Goal: Task Accomplishment & Management: Complete application form

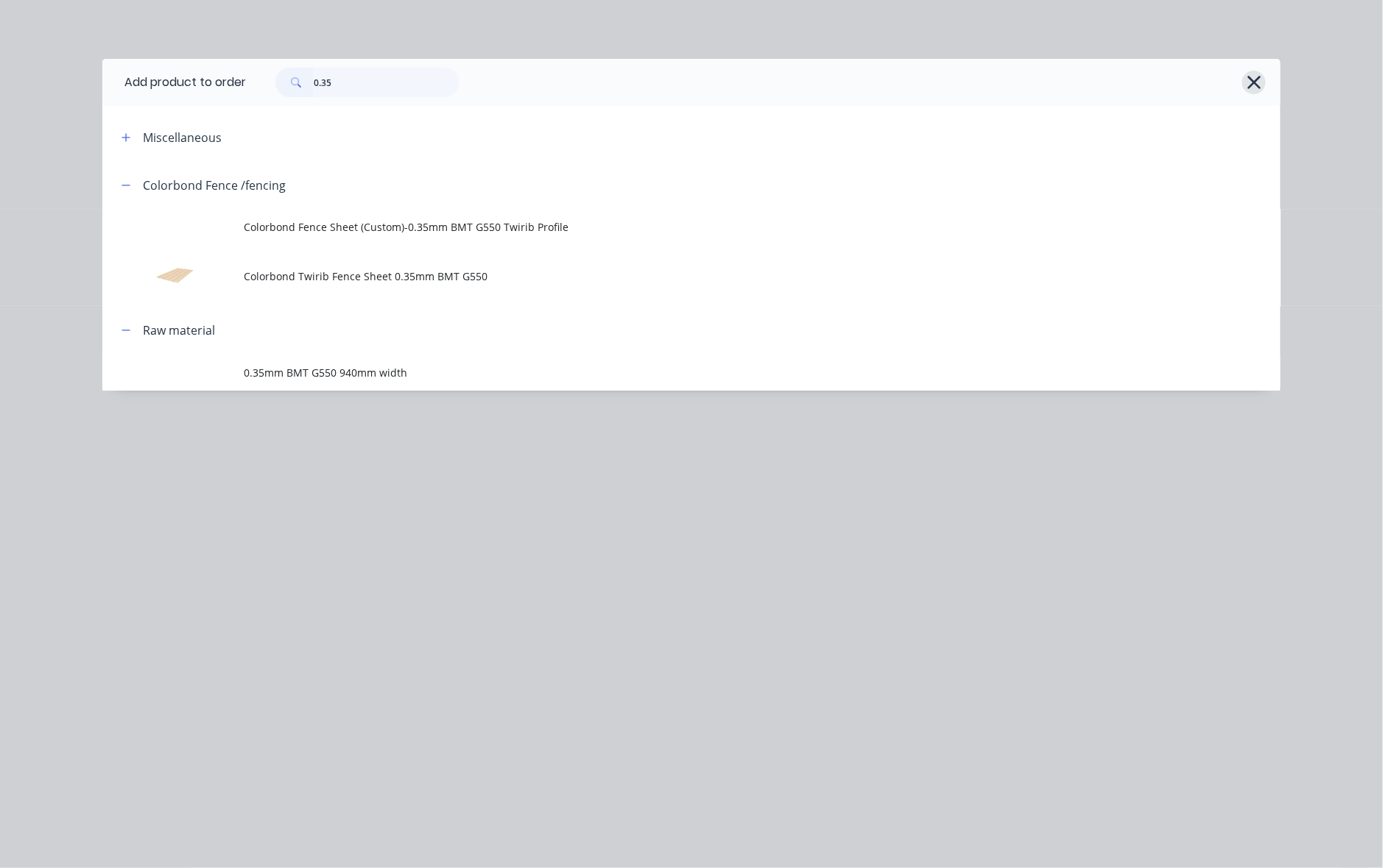
click at [1252, 88] on icon "button" at bounding box center [1254, 82] width 15 height 21
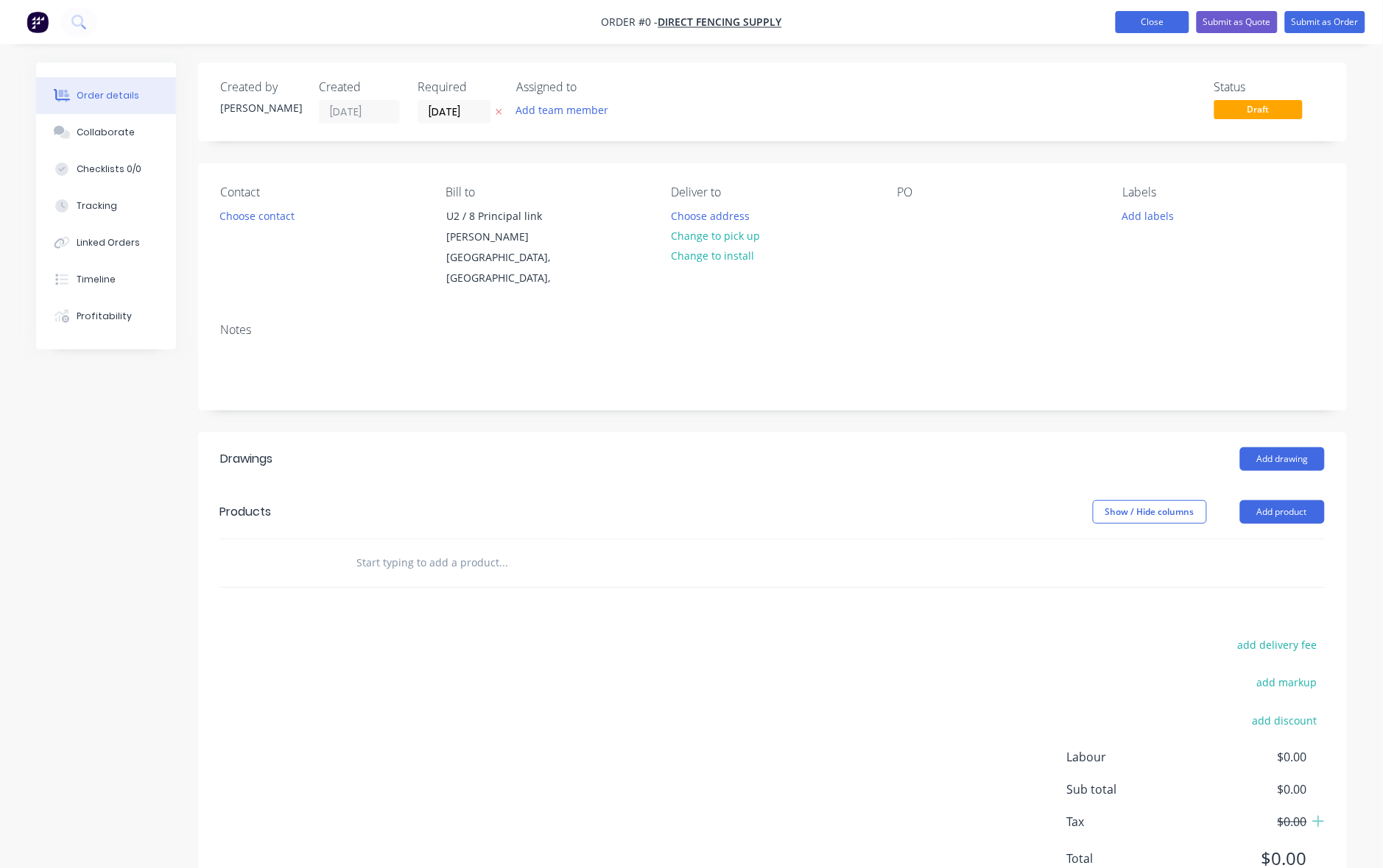
click at [1142, 25] on button "Close" at bounding box center [1152, 22] width 74 height 22
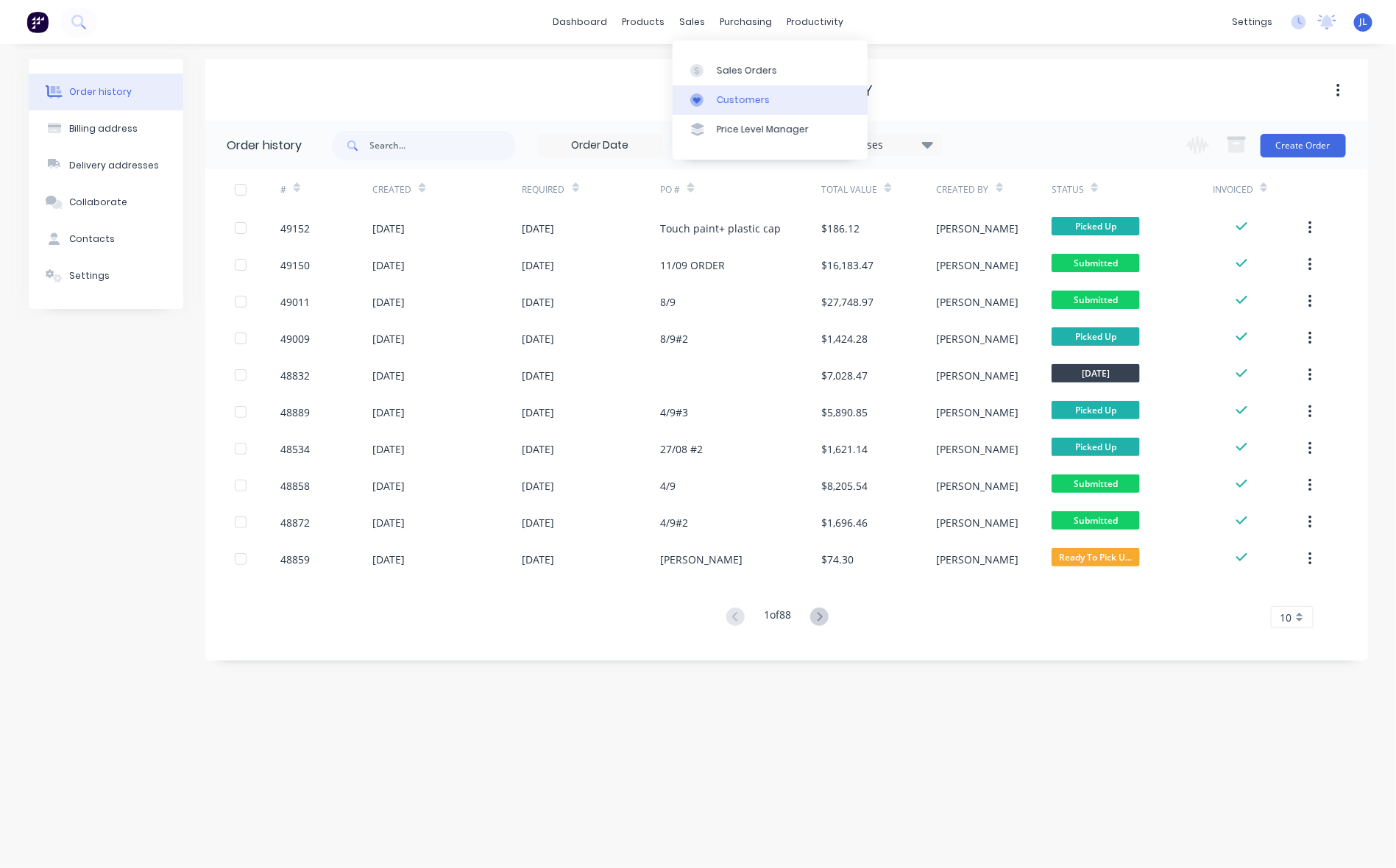
click at [735, 97] on div "Customers" at bounding box center [743, 100] width 53 height 13
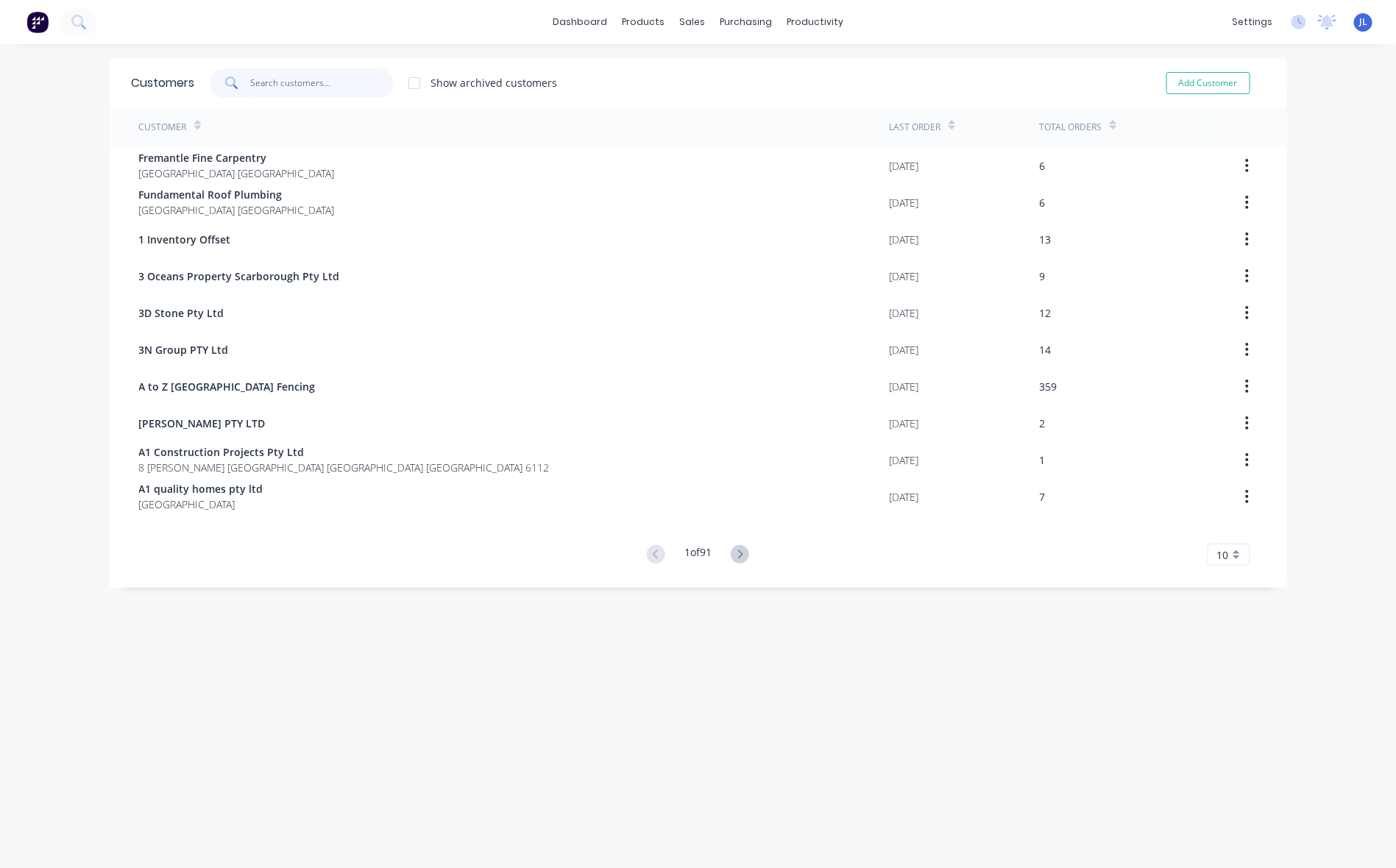
click at [366, 83] on input "text" at bounding box center [323, 82] width 144 height 29
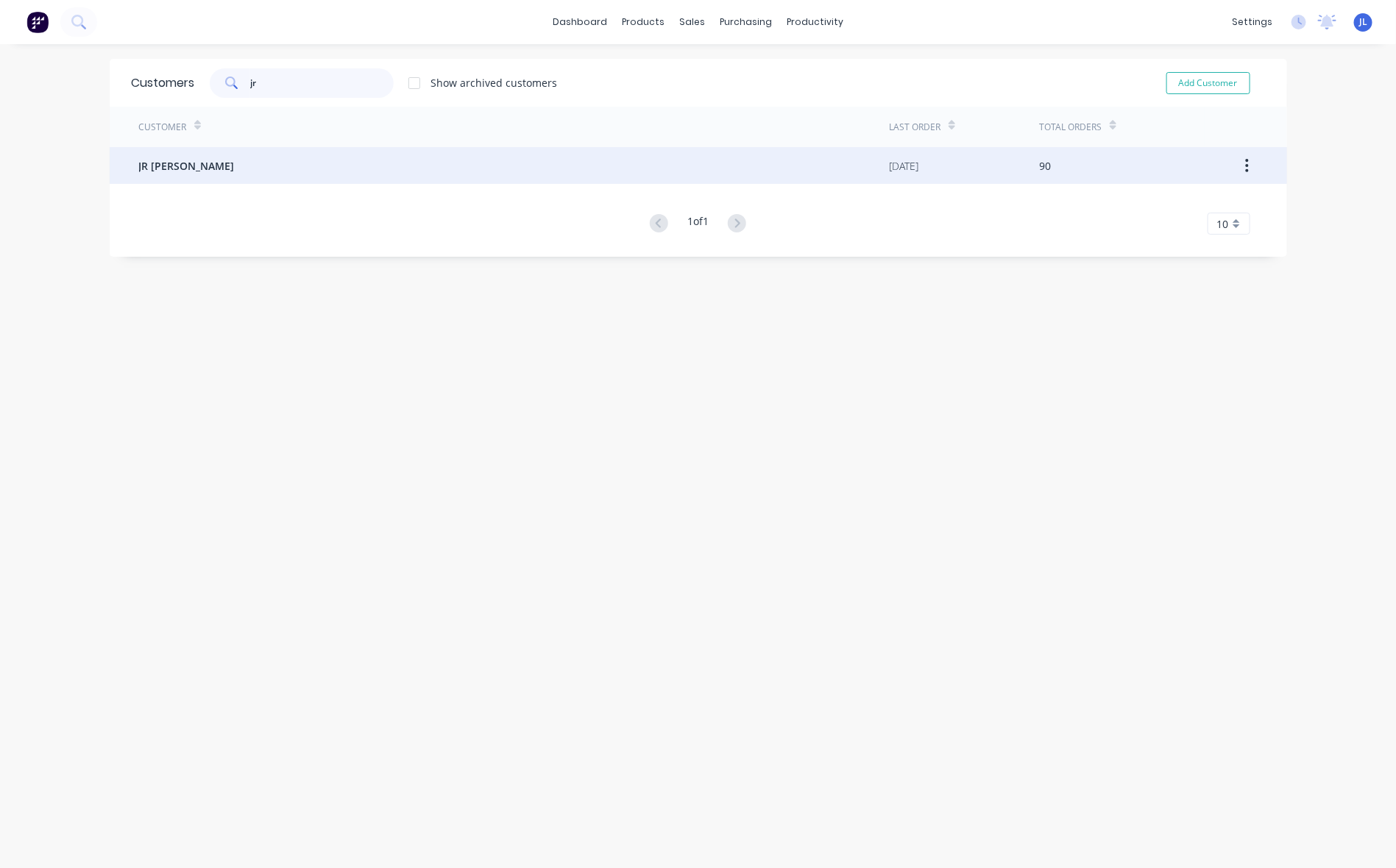
type input "jr"
click at [306, 174] on div "JR [PERSON_NAME]" at bounding box center [515, 165] width 751 height 37
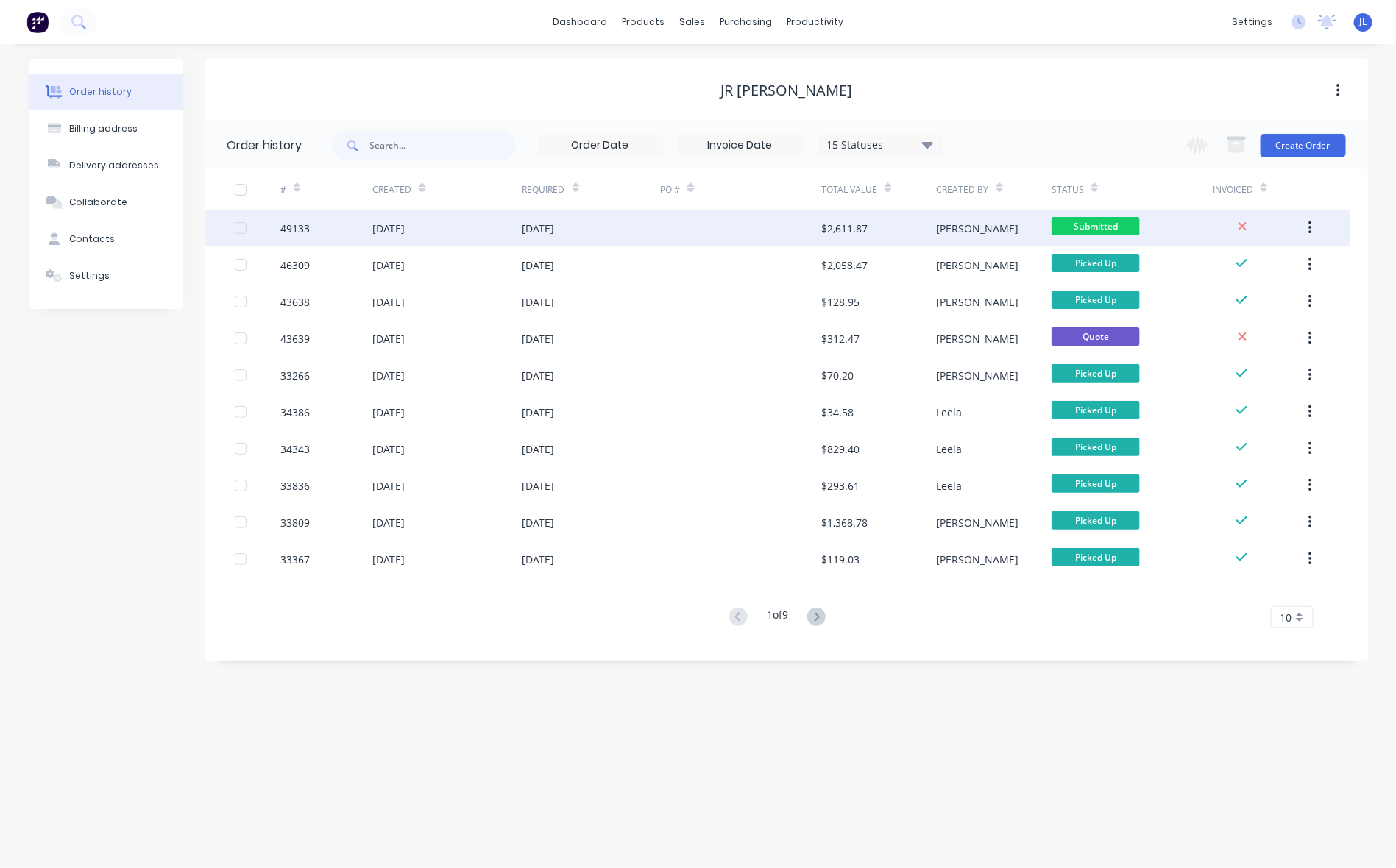
click at [702, 222] on div at bounding box center [741, 228] width 161 height 37
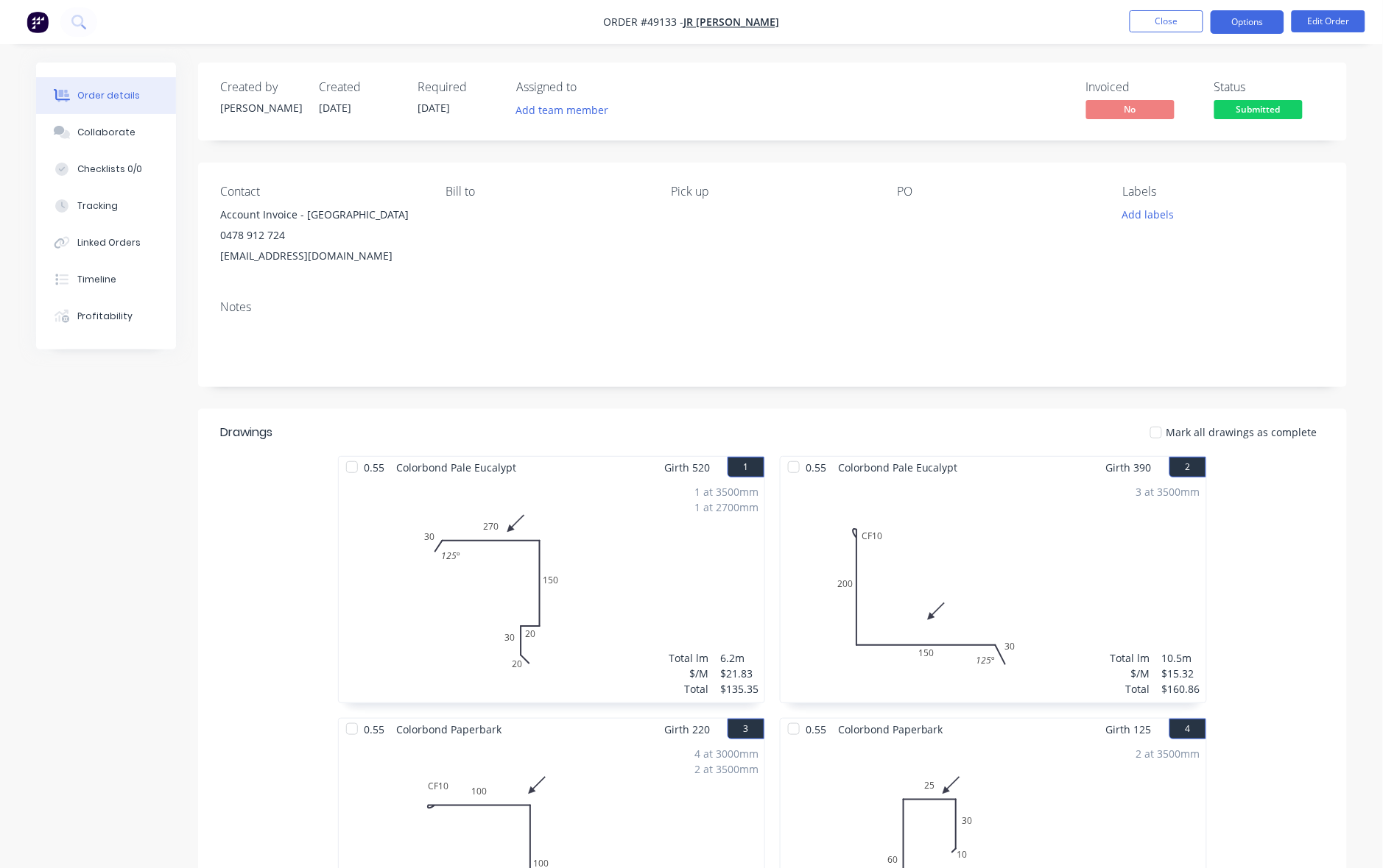
click at [1243, 11] on button "Options" at bounding box center [1247, 22] width 74 height 24
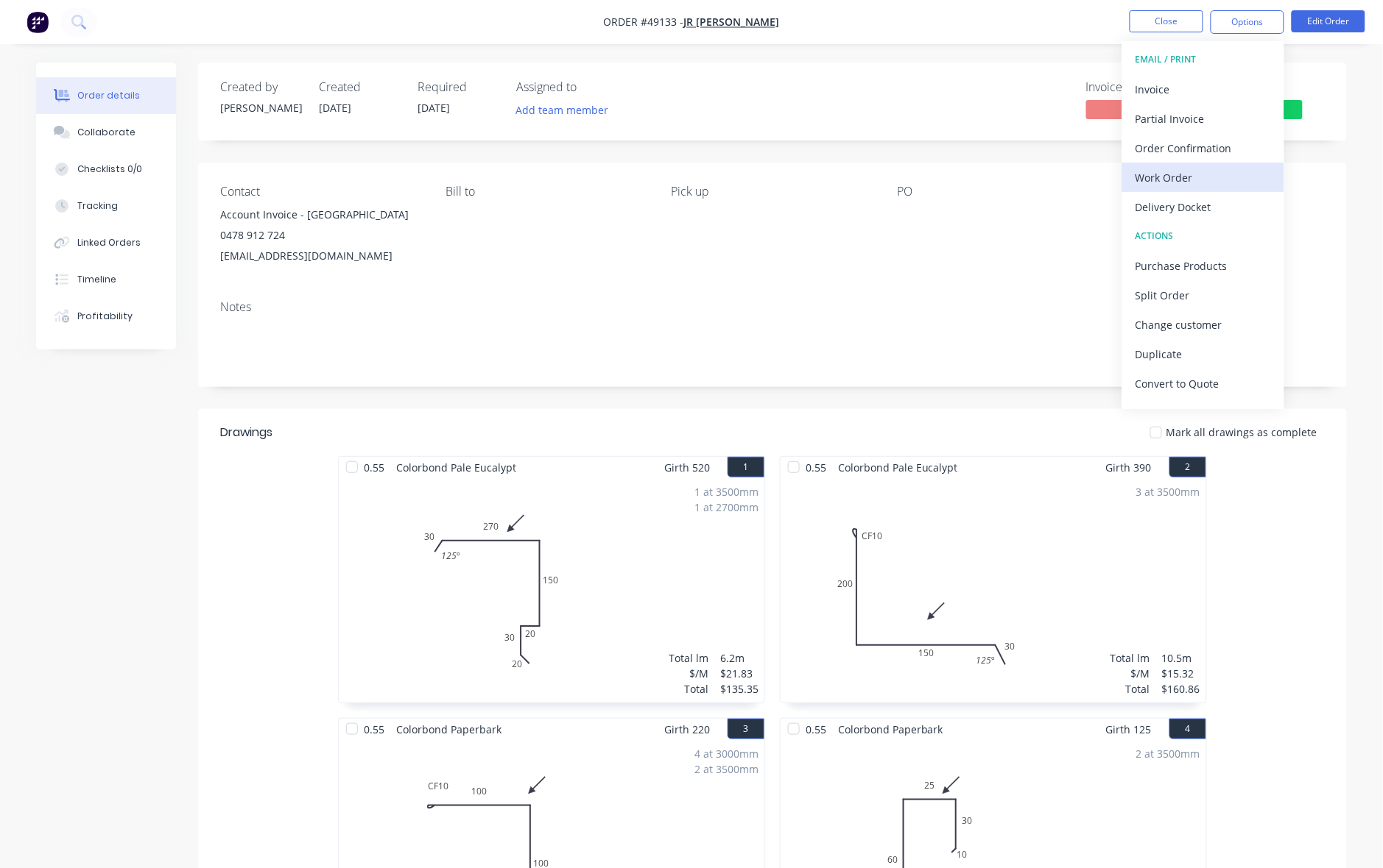
click at [1193, 174] on div "Work Order" at bounding box center [1202, 178] width 135 height 22
click at [1183, 119] on div "With pricing" at bounding box center [1202, 118] width 135 height 22
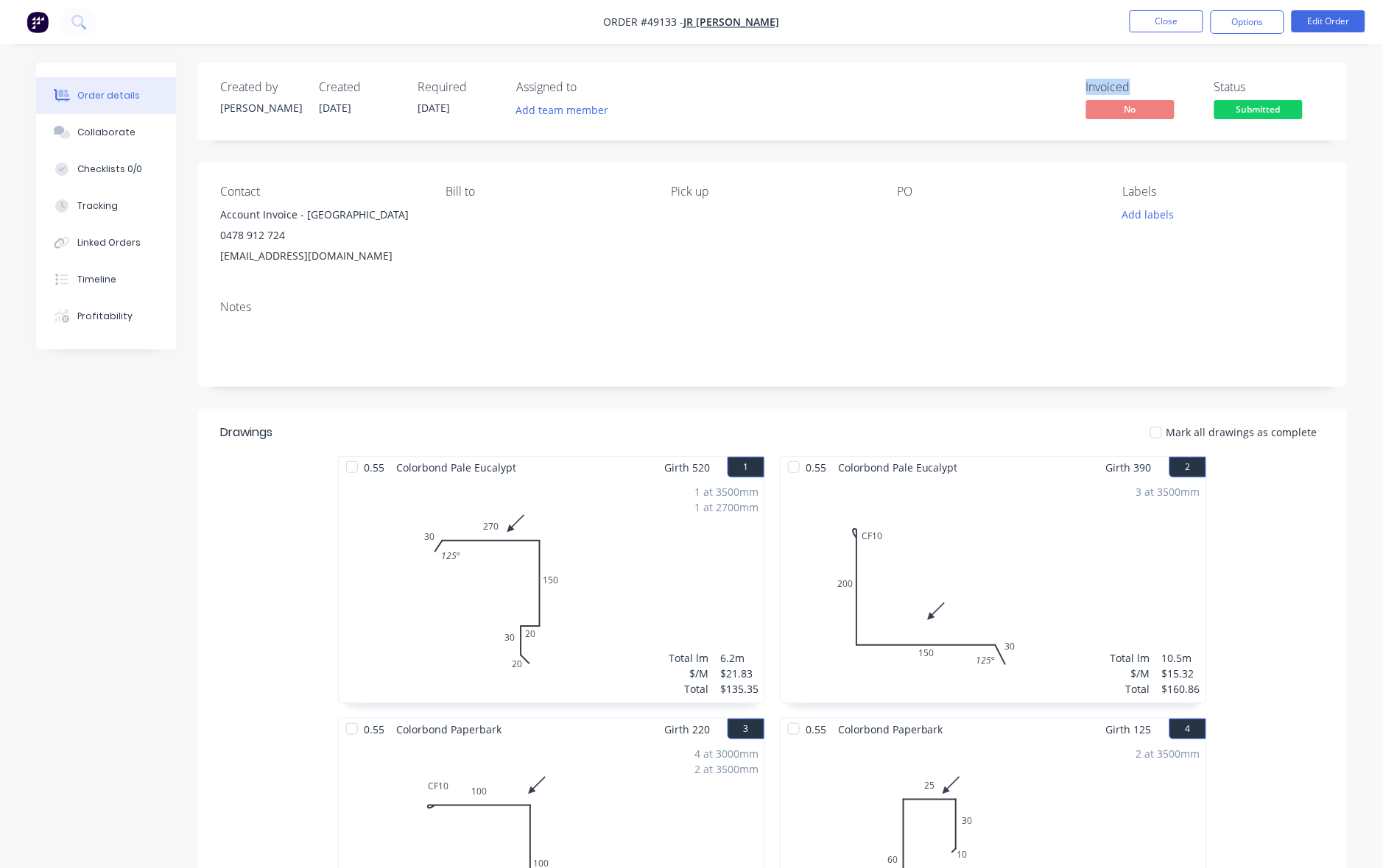
click at [718, 95] on div "Invoiced No Status Submitted" at bounding box center [993, 101] width 661 height 43
click at [871, 38] on nav "Order #49133 - JR [PERSON_NAME] Close Options Edit Order" at bounding box center [692, 22] width 1383 height 44
click at [1237, 25] on button "Options" at bounding box center [1247, 22] width 74 height 24
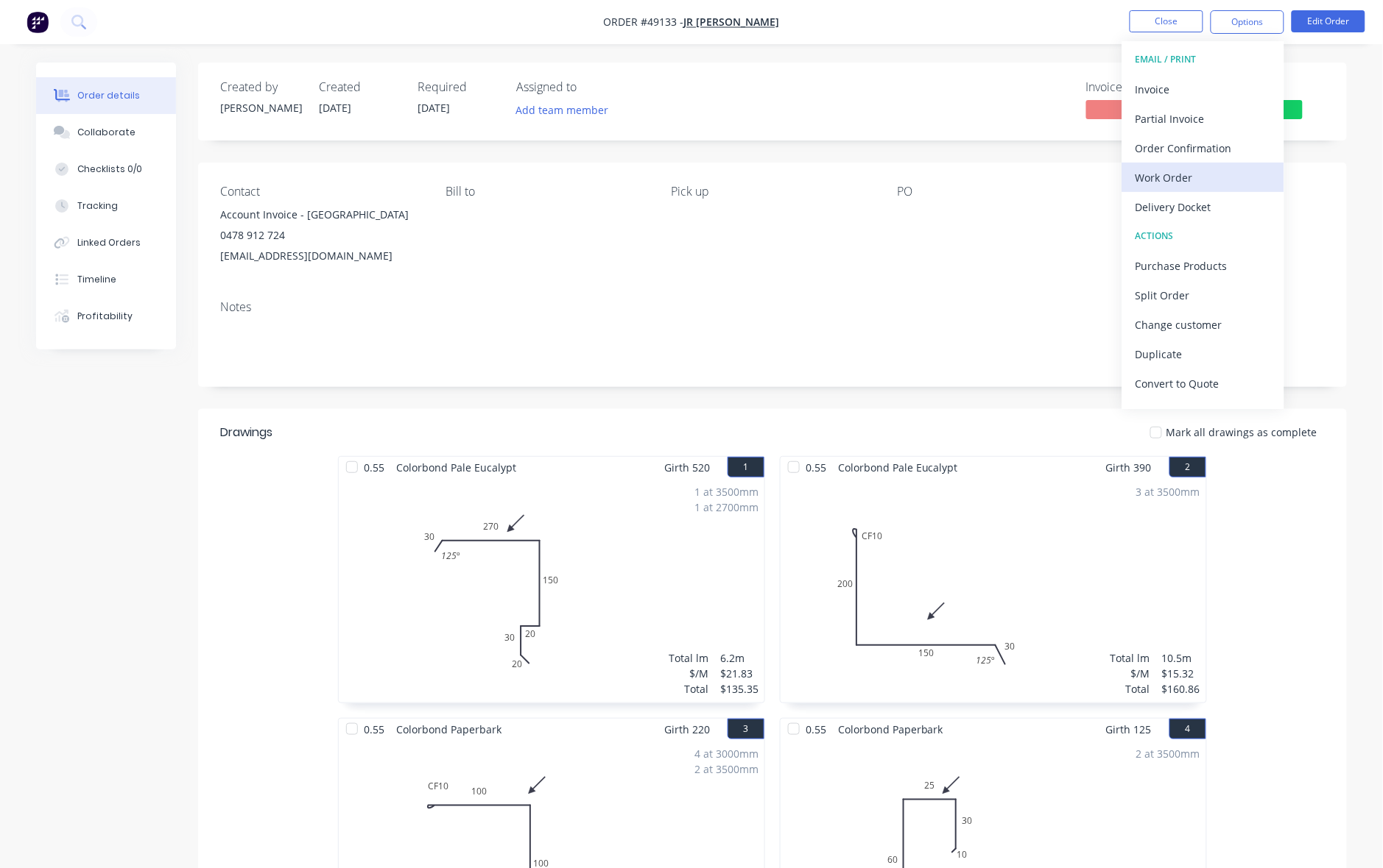
click at [1217, 179] on div "Work Order" at bounding box center [1202, 178] width 135 height 22
click at [1187, 178] on div "Custom" at bounding box center [1202, 178] width 135 height 22
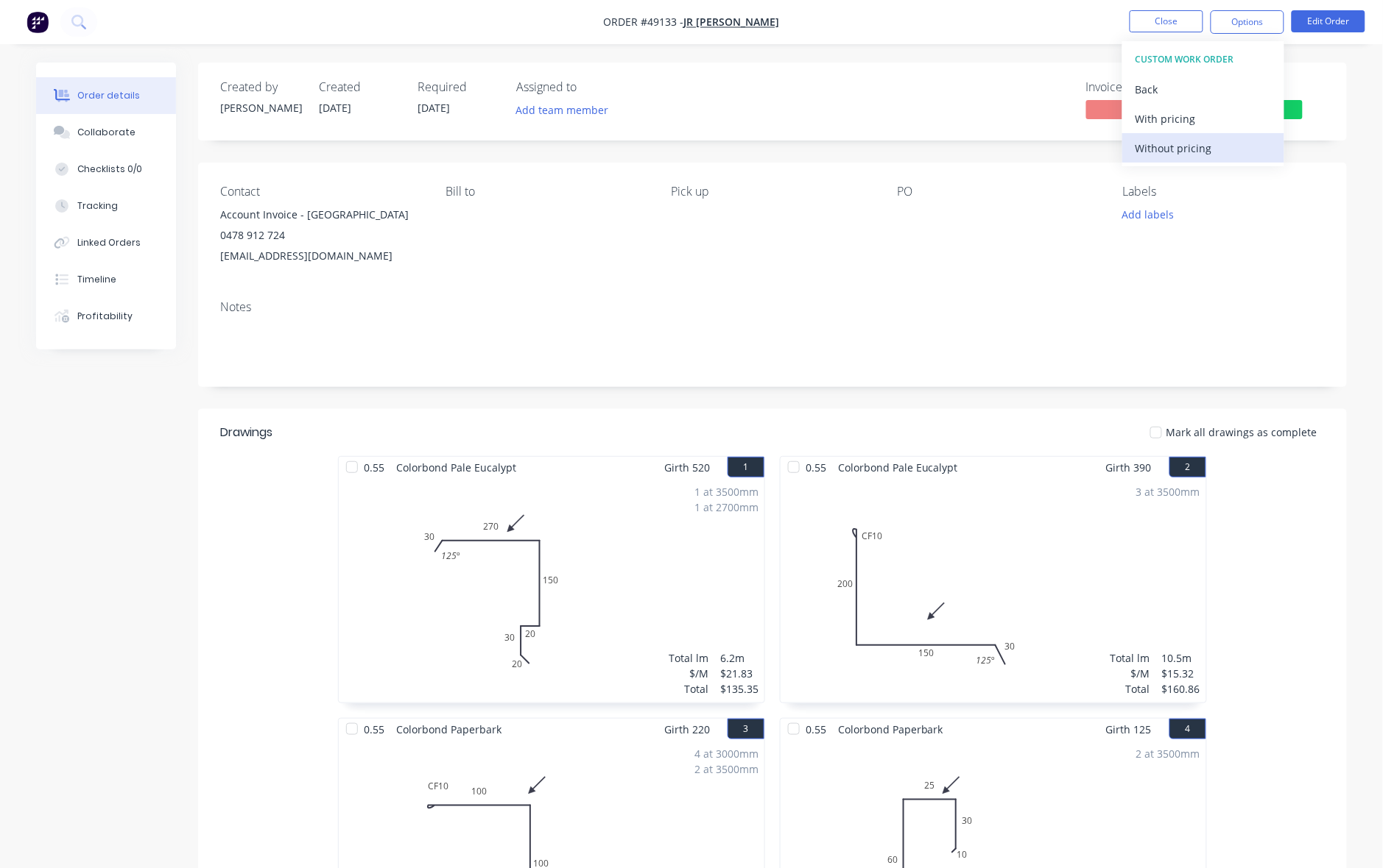
click at [1190, 159] on button "Without pricing" at bounding box center [1202, 148] width 162 height 29
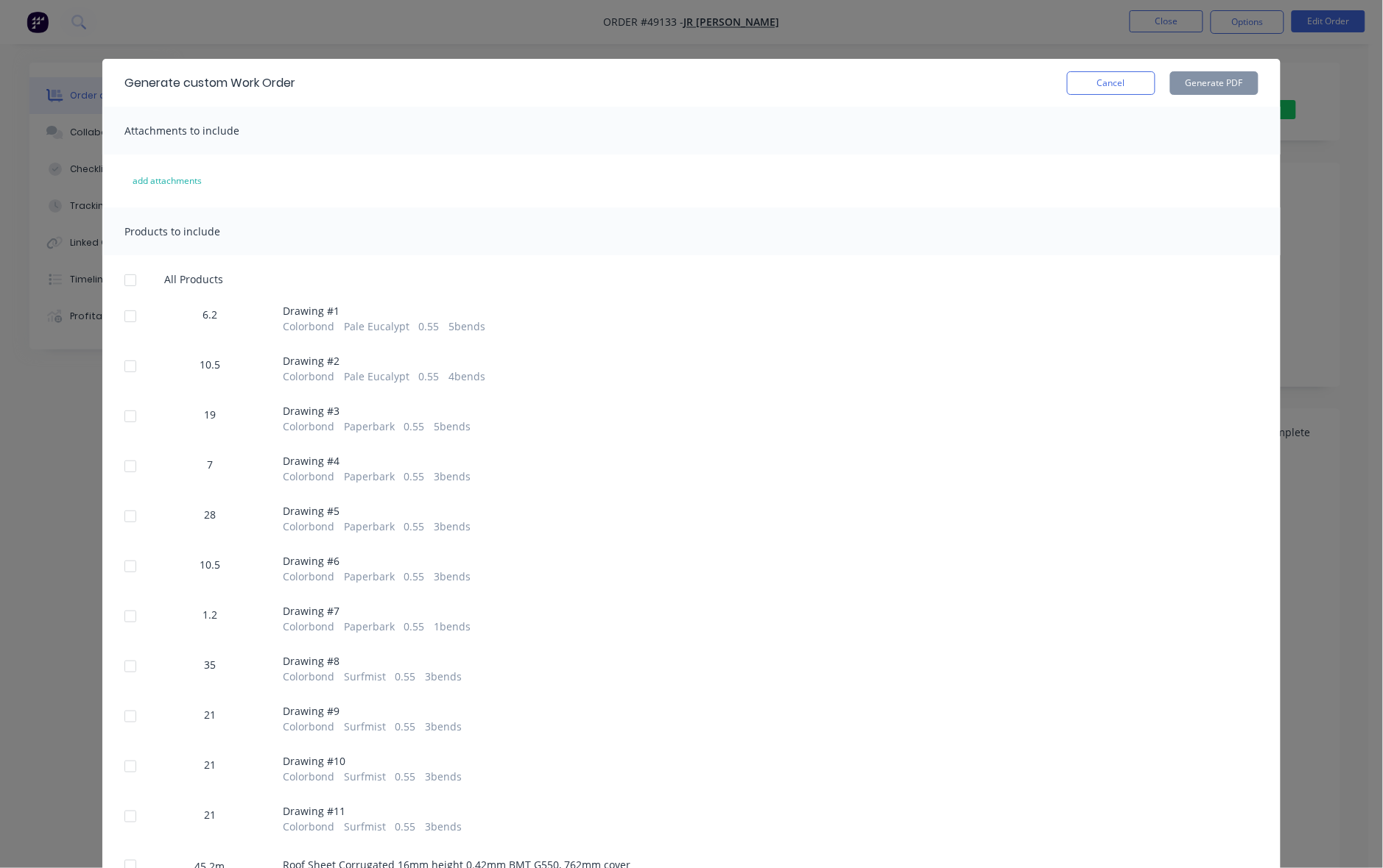
click at [127, 278] on div at bounding box center [130, 280] width 29 height 29
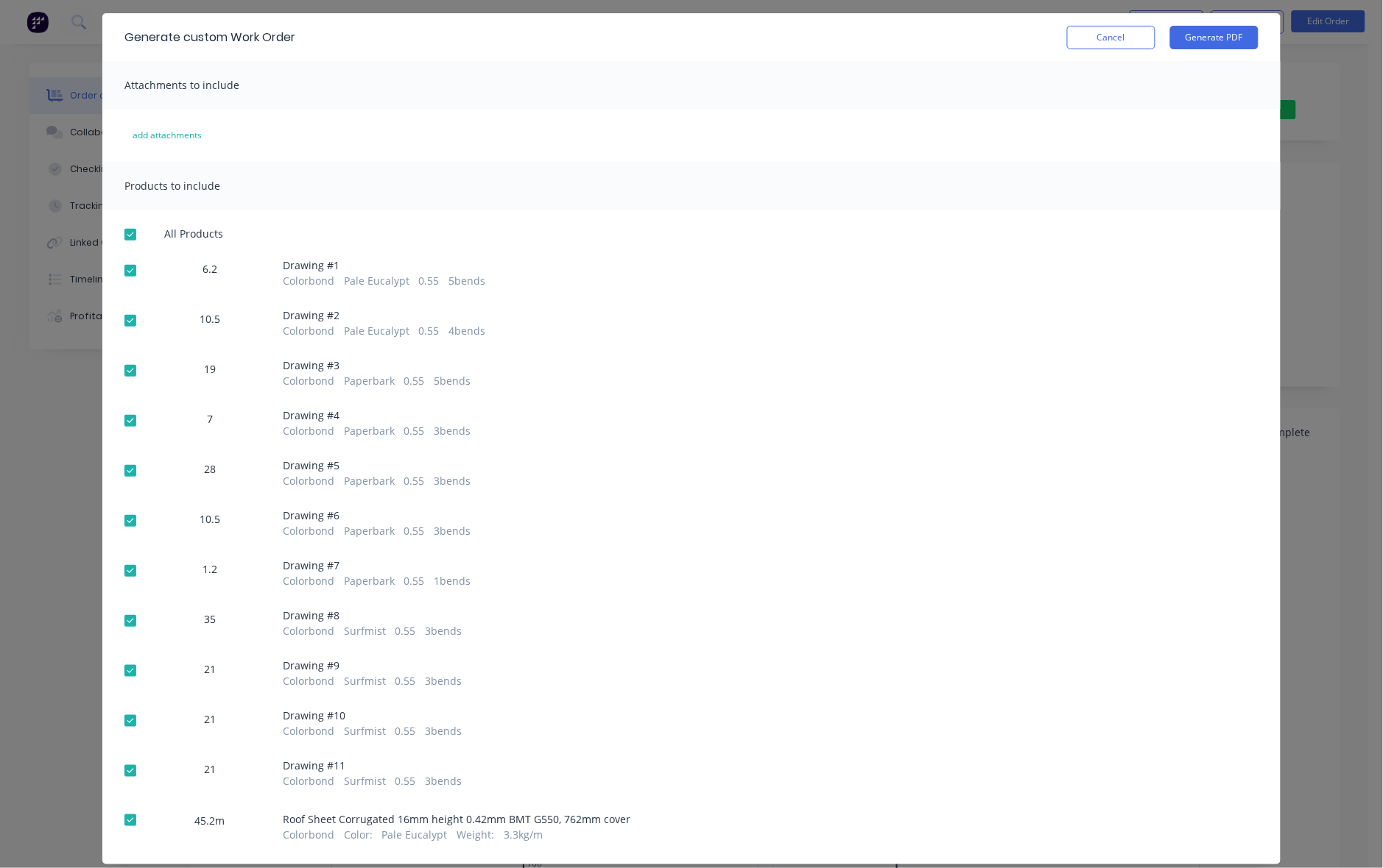
scroll to position [84, 0]
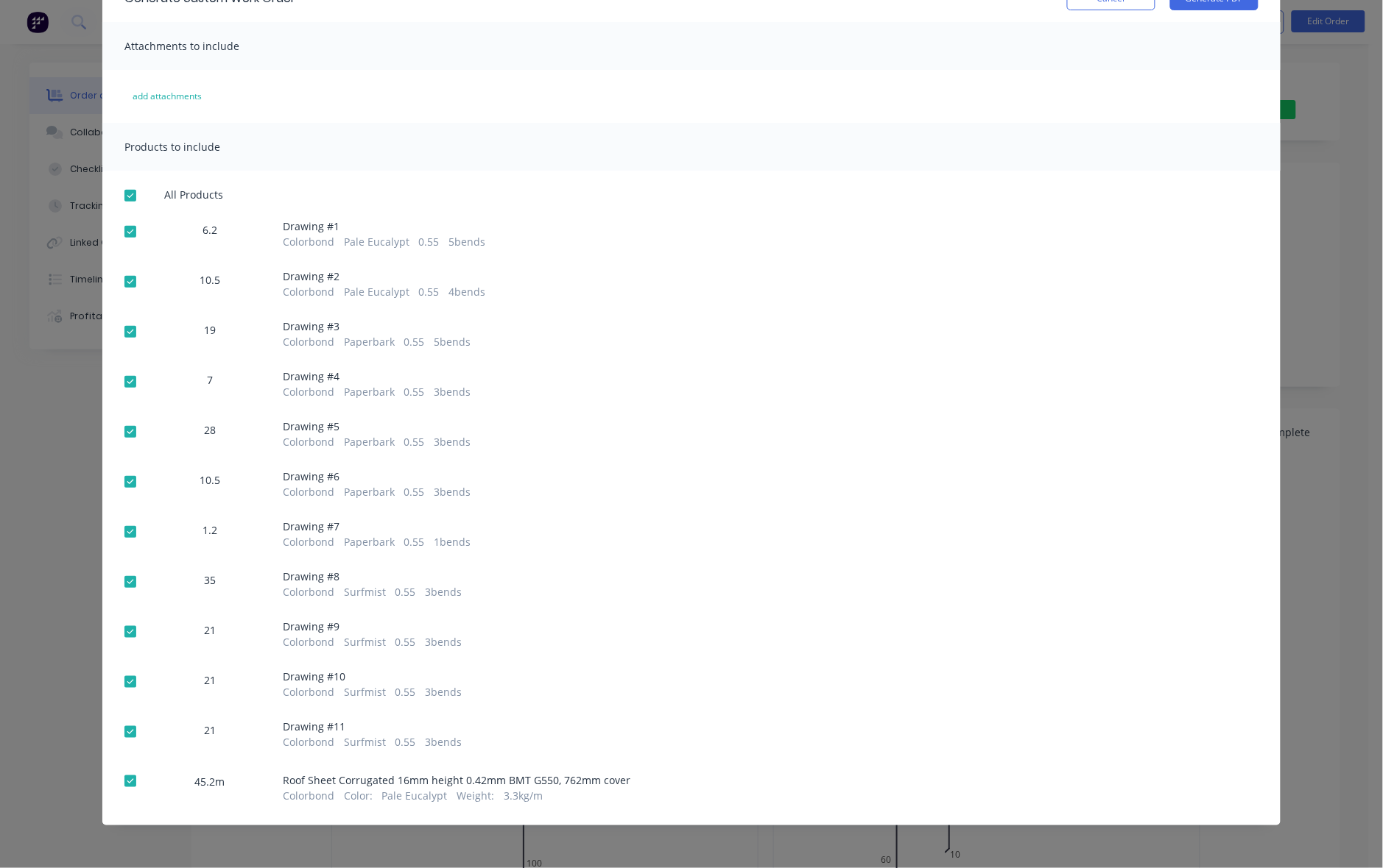
click at [118, 781] on div at bounding box center [130, 781] width 29 height 29
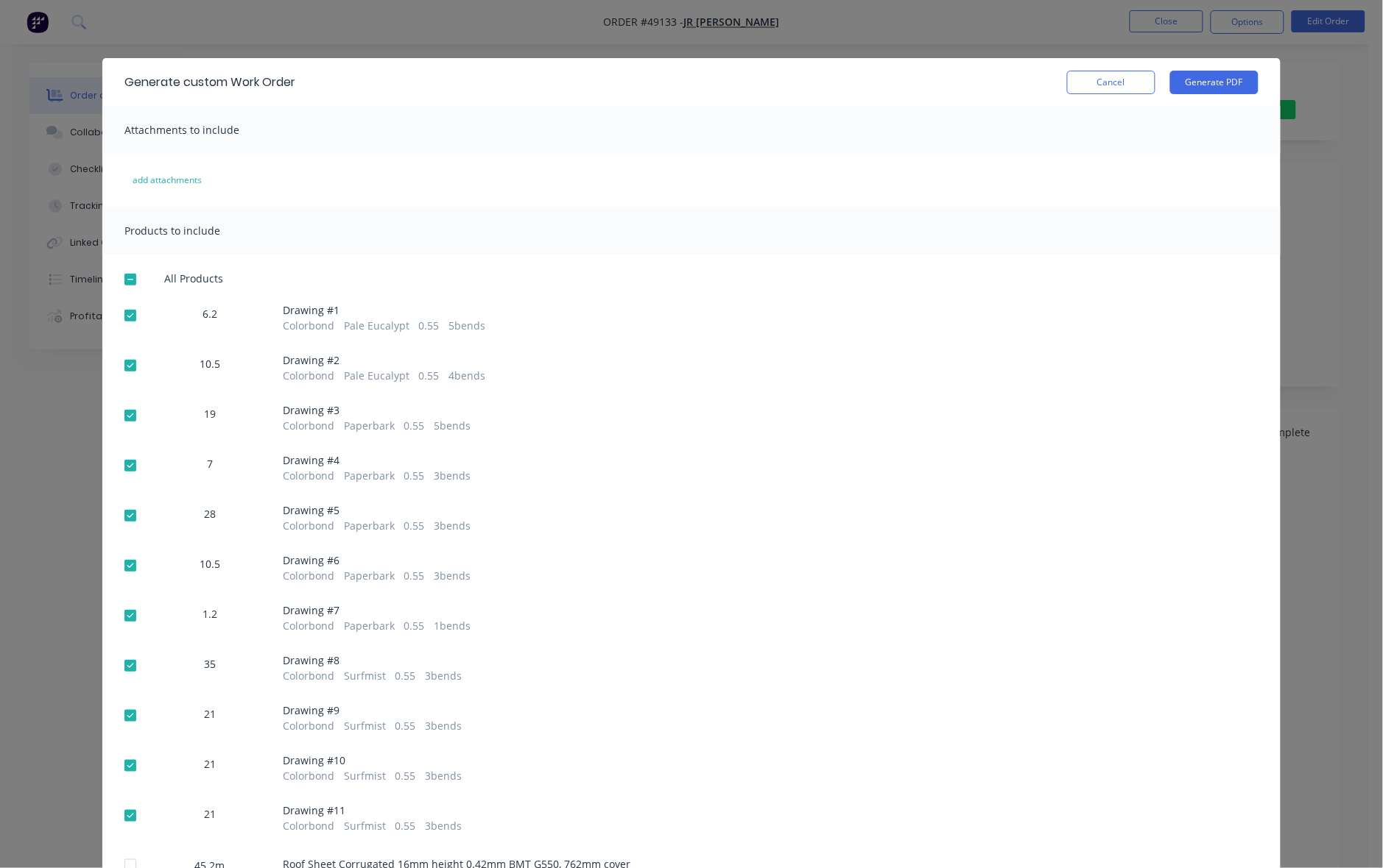
scroll to position [0, 0]
click at [1207, 81] on button "Generate PDF" at bounding box center [1214, 82] width 88 height 24
click at [354, 416] on span "Drawing # 3" at bounding box center [376, 410] width 187 height 15
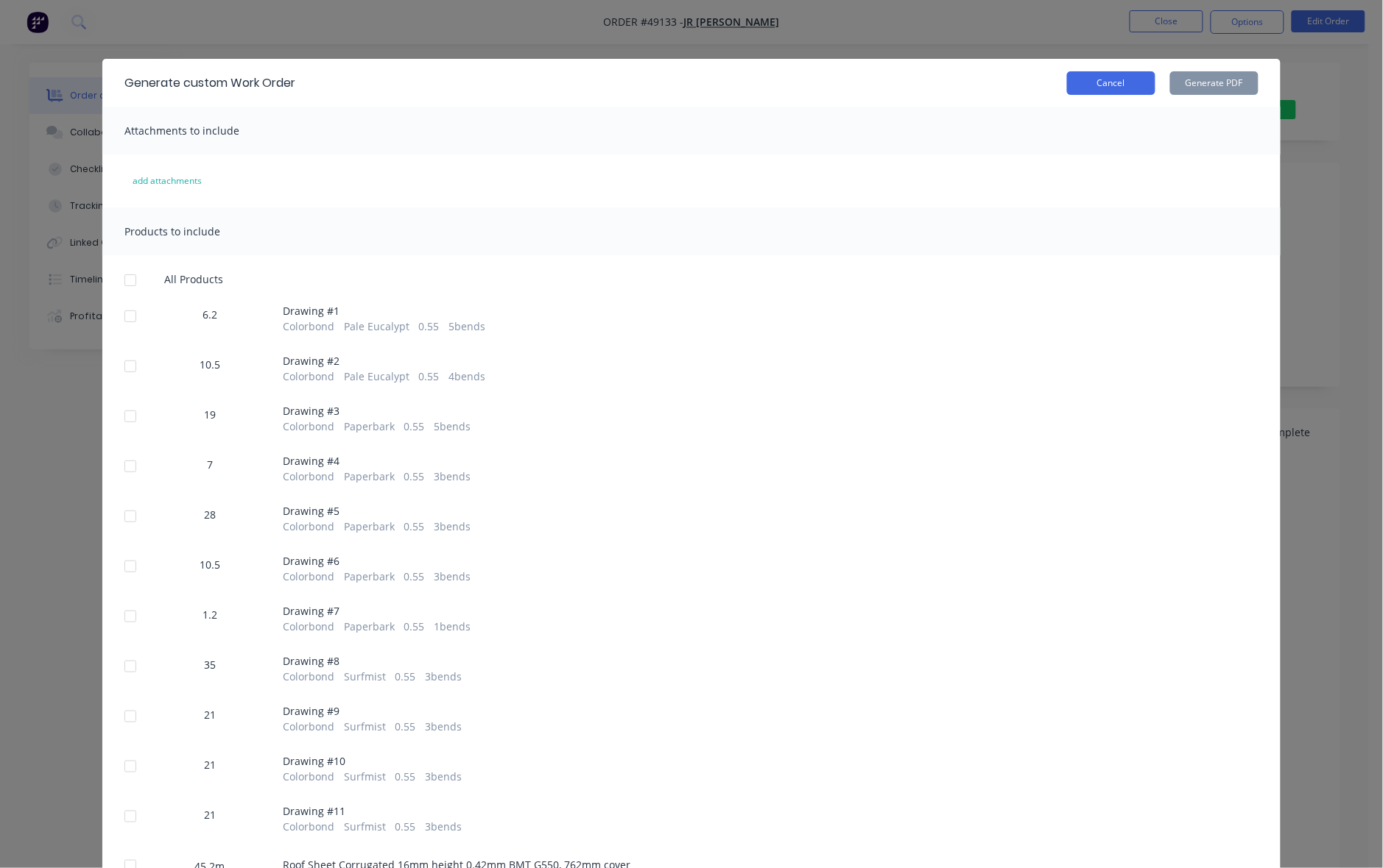
click at [1091, 83] on button "Cancel" at bounding box center [1111, 82] width 88 height 24
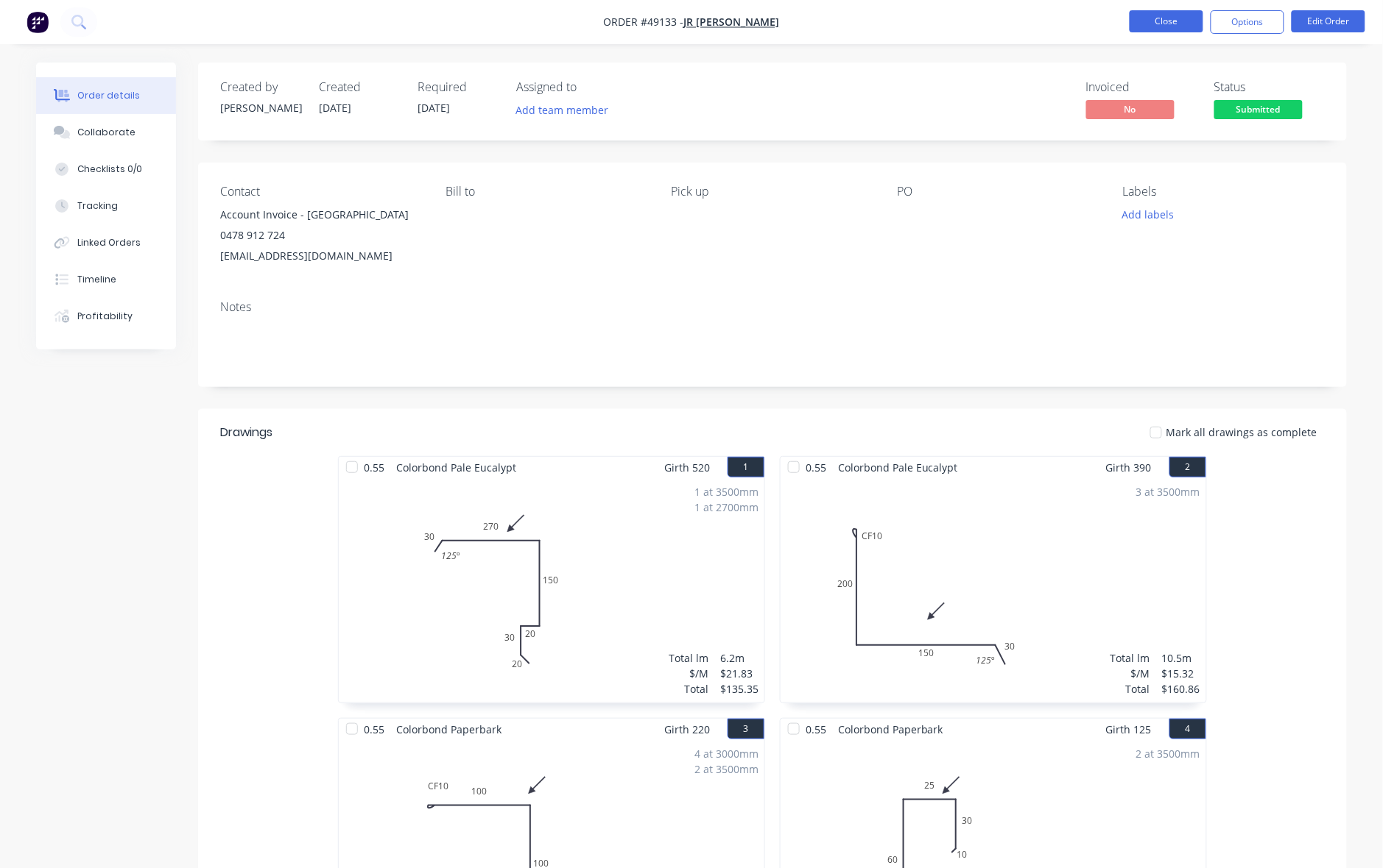
click at [1157, 16] on button "Close" at bounding box center [1166, 21] width 74 height 22
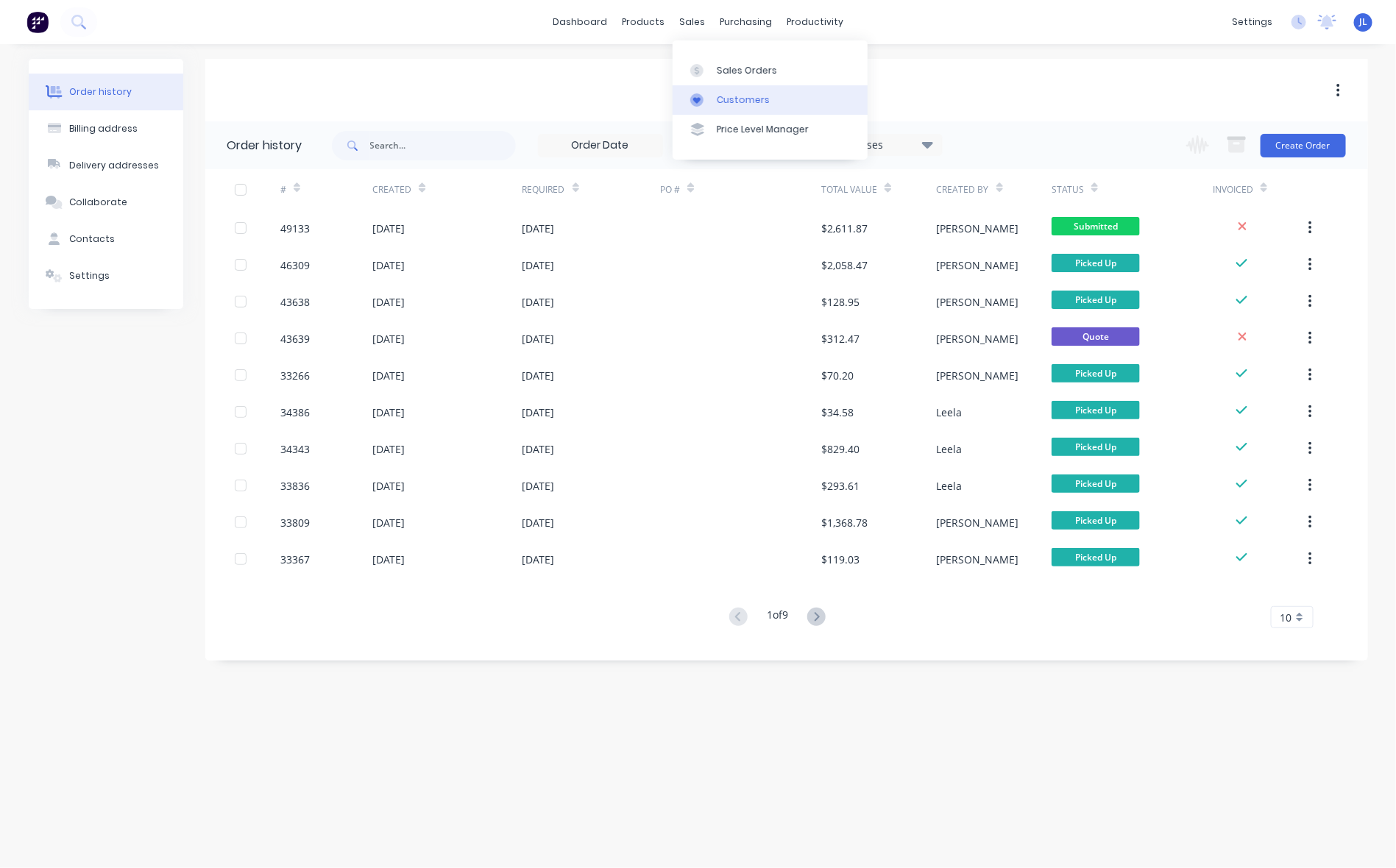
click at [739, 95] on div "Customers" at bounding box center [743, 100] width 53 height 13
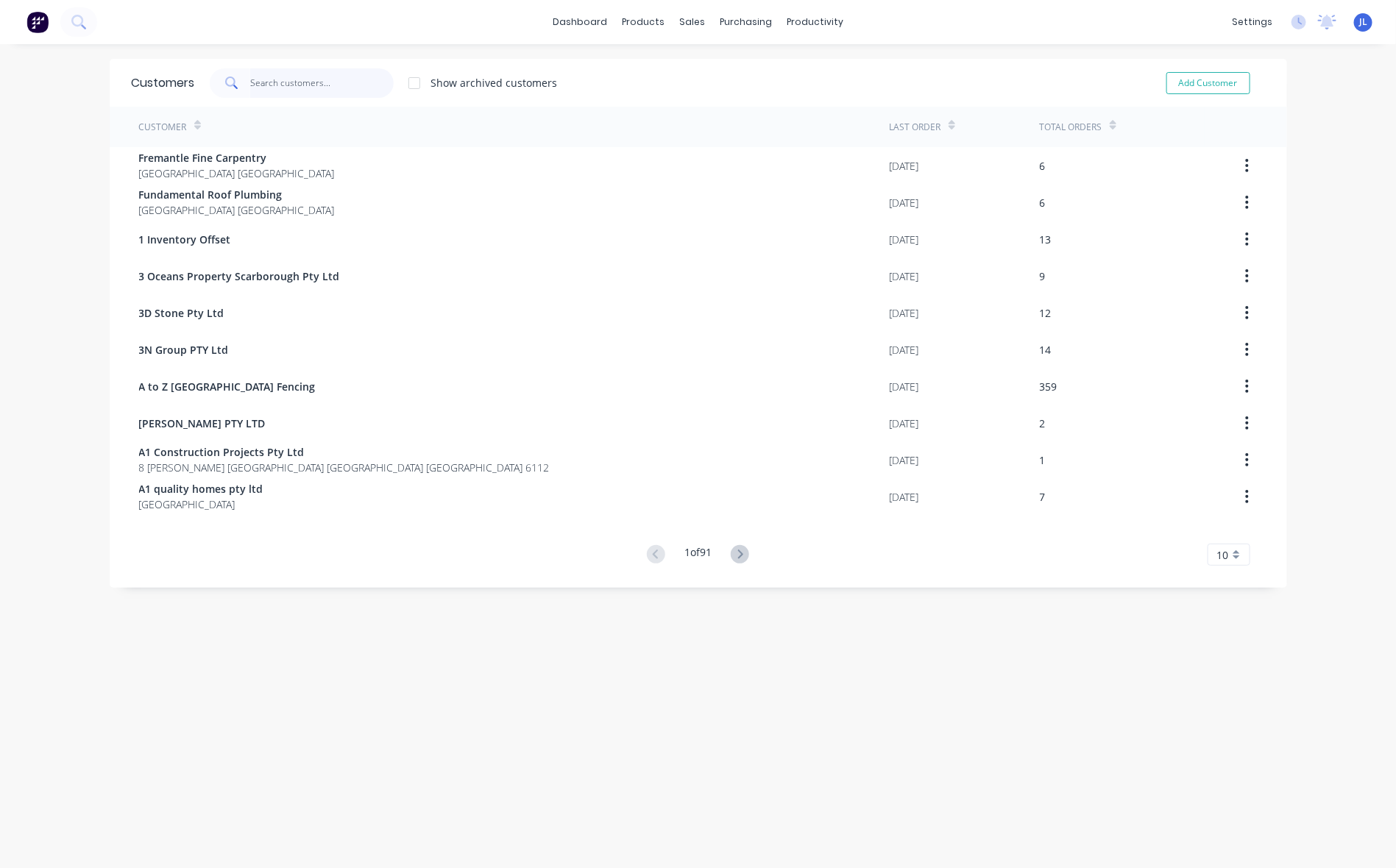
click at [304, 68] on input "text" at bounding box center [323, 82] width 144 height 29
click at [336, 78] on input "text" at bounding box center [323, 82] width 144 height 29
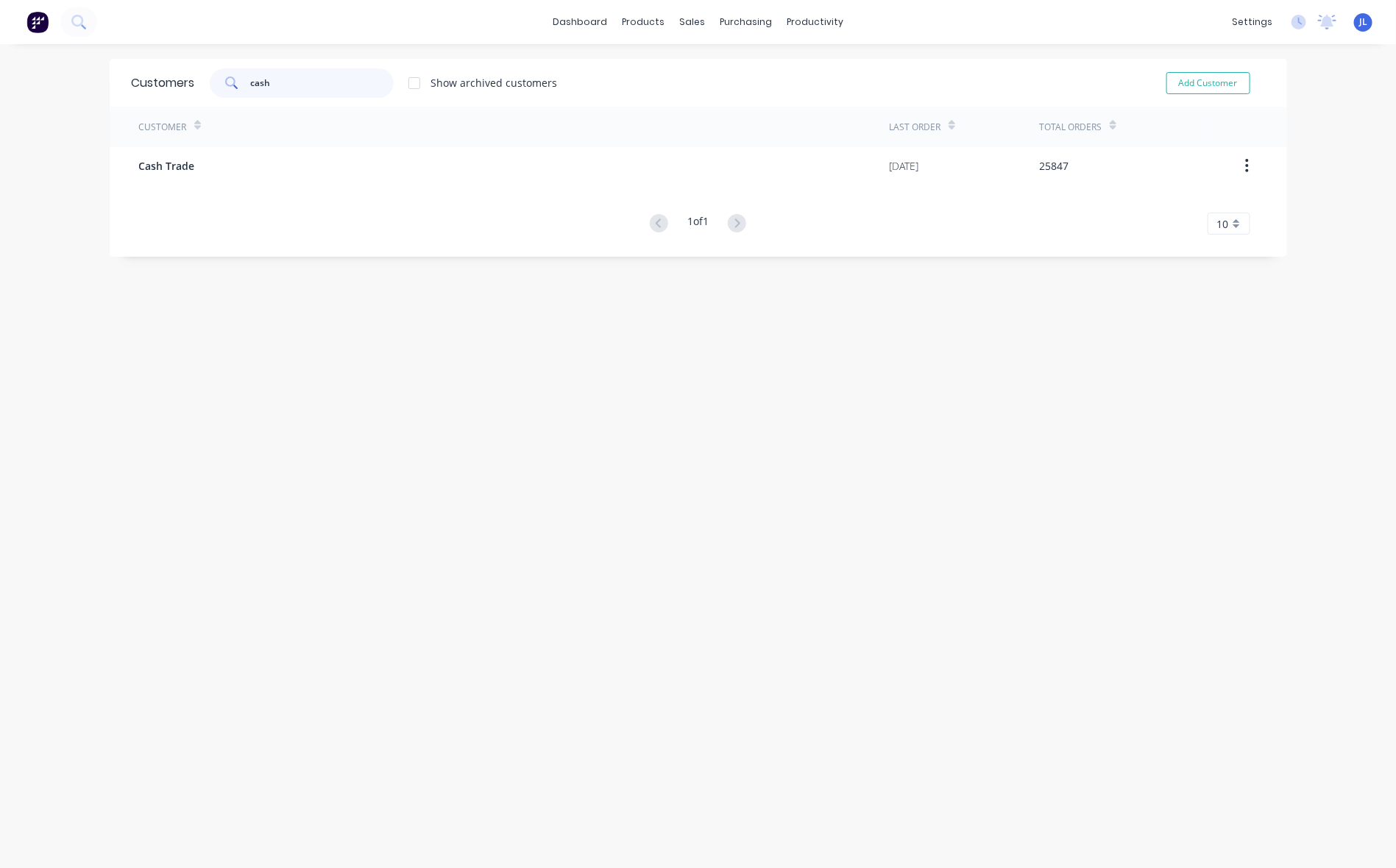
type input "cash"
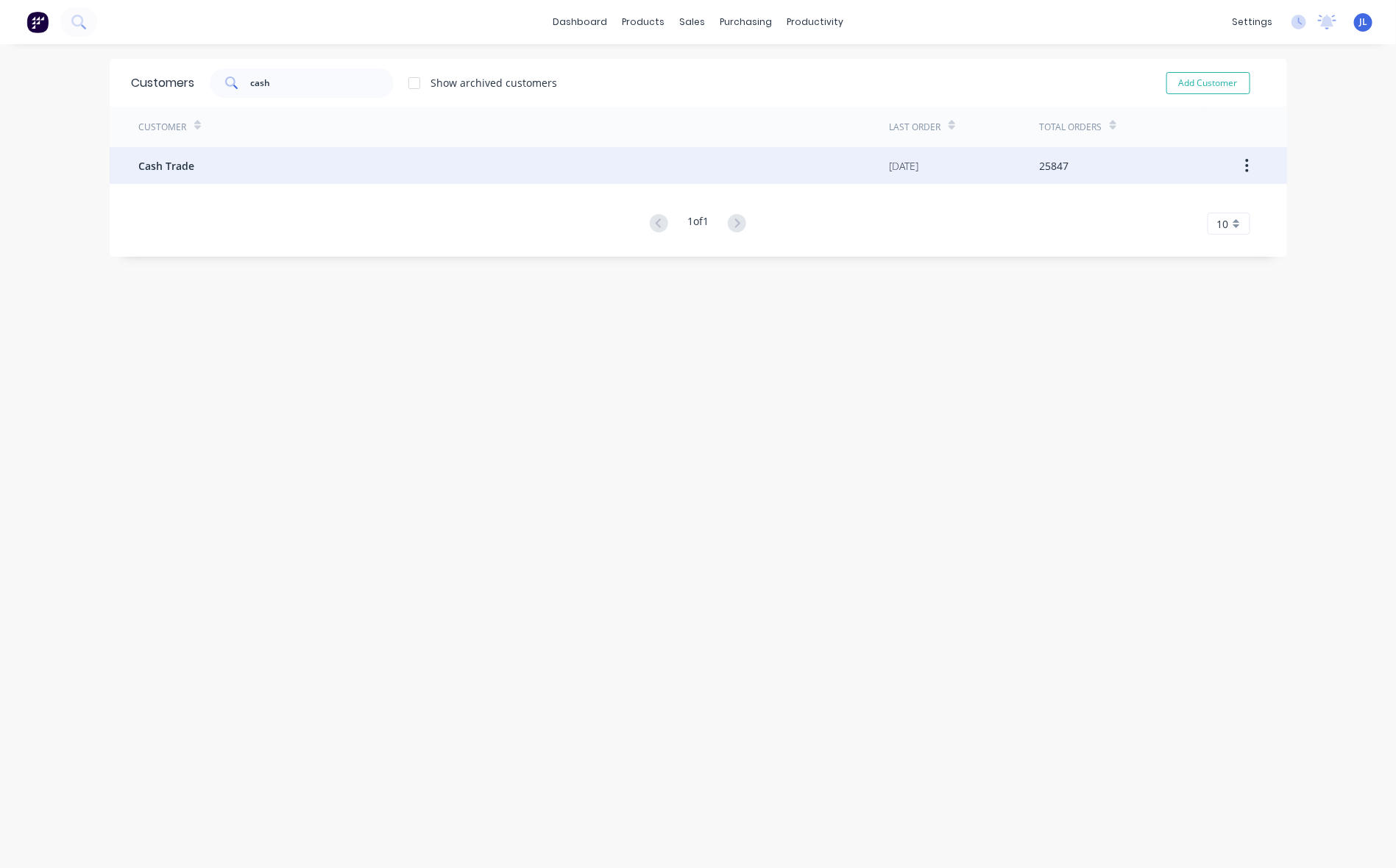
click at [294, 162] on div "Cash Trade" at bounding box center [515, 165] width 751 height 37
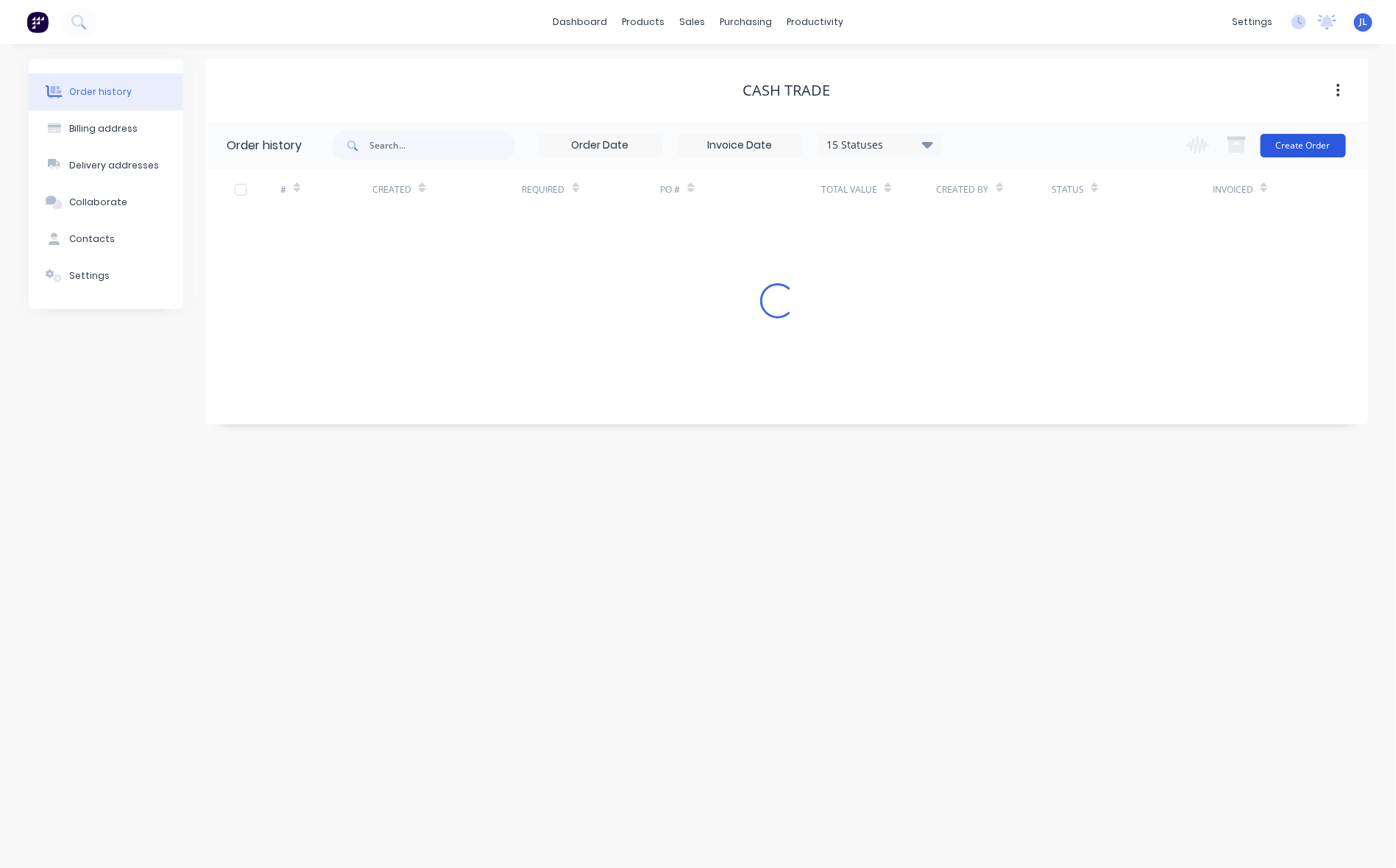
click at [1301, 142] on button "Create Order" at bounding box center [1303, 146] width 85 height 24
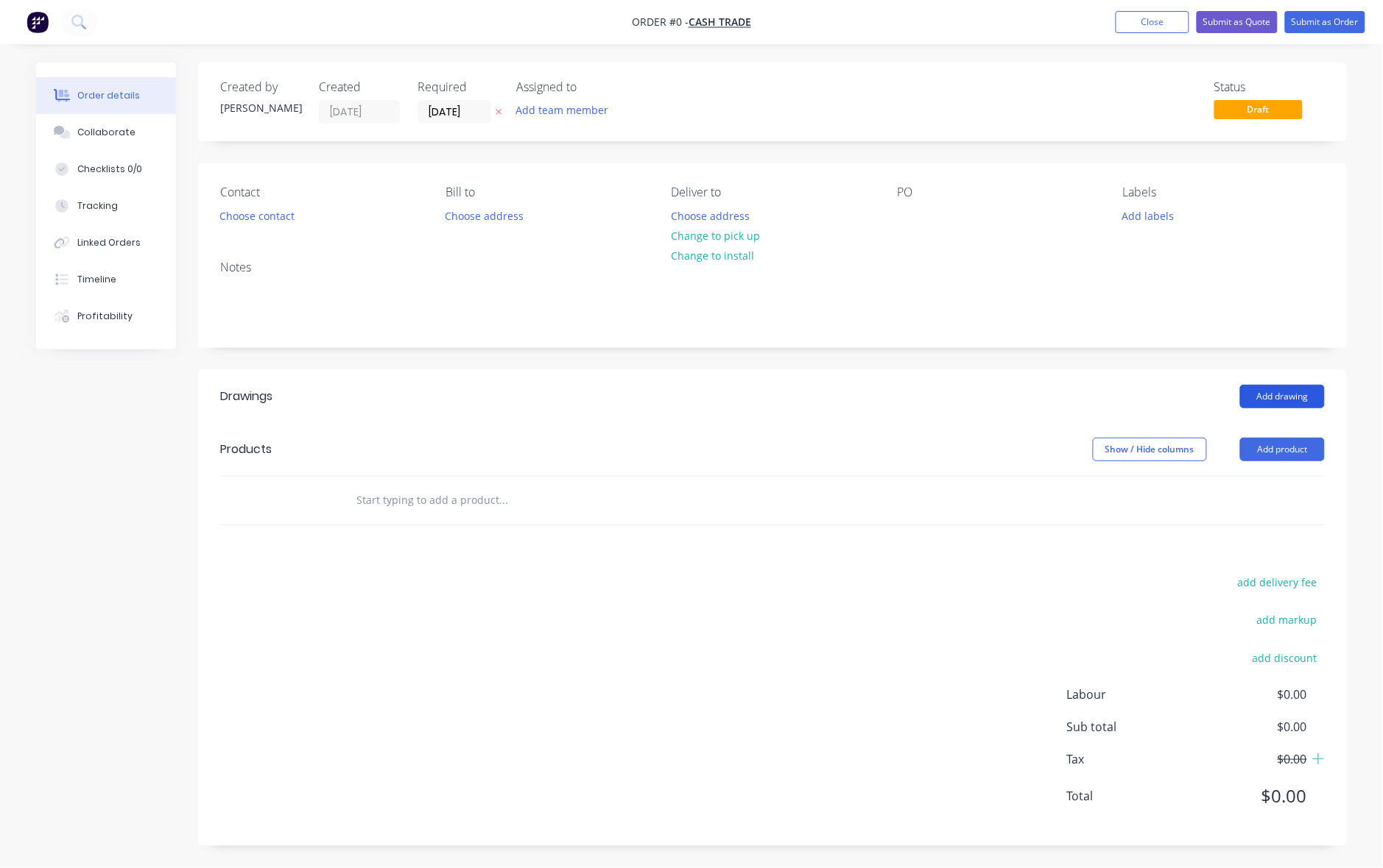
click at [1302, 387] on button "Add drawing" at bounding box center [1282, 396] width 84 height 24
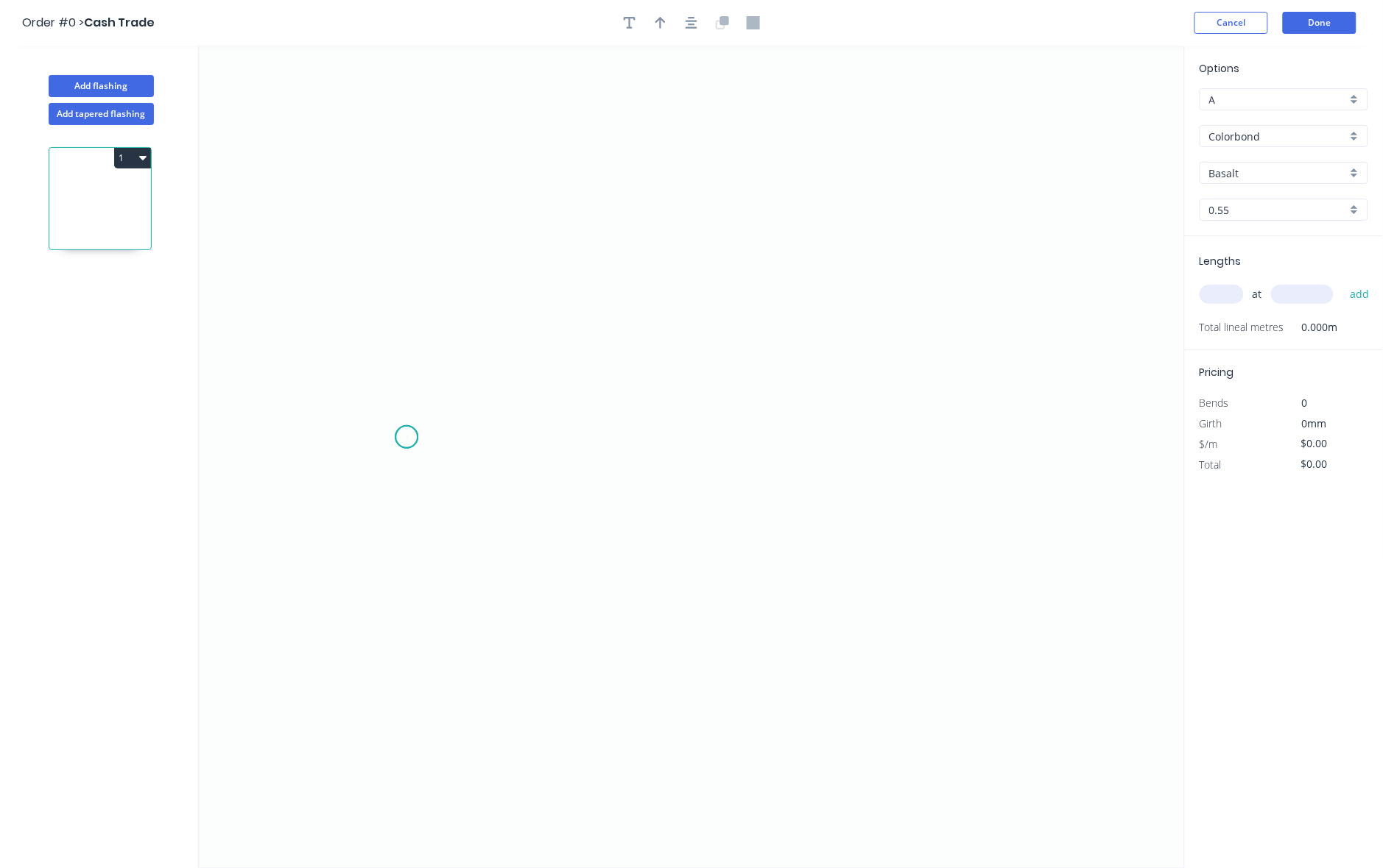
click at [407, 438] on icon "0" at bounding box center [692, 457] width 986 height 823
click at [480, 438] on icon "0" at bounding box center [692, 457] width 986 height 823
click at [487, 276] on icon "0 ?" at bounding box center [692, 457] width 986 height 823
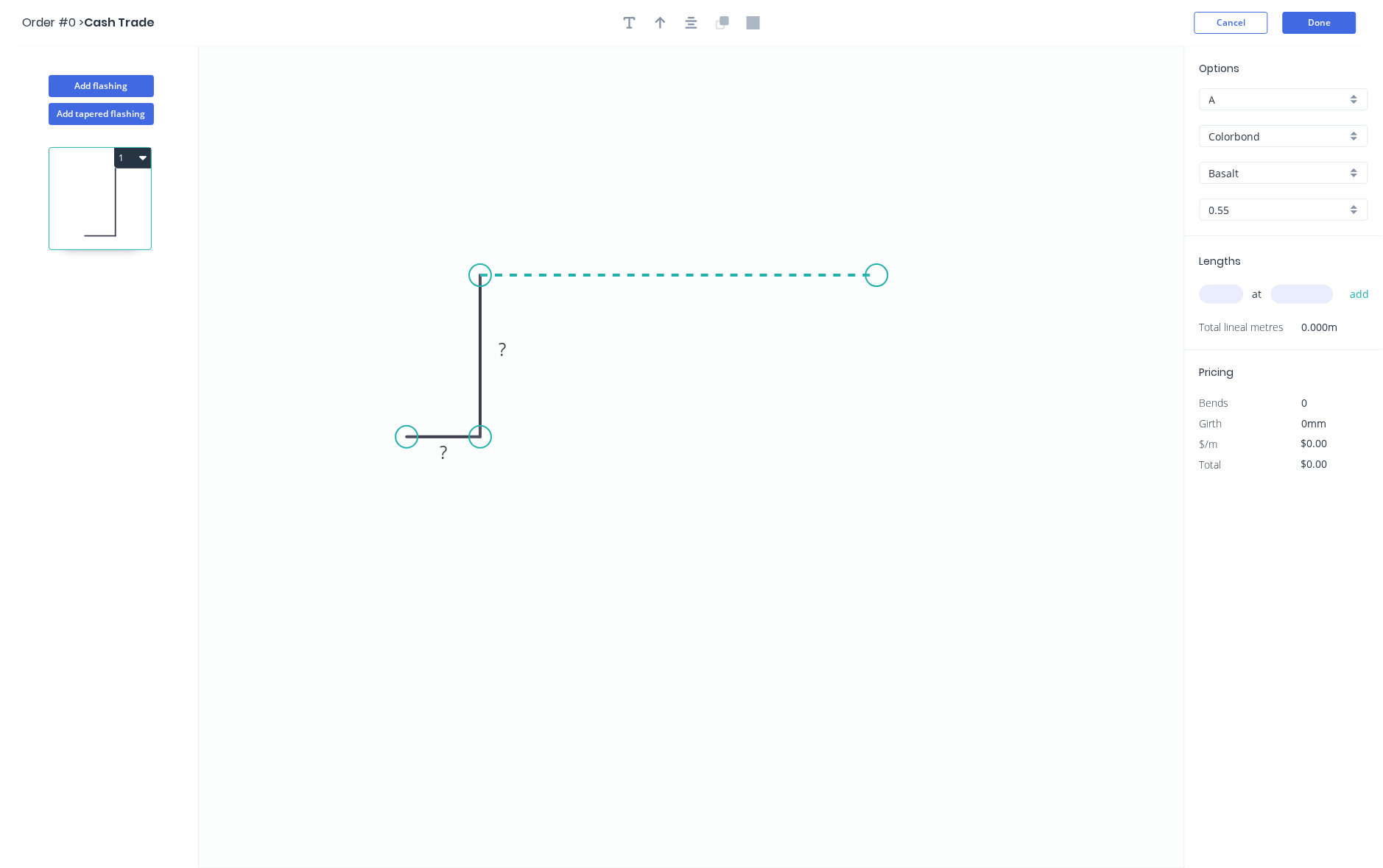
click at [878, 272] on icon "0 ? ?" at bounding box center [692, 457] width 986 height 823
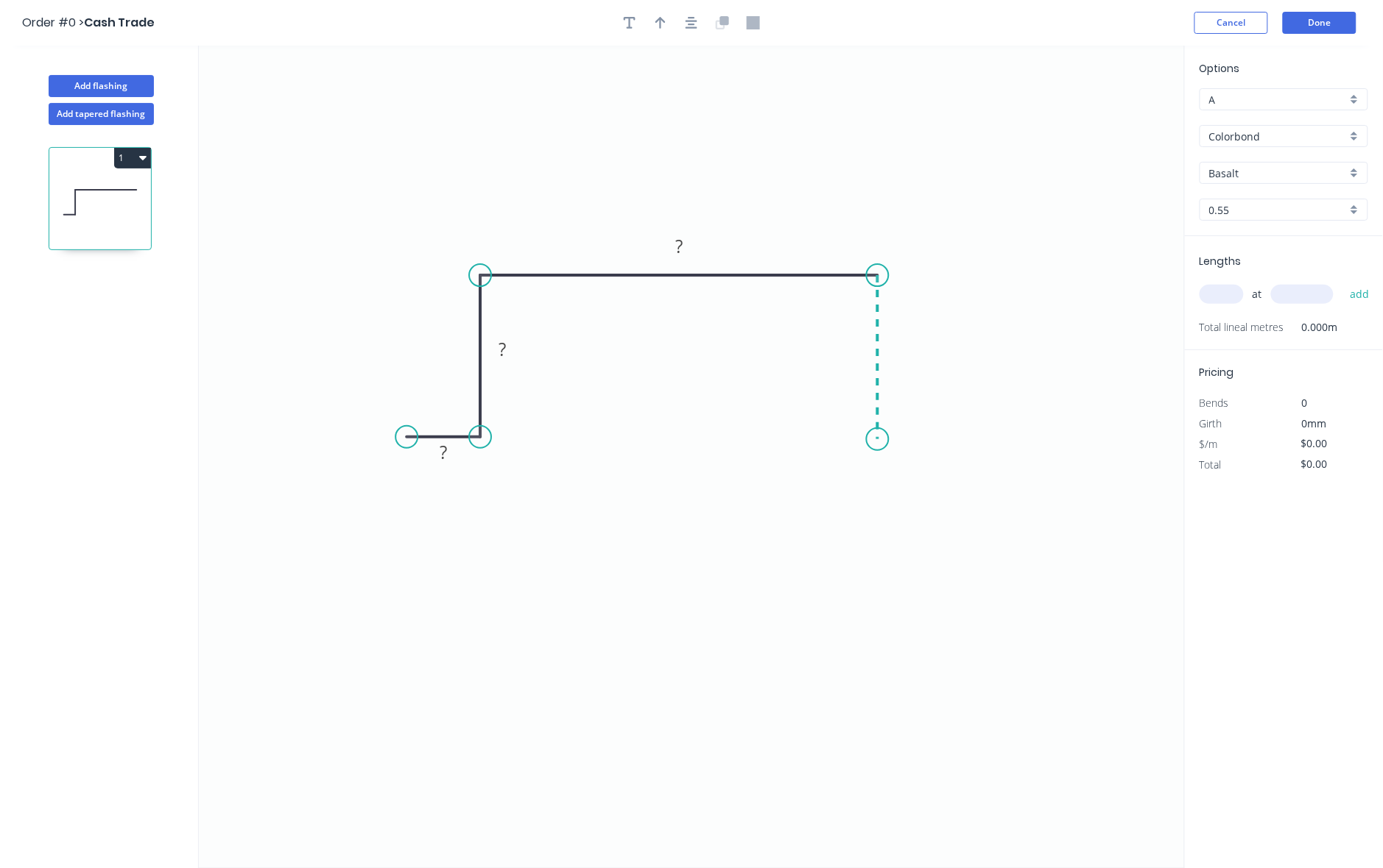
click at [884, 440] on icon "0 ? ? ?" at bounding box center [692, 457] width 986 height 823
click at [977, 442] on icon "0 ? ? ? ?" at bounding box center [692, 457] width 986 height 823
click at [457, 450] on rect at bounding box center [443, 454] width 29 height 21
drag, startPoint x: 627, startPoint y: 25, endPoint x: 628, endPoint y: 34, distance: 9.1
click at [628, 34] on div "Order #0 > Cash Trade Cancel Done" at bounding box center [691, 22] width 1339 height 22
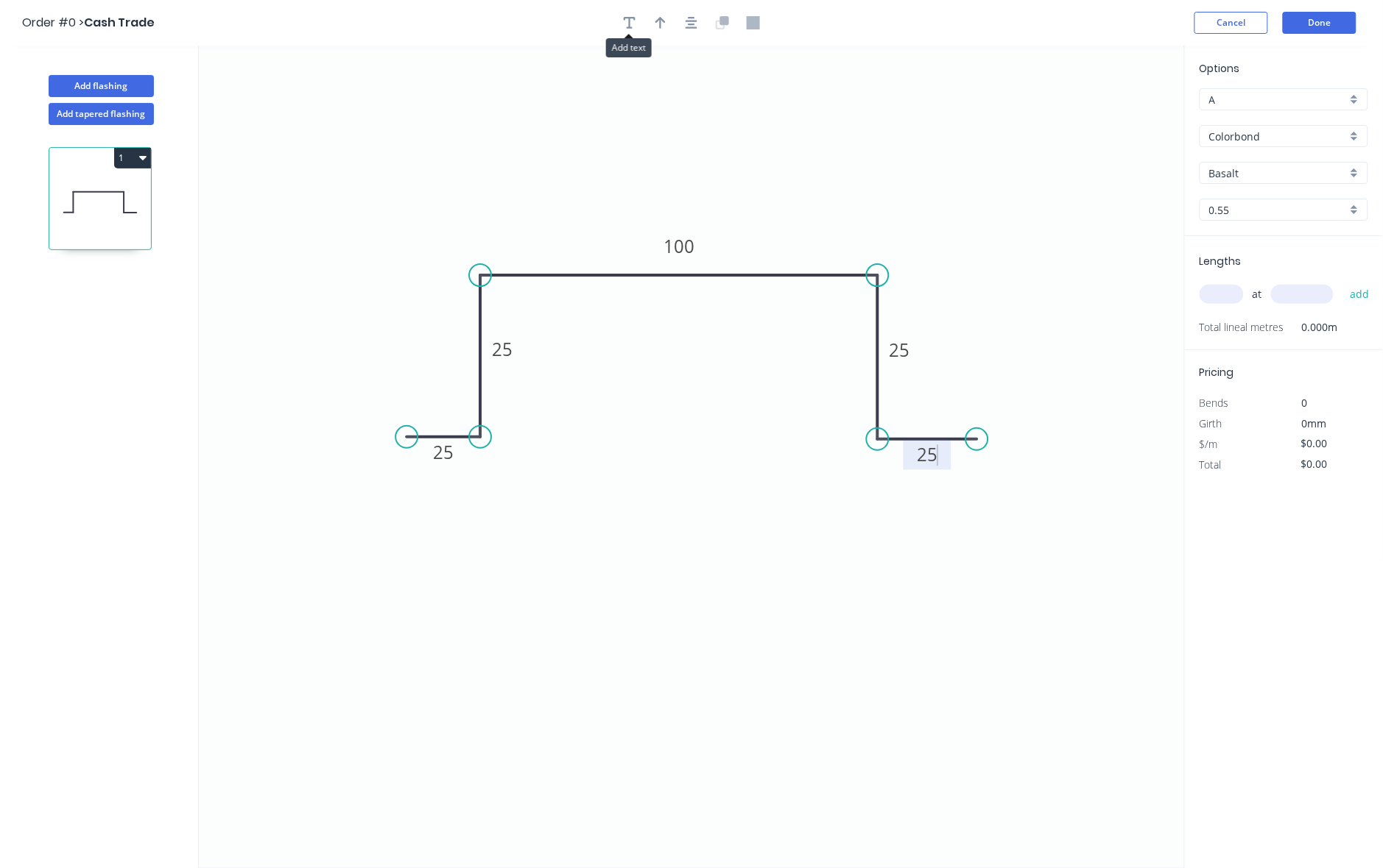
type input "$10.70"
click at [627, 31] on button "button" at bounding box center [629, 22] width 22 height 22
drag, startPoint x: 272, startPoint y: 118, endPoint x: 554, endPoint y: 164, distance: 285.7
click at [554, 164] on textarea at bounding box center [576, 150] width 119 height 55
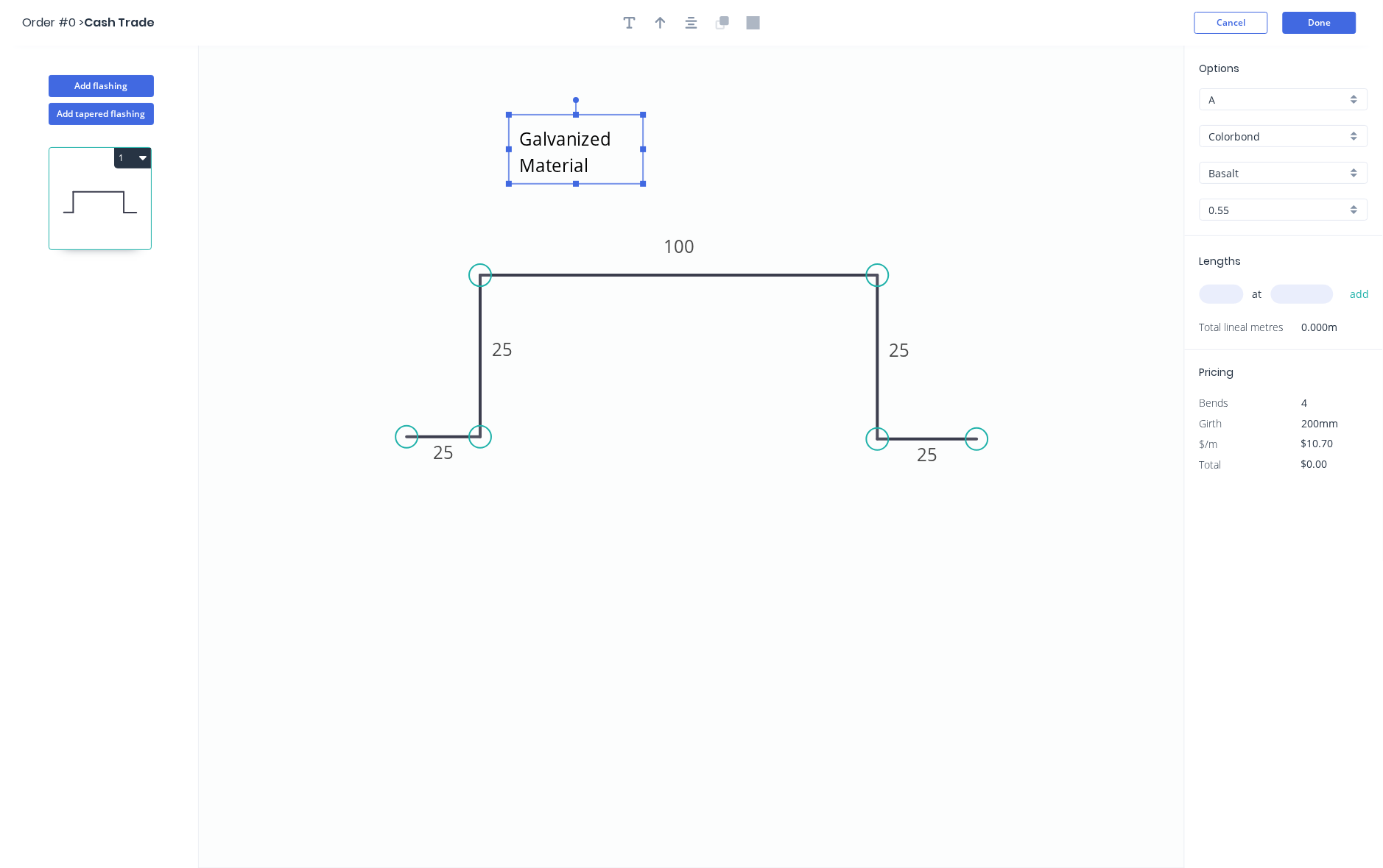
click at [755, 153] on icon "0.95mm BMT Galvanized Material 25 25 100 25 25" at bounding box center [692, 457] width 986 height 823
type textarea "0.95mm BMT Galvanized Material"
click at [572, 146] on textarea "0.95mm BMT Galvanized Material" at bounding box center [576, 149] width 119 height 55
click at [646, 185] on icon "0.95mm BMT Galvanized Material 25 25 100 25 25" at bounding box center [692, 457] width 986 height 823
click at [586, 148] on textarea "0.95mm BMT Galvanized Material" at bounding box center [576, 149] width 119 height 55
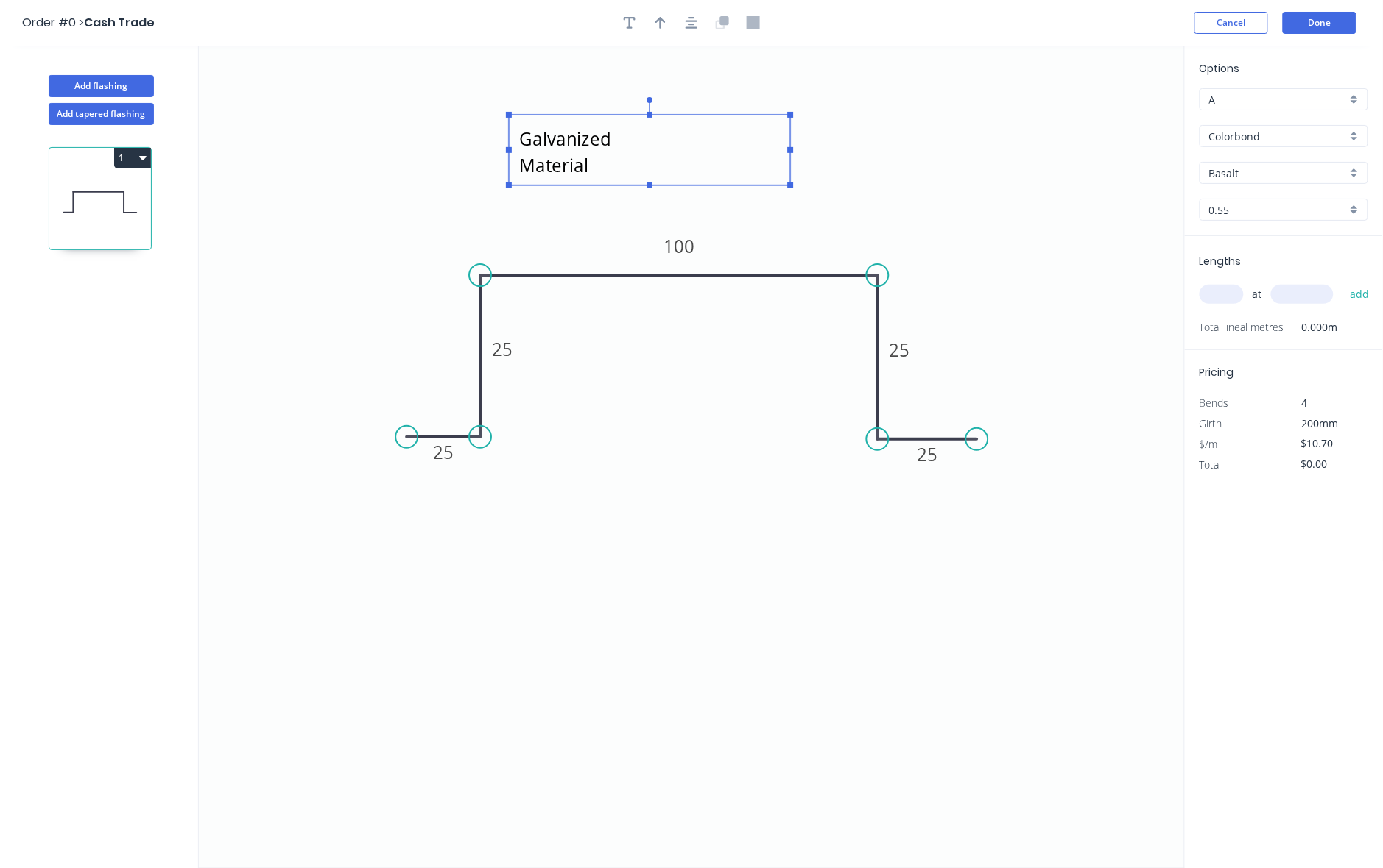
drag, startPoint x: 640, startPoint y: 182, endPoint x: 793, endPoint y: 174, distance: 153.2
click at [788, 182] on rect at bounding box center [791, 185] width 6 height 6
drag, startPoint x: 899, startPoint y: 160, endPoint x: 933, endPoint y: 107, distance: 63.0
click at [900, 159] on icon "0.95mm BMT Galvanized Material 25 25 100 25 25" at bounding box center [692, 457] width 986 height 823
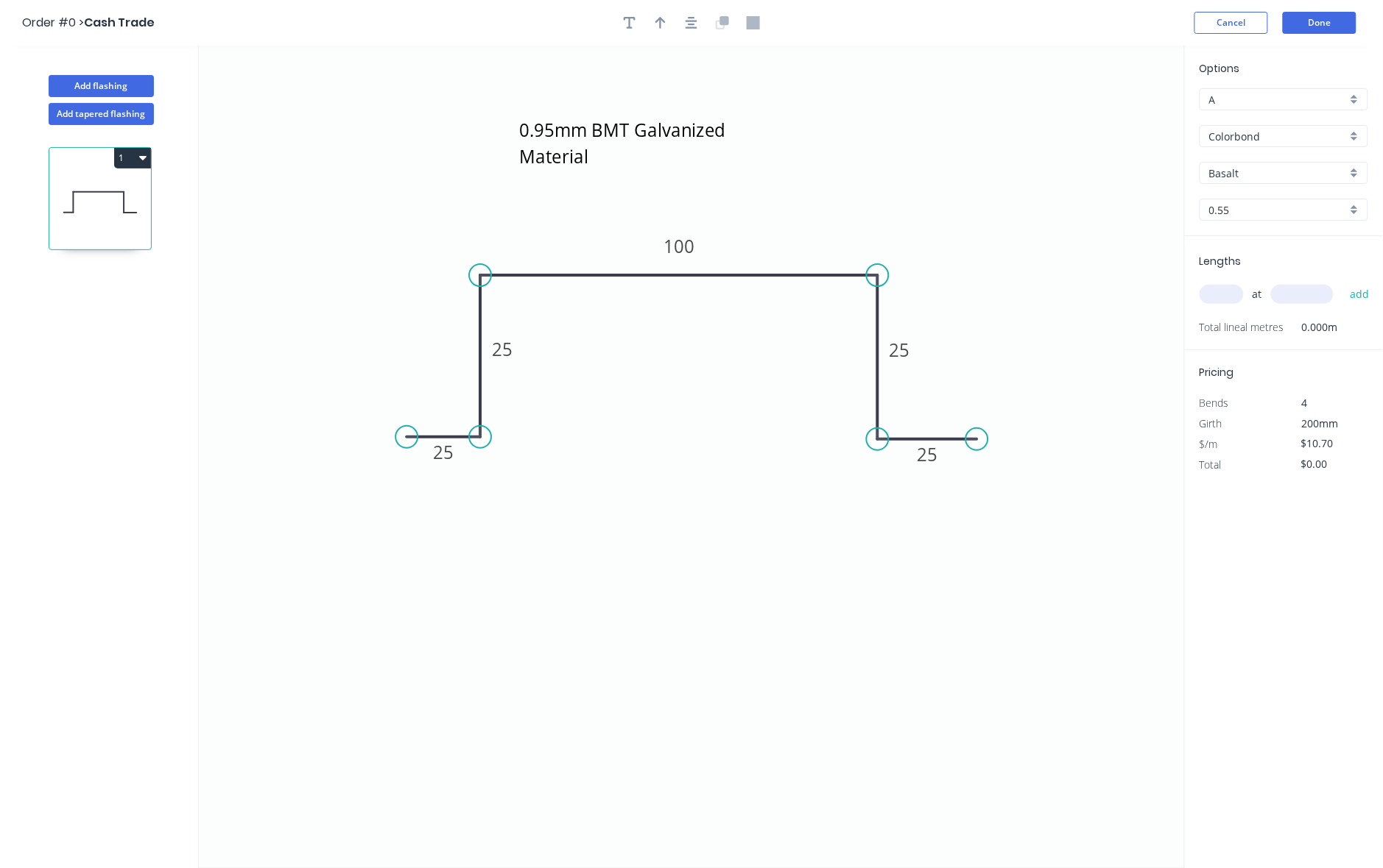
click at [933, 107] on icon "0.95mm BMT Galvanized Material 25 25 100 25 25" at bounding box center [692, 457] width 986 height 823
click at [1250, 171] on input "Basalt" at bounding box center [1278, 173] width 138 height 15
click at [1265, 134] on input "Colorbond" at bounding box center [1278, 136] width 138 height 15
click at [1260, 190] on div "Zincalume" at bounding box center [1284, 190] width 167 height 26
type input "Zincalume"
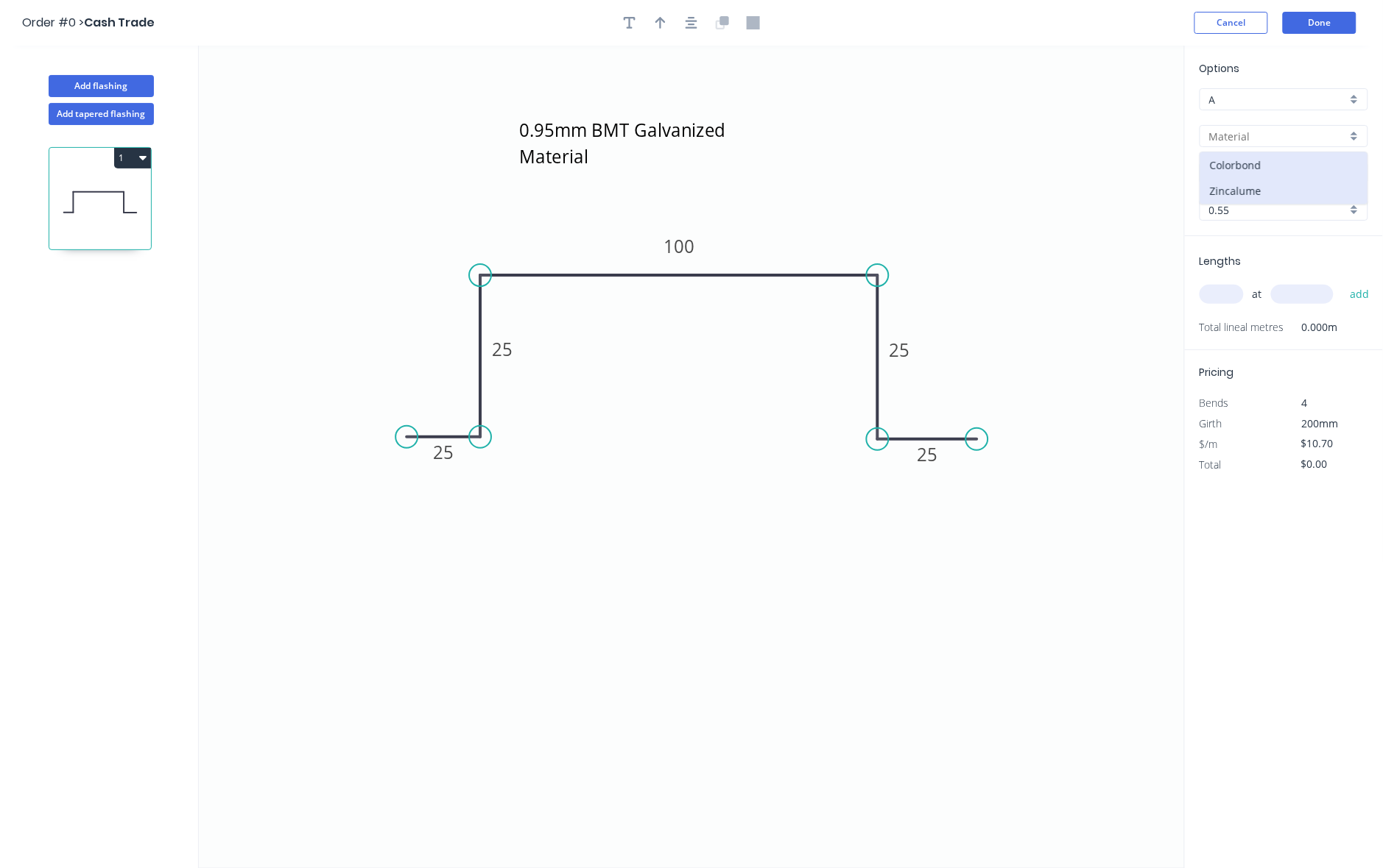
type input "Zinc"
type input "$8.88"
drag, startPoint x: 1228, startPoint y: 292, endPoint x: 1220, endPoint y: 297, distance: 9.4
click at [1228, 297] on input "text" at bounding box center [1221, 294] width 44 height 19
type input "3"
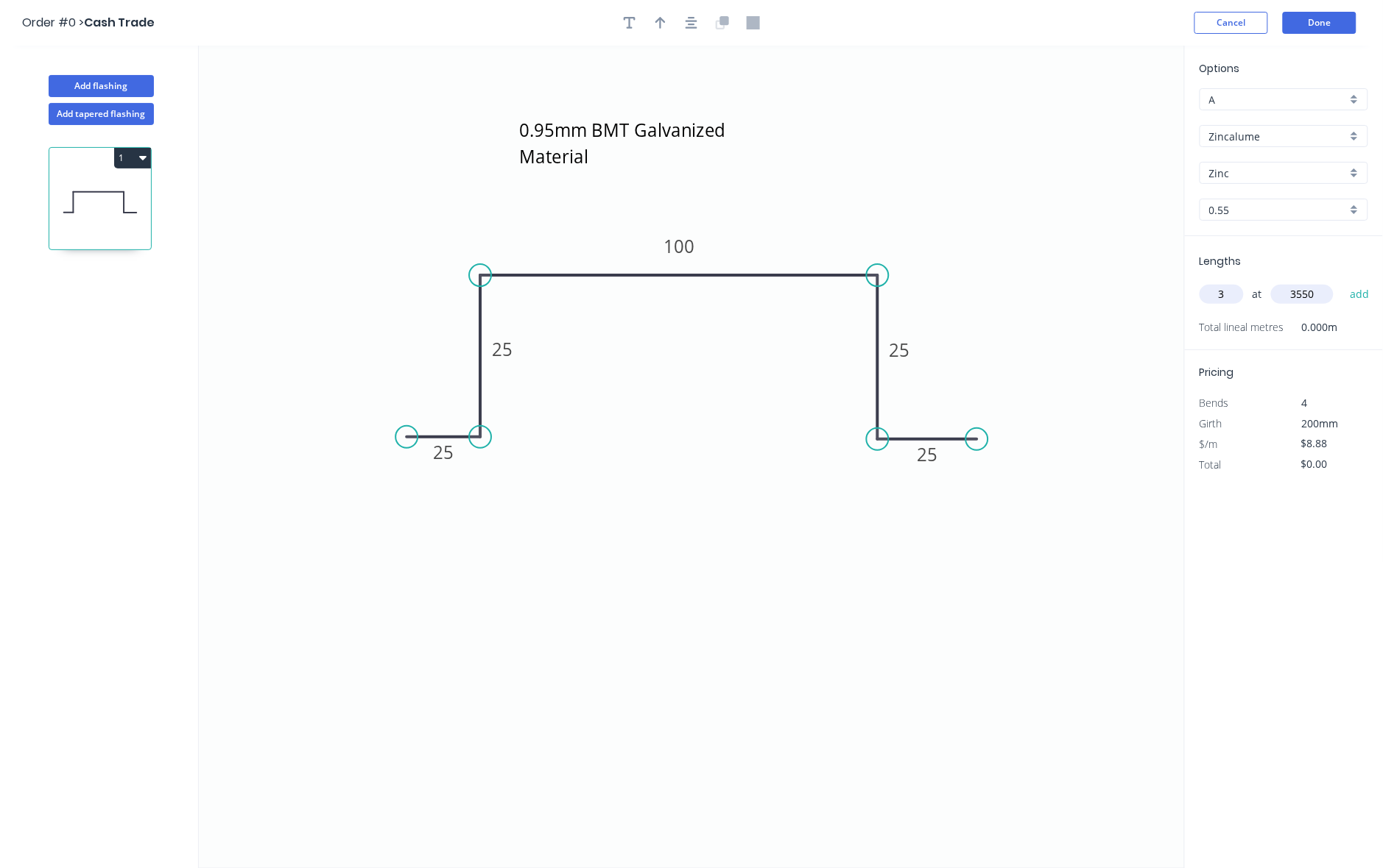
type input "3550"
click at [1342, 282] on button "add" at bounding box center [1359, 294] width 35 height 25
type input "$94.57"
type input "3"
type input "2400"
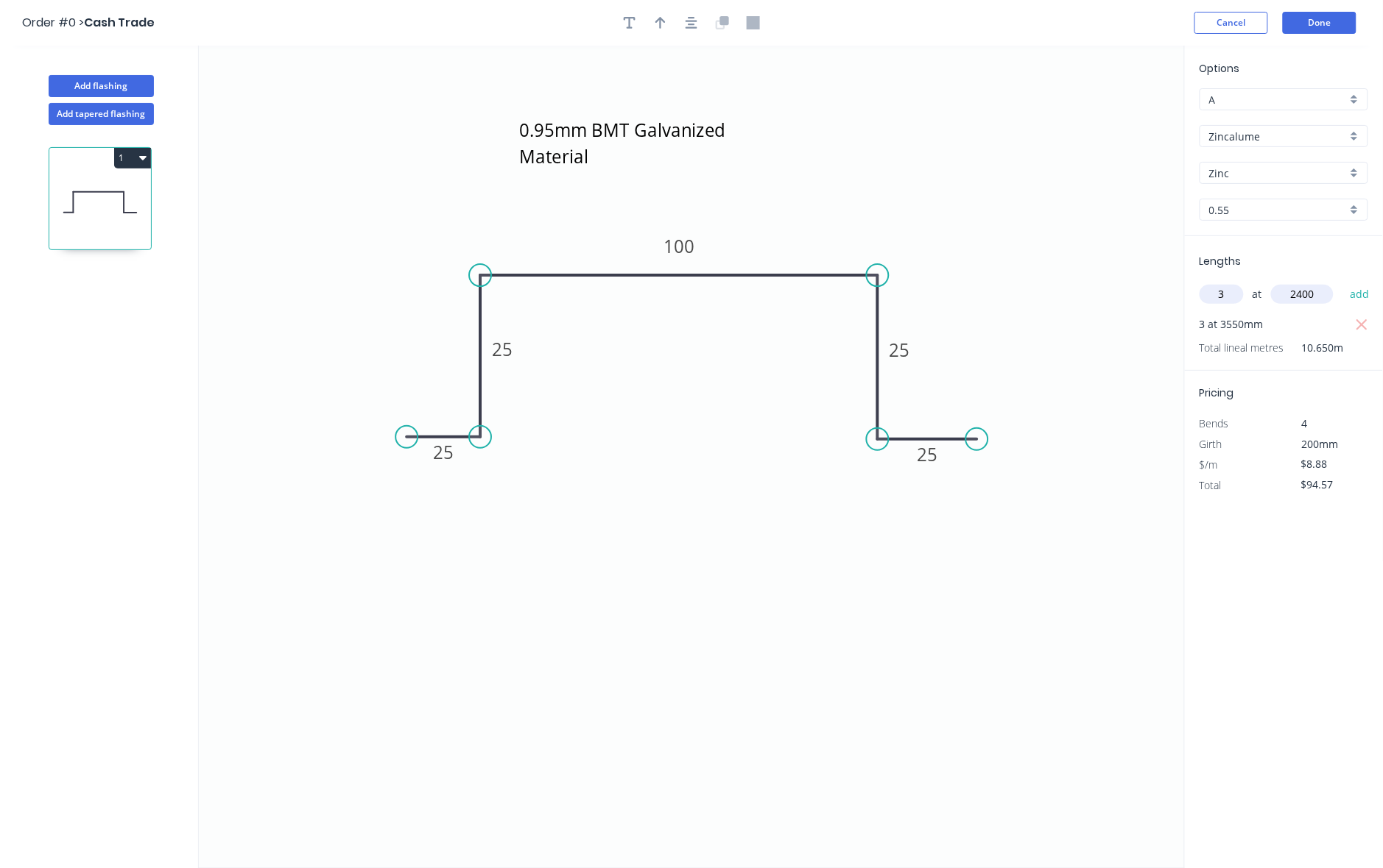
click at [1342, 282] on button "add" at bounding box center [1359, 294] width 35 height 25
type input "$158.51"
click at [1329, 484] on input "$8.88" at bounding box center [1325, 485] width 50 height 21
click at [1330, 483] on input "$8.88" at bounding box center [1325, 485] width 50 height 21
type input "$12.00"
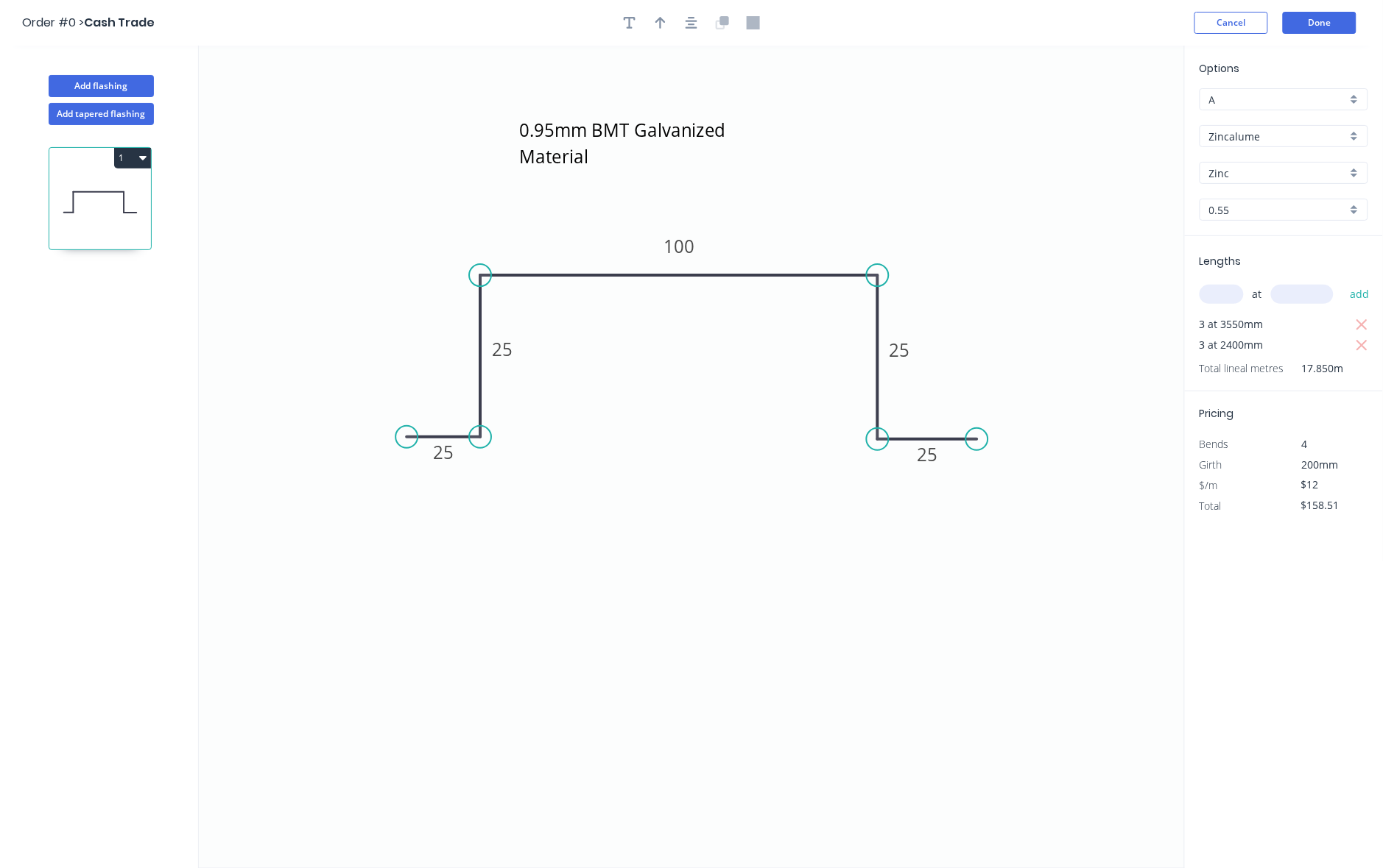
type input "$214.20"
click at [1288, 590] on div "Options A A Zincalume Zincalume Zinc Zinc 0.55 0.55 Lengths at add 3 at 3550mm …" at bounding box center [1283, 458] width 199 height 825
click at [1323, 20] on button "Done" at bounding box center [1320, 22] width 74 height 22
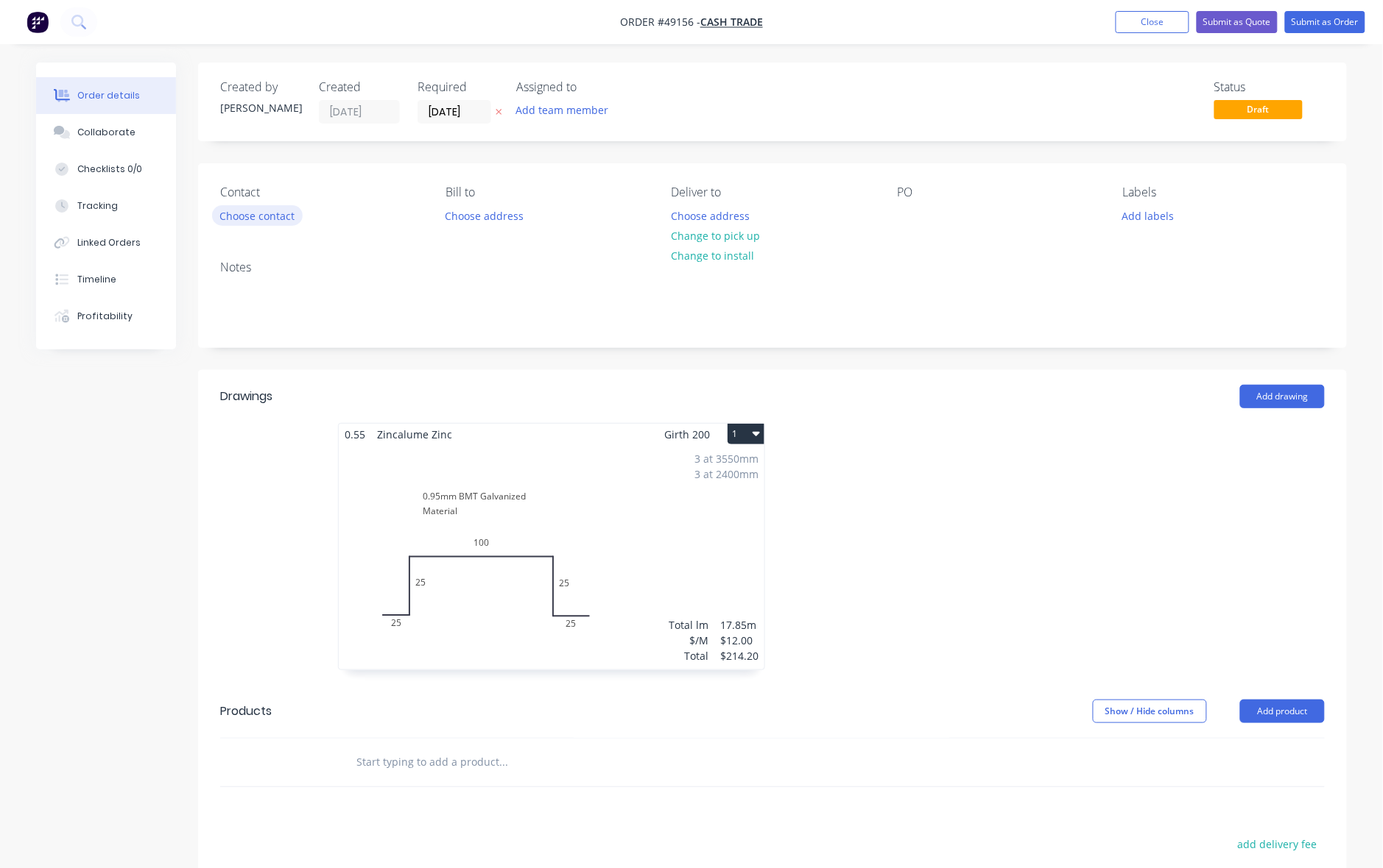
click at [284, 215] on button "Choose contact" at bounding box center [257, 215] width 91 height 20
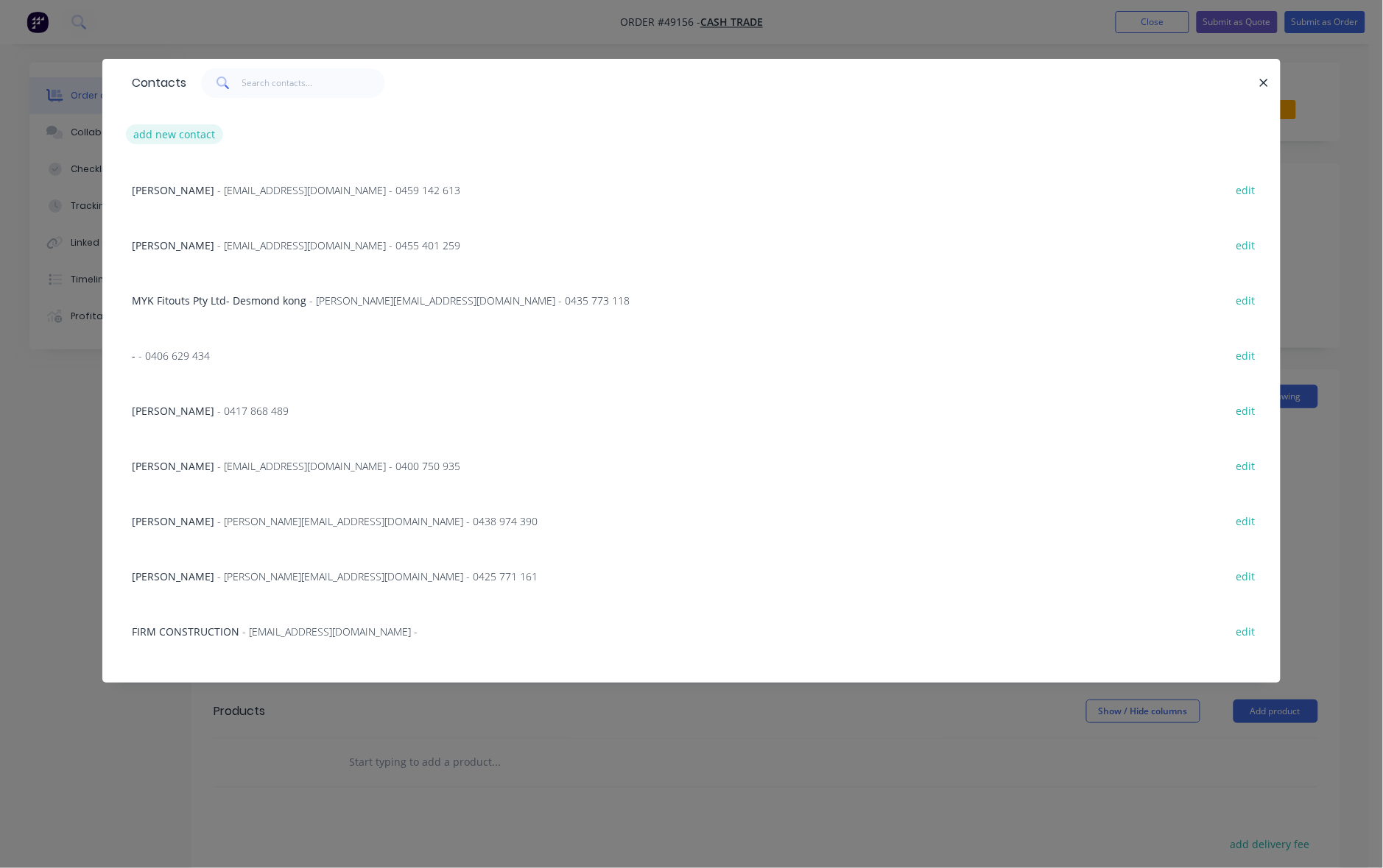
click at [183, 133] on button "add new contact" at bounding box center [174, 134] width 97 height 20
select select "AU"
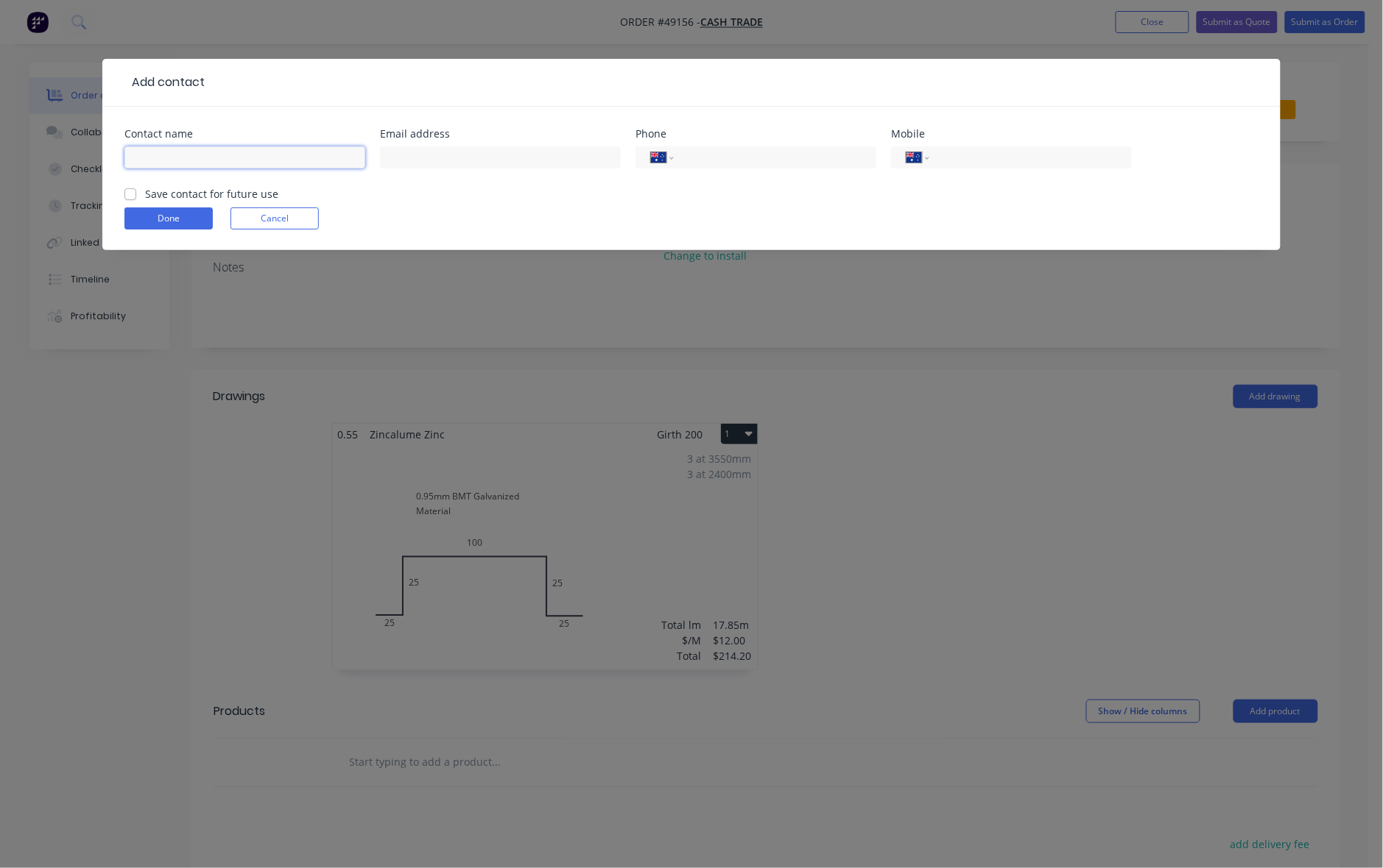
click at [206, 161] on input "text" at bounding box center [245, 157] width 240 height 22
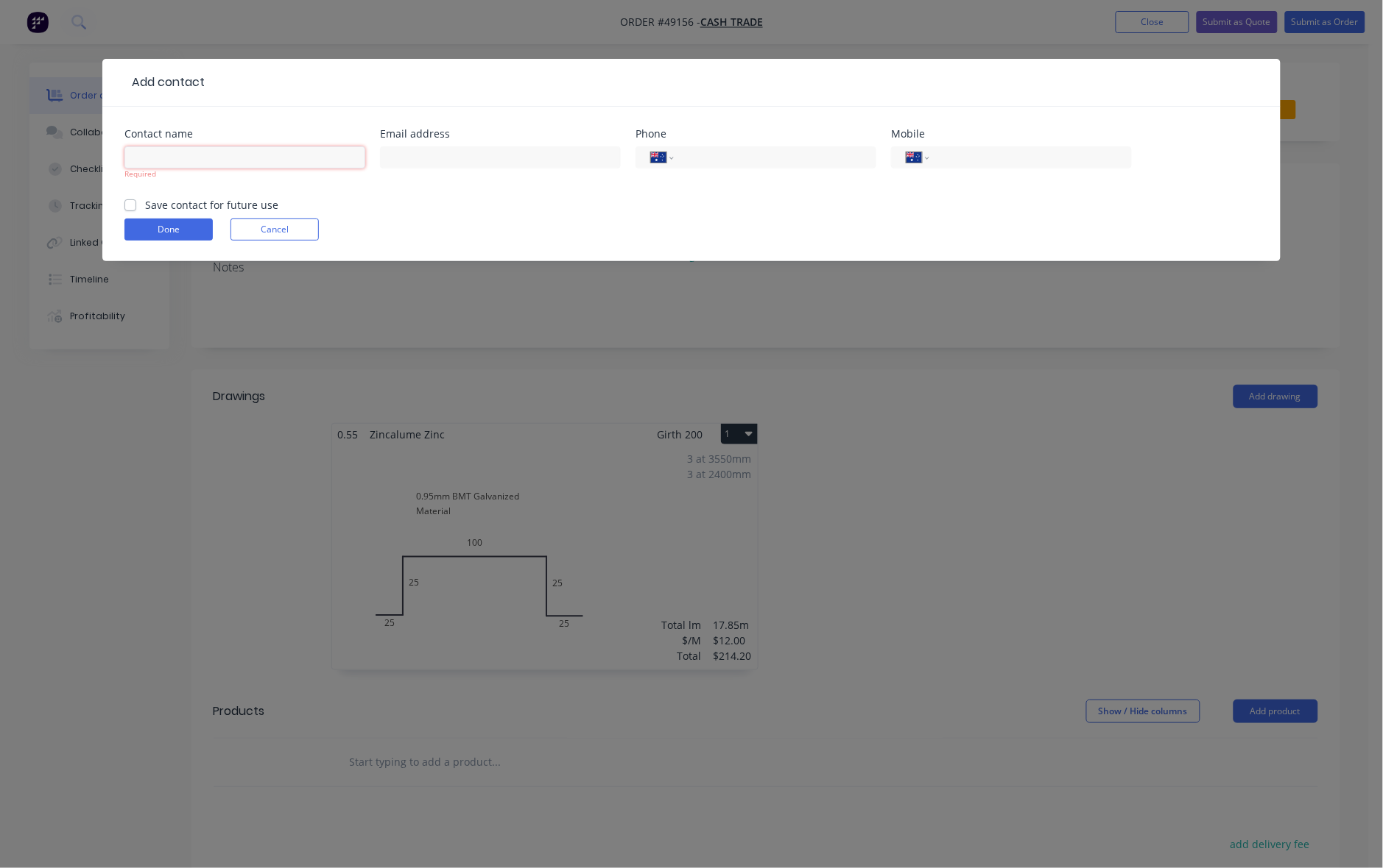
click at [189, 154] on input "text" at bounding box center [245, 157] width 240 height 22
paste input "[PERSON_NAME] Building & Design Consultant [PHONE_NUMBER] [PHONE_NUMBER] [EMAIL…"
drag, startPoint x: 229, startPoint y: 155, endPoint x: 552, endPoint y: 155, distance: 323.0
click at [552, 155] on div "Contact name [PERSON_NAME] Building & Design Consultant [PHONE_NUMBER] [PHONE_N…" at bounding box center [692, 163] width 1133 height 68
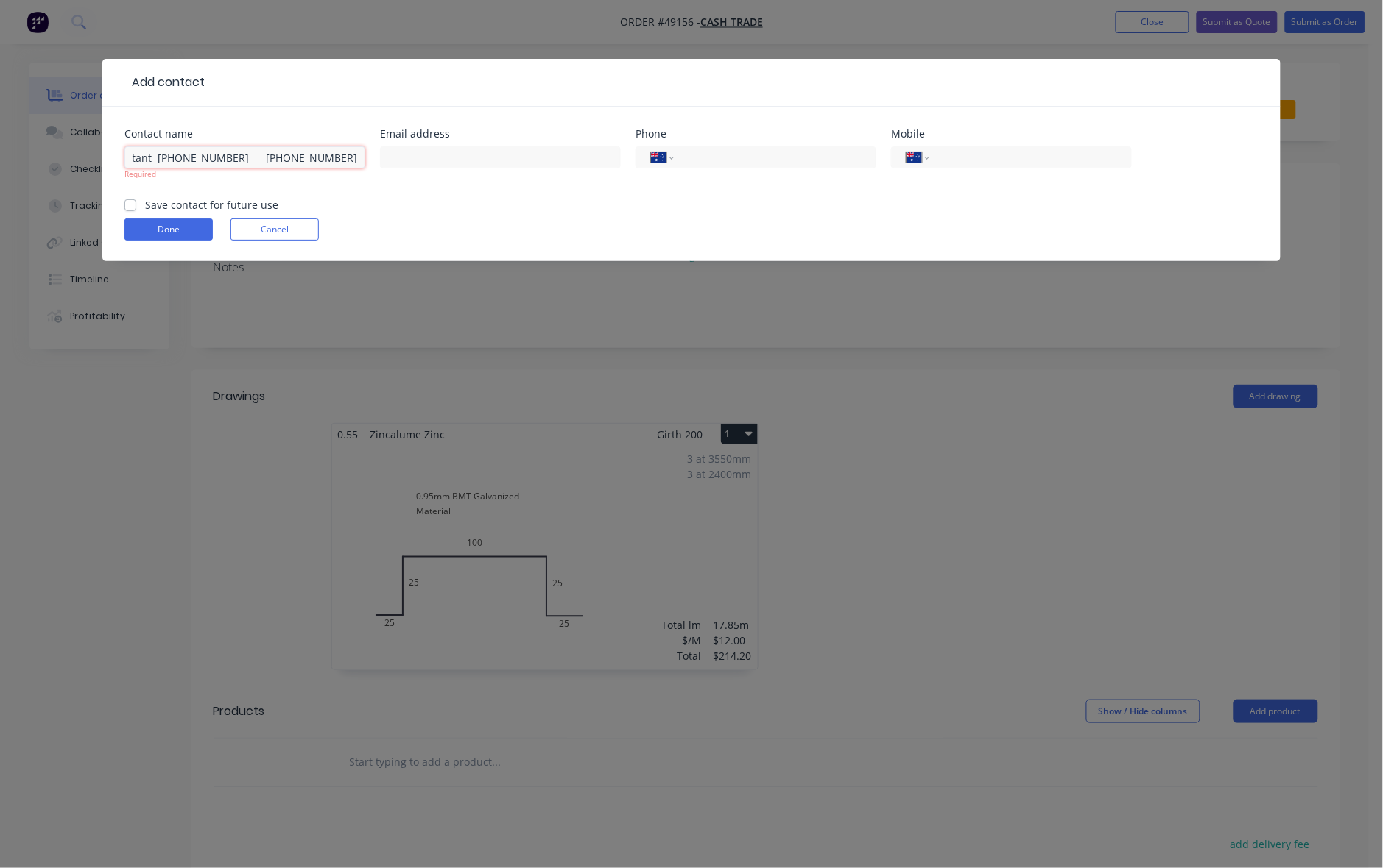
scroll to position [0, 199]
type input "[PERSON_NAME] Building & Design Consultant [PHONE_NUMBER] [PHONE_NUMBER]"
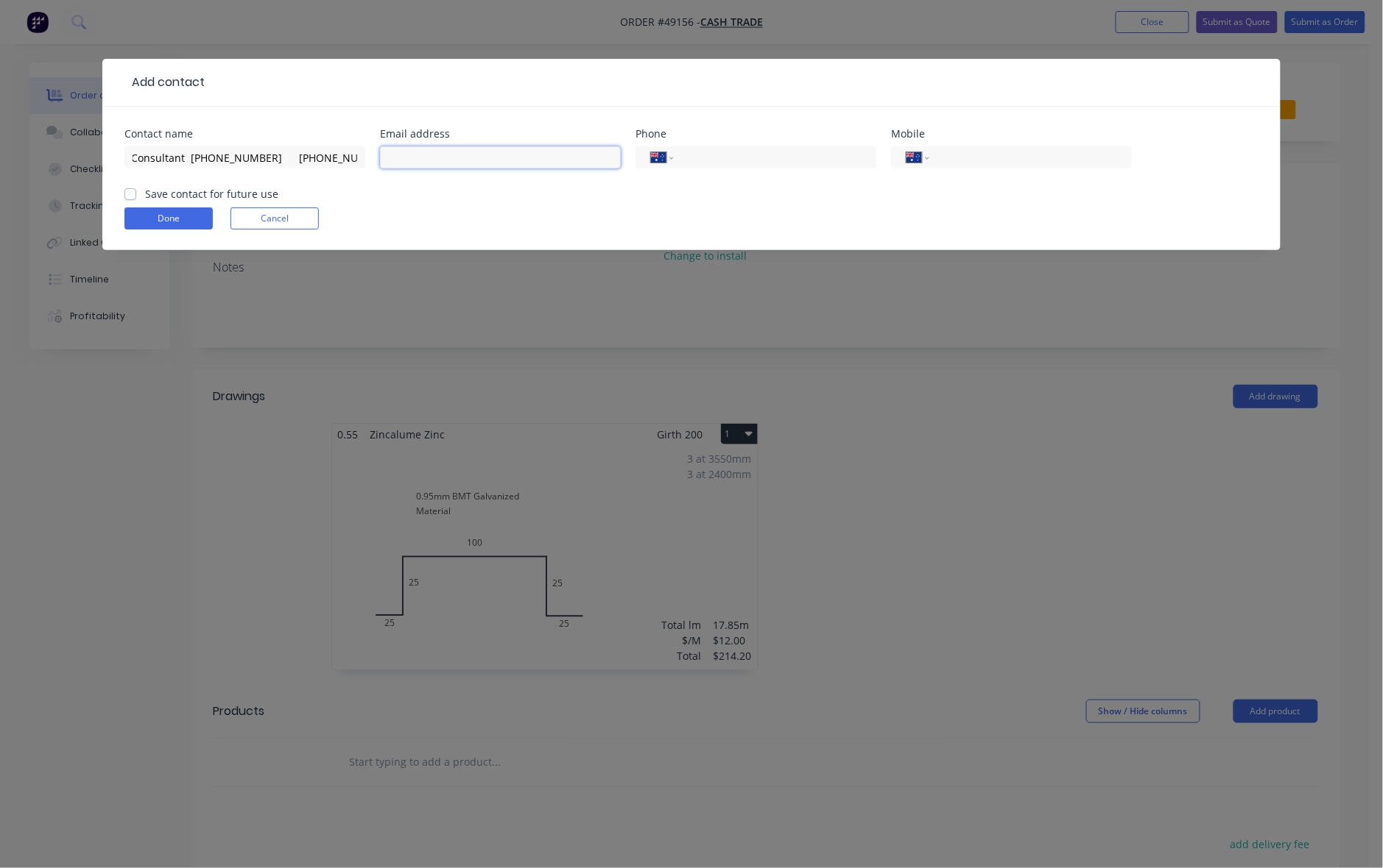
click at [501, 148] on input "text" at bounding box center [500, 157] width 240 height 22
paste input "[EMAIL_ADDRESS][DOMAIN_NAME]"
type input "[EMAIL_ADDRESS][DOMAIN_NAME]"
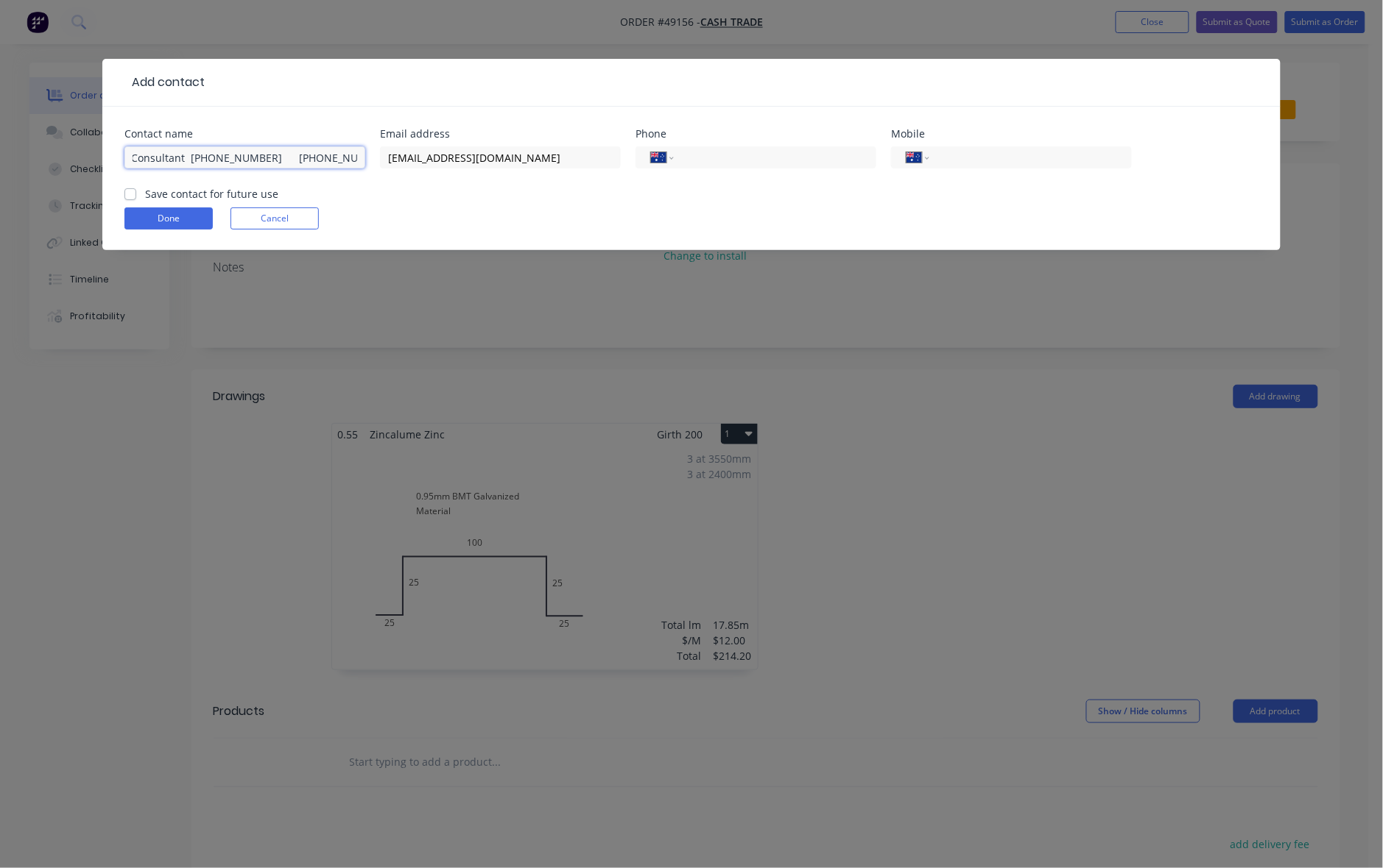
drag, startPoint x: 252, startPoint y: 156, endPoint x: 273, endPoint y: 158, distance: 21.1
click at [273, 158] on input "[PERSON_NAME] Building & Design Consultant [PHONE_NUMBER] [PHONE_NUMBER]" at bounding box center [245, 157] width 240 height 22
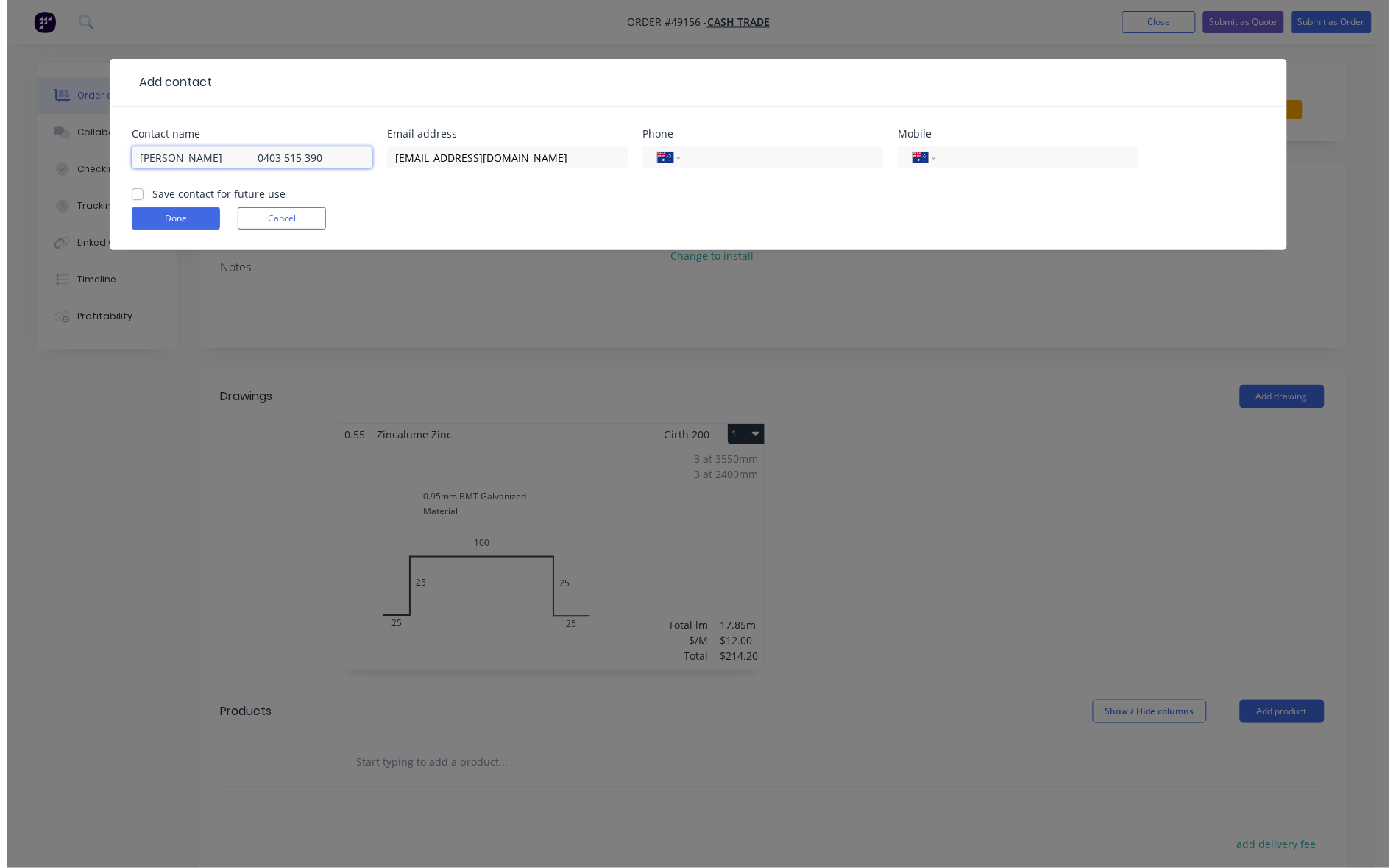
scroll to position [0, 0]
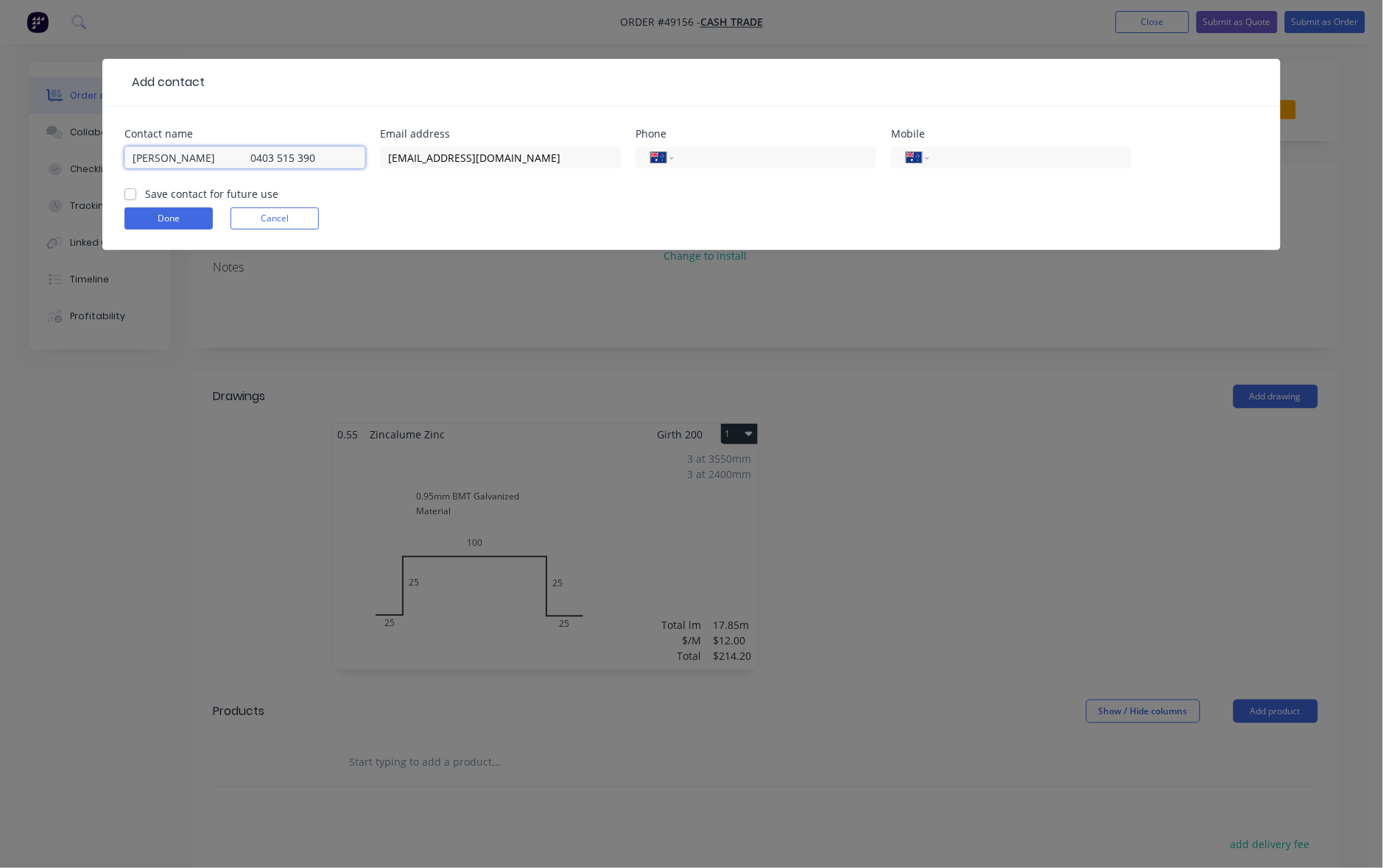
drag, startPoint x: 339, startPoint y: 155, endPoint x: 262, endPoint y: 158, distance: 77.1
click at [262, 158] on input "[PERSON_NAME] 0403 515 390" at bounding box center [245, 157] width 240 height 22
type input "[PERSON_NAME] 0403 515 390"
click at [994, 149] on input "tel" at bounding box center [1027, 158] width 177 height 17
paste input "0403 515 390"
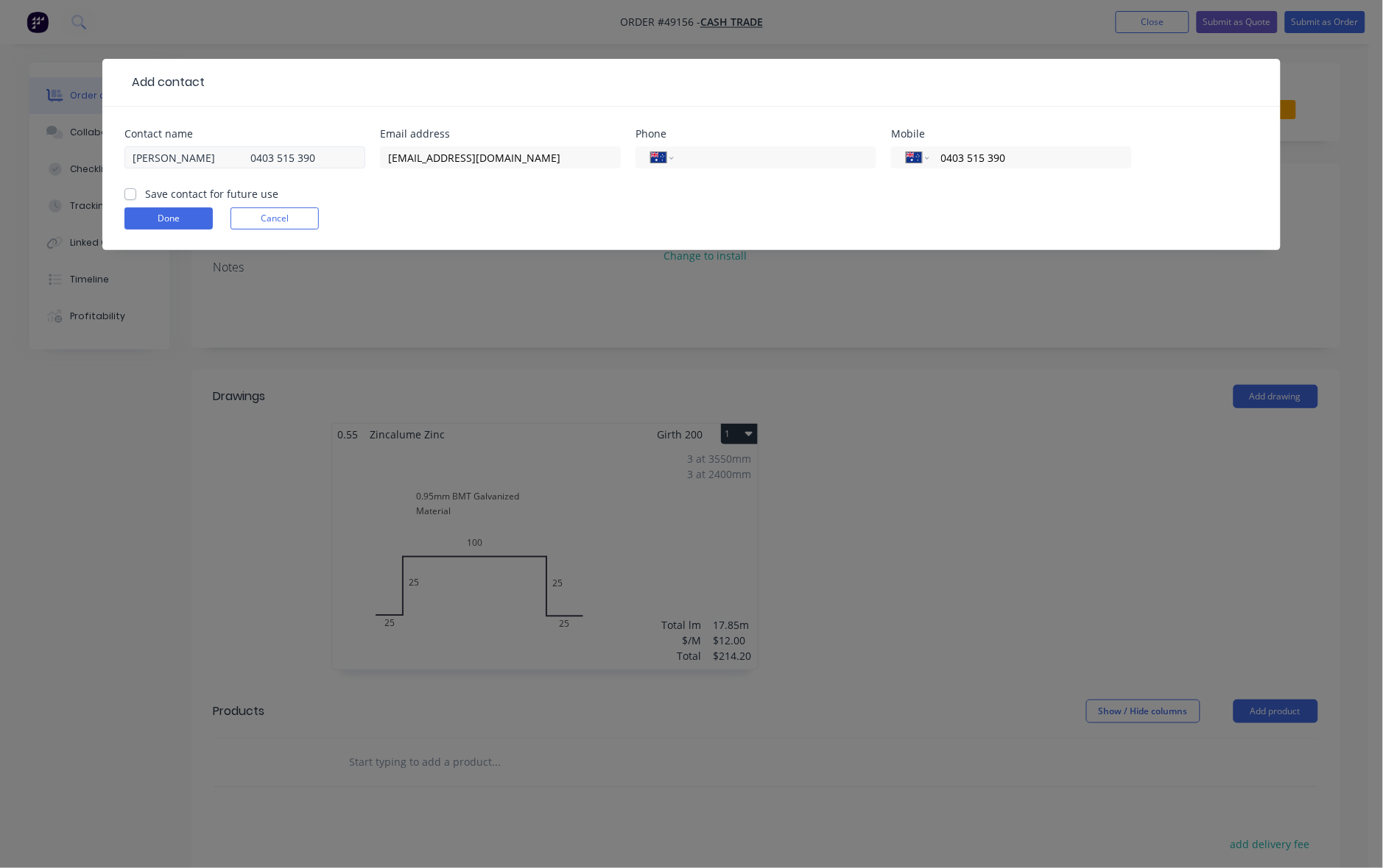
type input "0403 515 390"
drag, startPoint x: 351, startPoint y: 158, endPoint x: 227, endPoint y: 159, distance: 124.0
click at [226, 159] on input "[PERSON_NAME] 0403 515 390" at bounding box center [245, 157] width 240 height 22
drag, startPoint x: 156, startPoint y: 159, endPoint x: 1, endPoint y: 142, distance: 155.9
click at [1, 142] on div "Add contact Contact name [PERSON_NAME] Email address [EMAIL_ADDRESS][DOMAIN_NAM…" at bounding box center [692, 434] width 1383 height 868
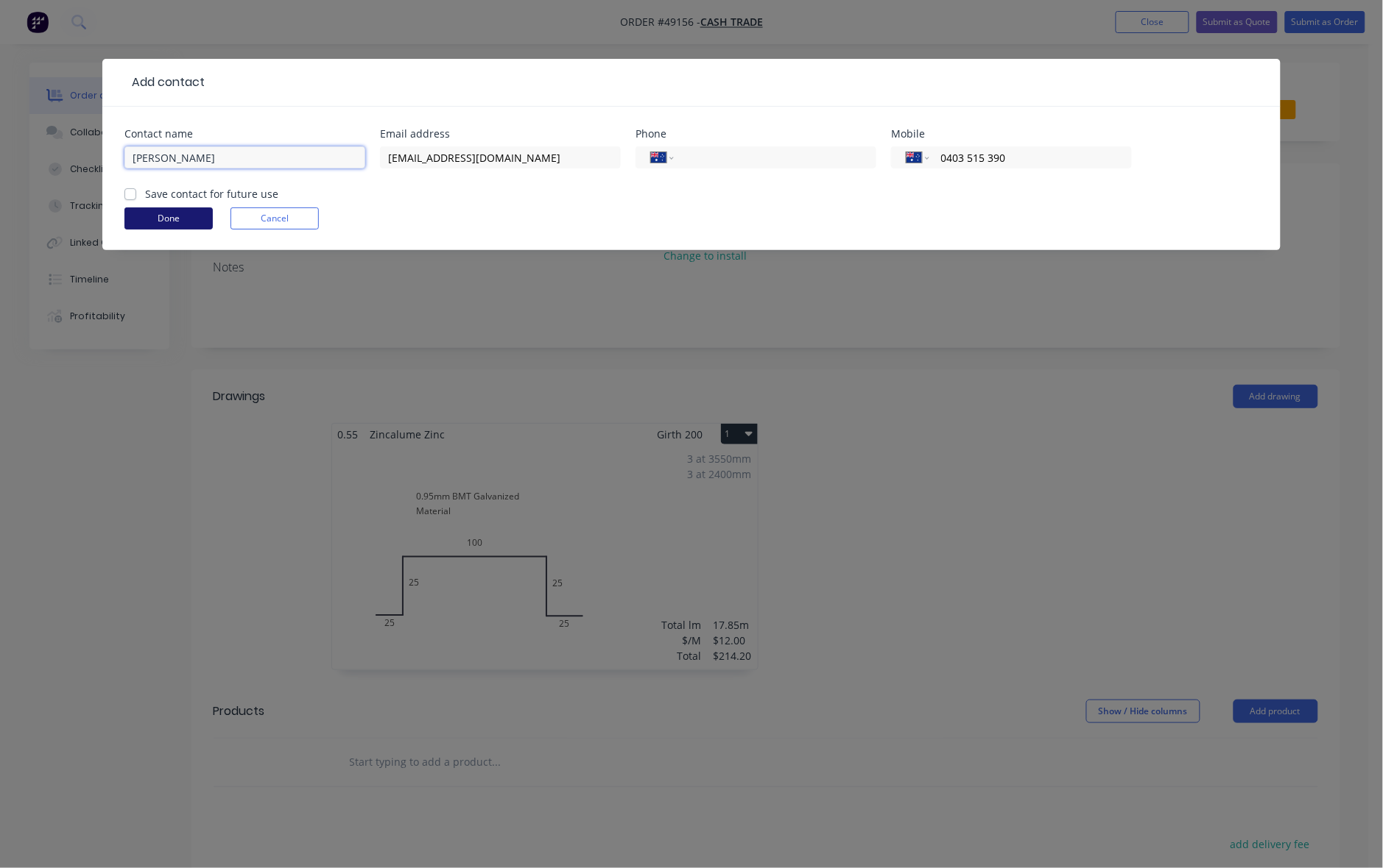
type input "[PERSON_NAME]"
click at [191, 212] on button "Done" at bounding box center [168, 217] width 88 height 22
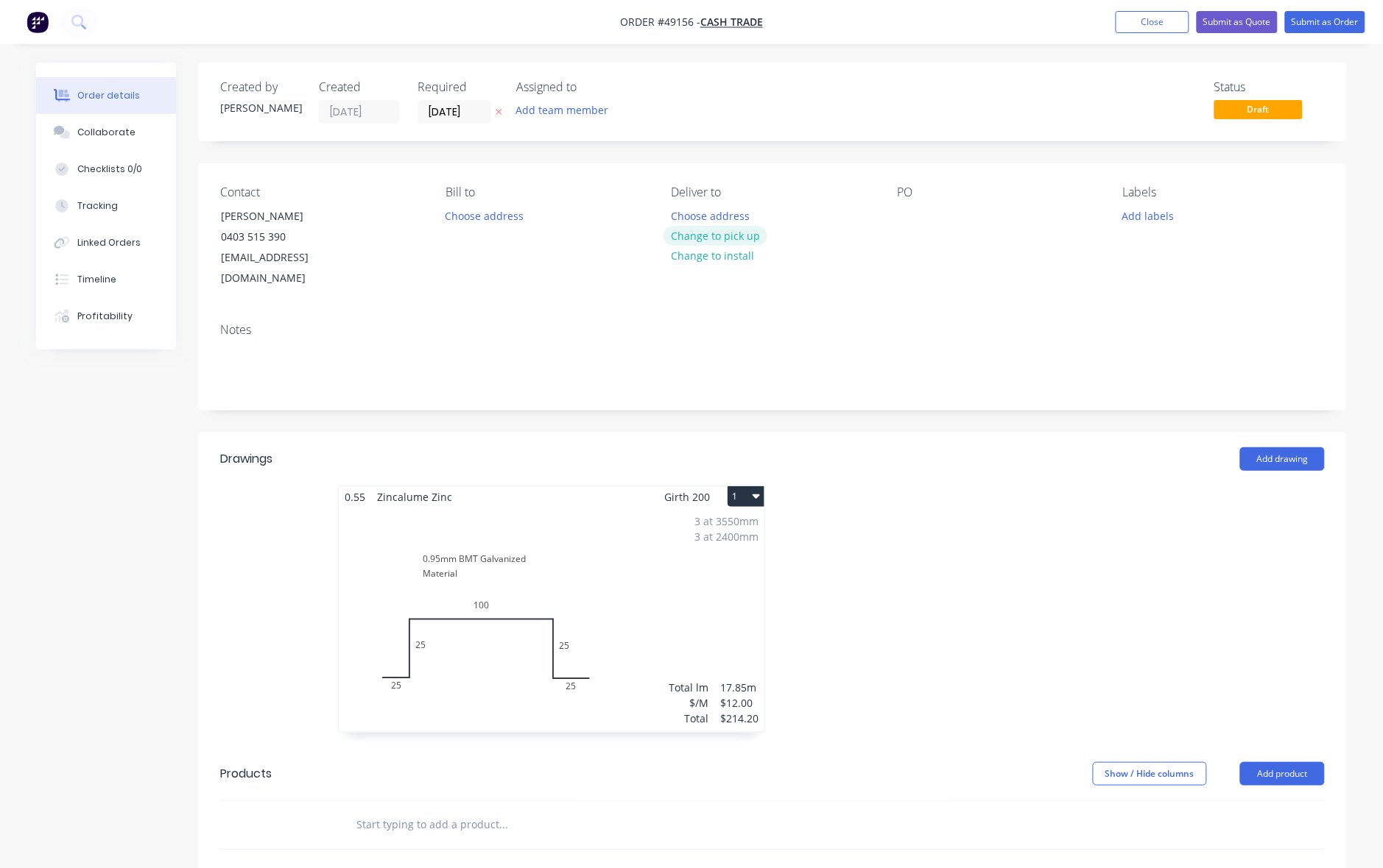
click at [734, 234] on button "Change to pick up" at bounding box center [715, 235] width 105 height 20
drag, startPoint x: 1001, startPoint y: 455, endPoint x: 1195, endPoint y: 93, distance: 410.7
click at [1001, 450] on header "Drawings Add drawing" at bounding box center [772, 460] width 1148 height 53
click at [1237, 26] on button "Submit as Quote" at bounding box center [1237, 22] width 81 height 22
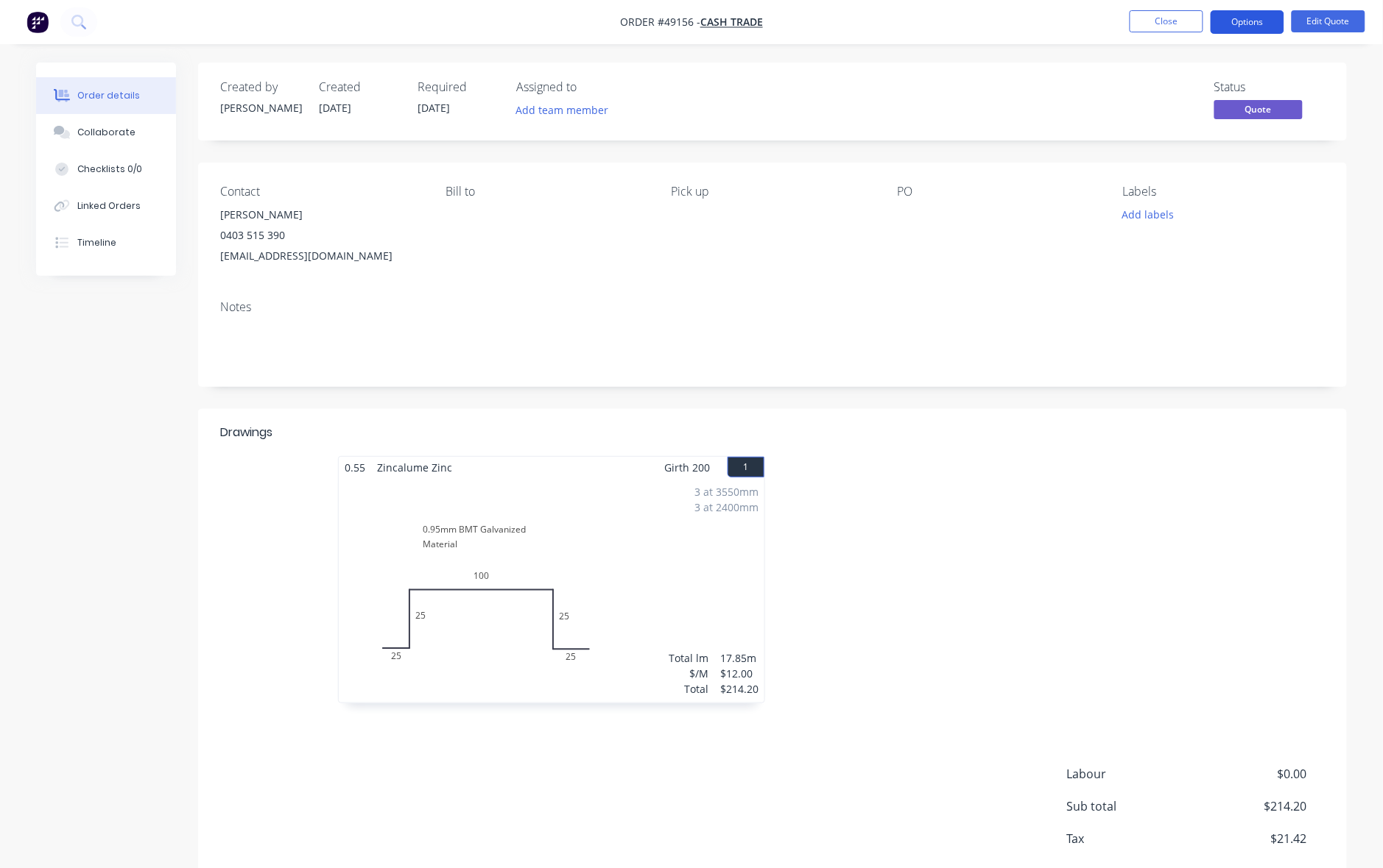
click at [1250, 24] on button "Options" at bounding box center [1247, 22] width 74 height 24
click at [1180, 92] on div "Quote" at bounding box center [1202, 89] width 135 height 22
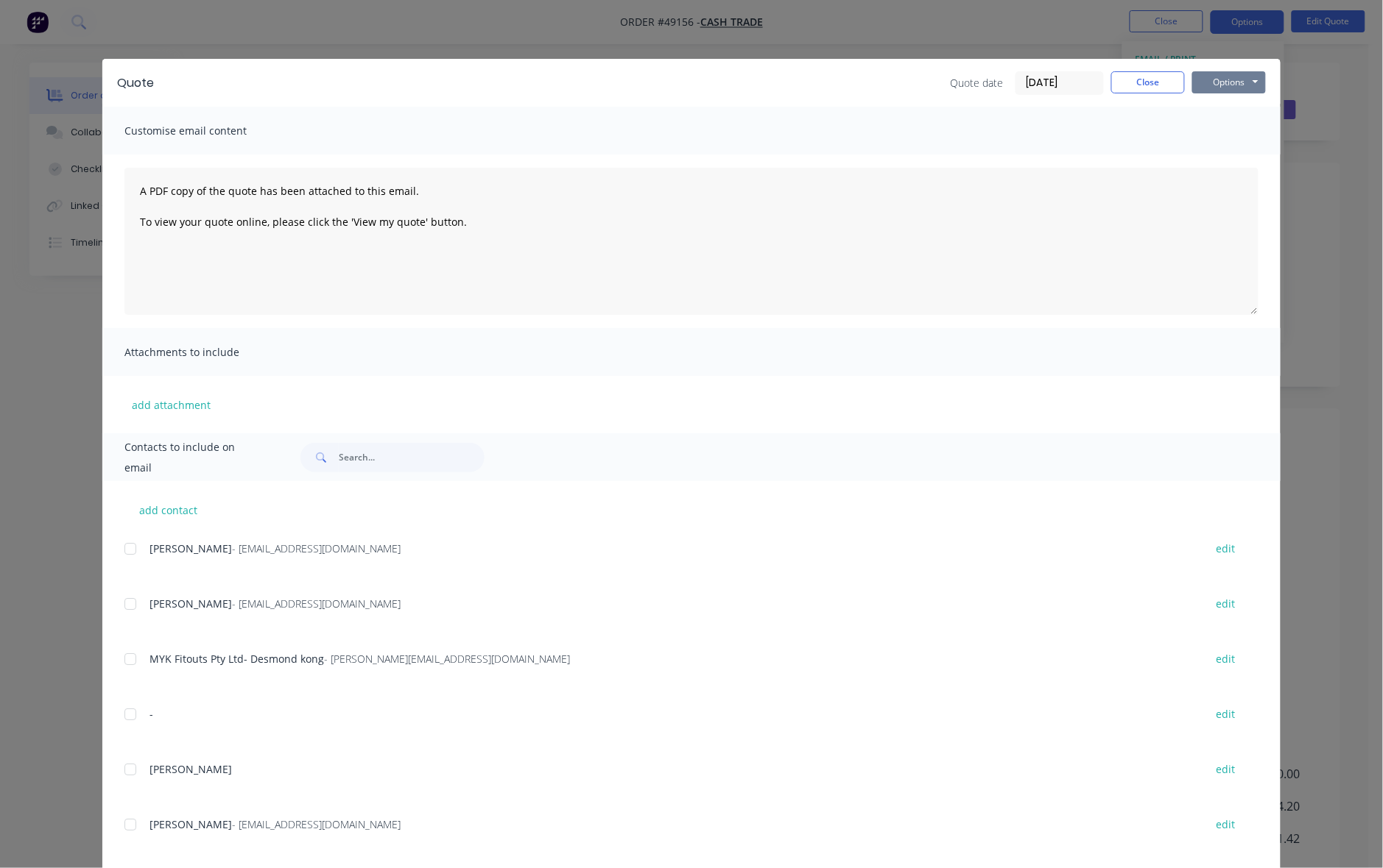
drag, startPoint x: 1216, startPoint y: 81, endPoint x: 1220, endPoint y: 95, distance: 14.6
click at [1217, 81] on button "Options" at bounding box center [1229, 81] width 74 height 22
click at [1226, 136] on button "Print" at bounding box center [1239, 133] width 95 height 25
click at [1137, 87] on button "Close" at bounding box center [1147, 81] width 74 height 22
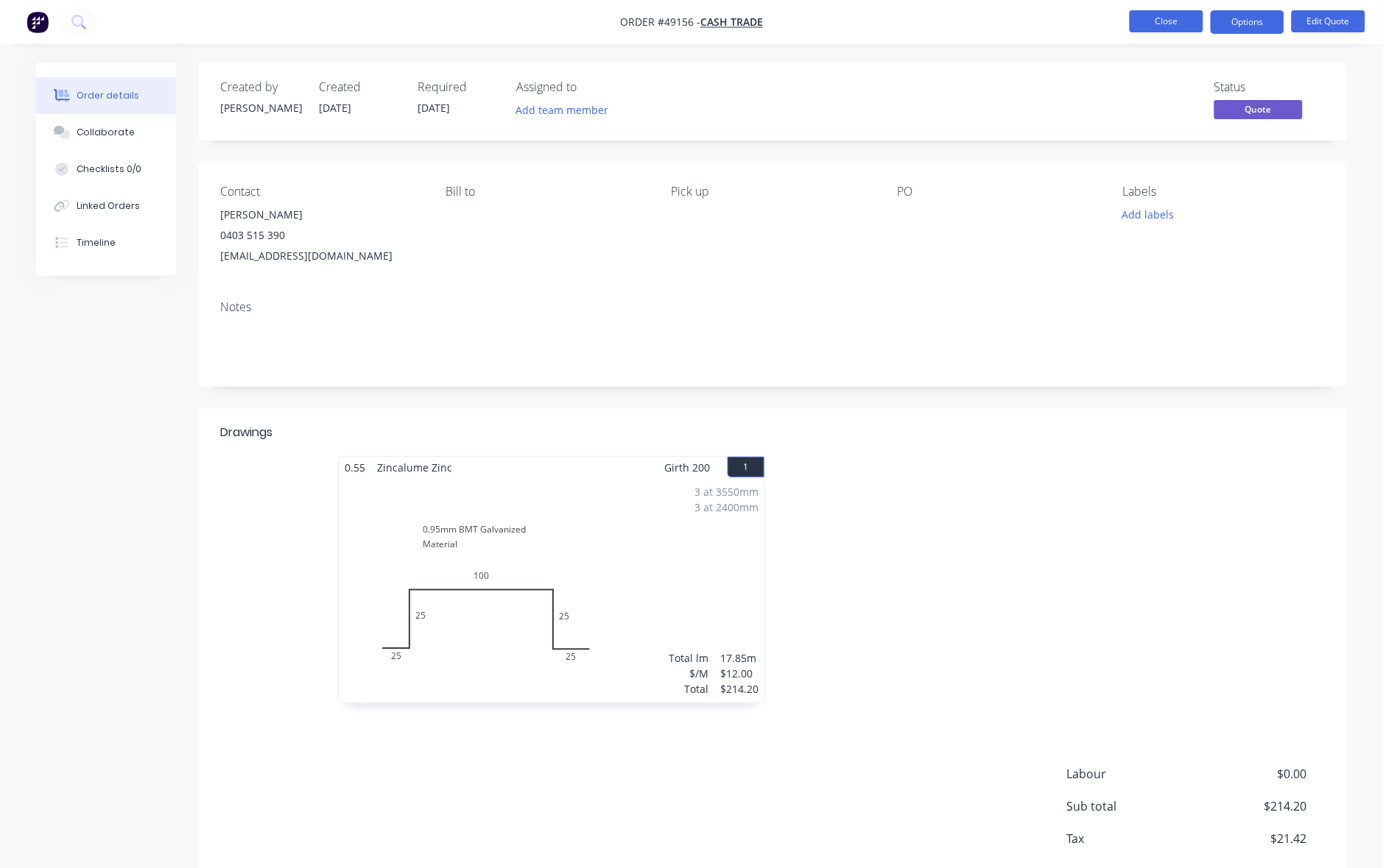
click at [1177, 29] on button "Close" at bounding box center [1166, 21] width 74 height 22
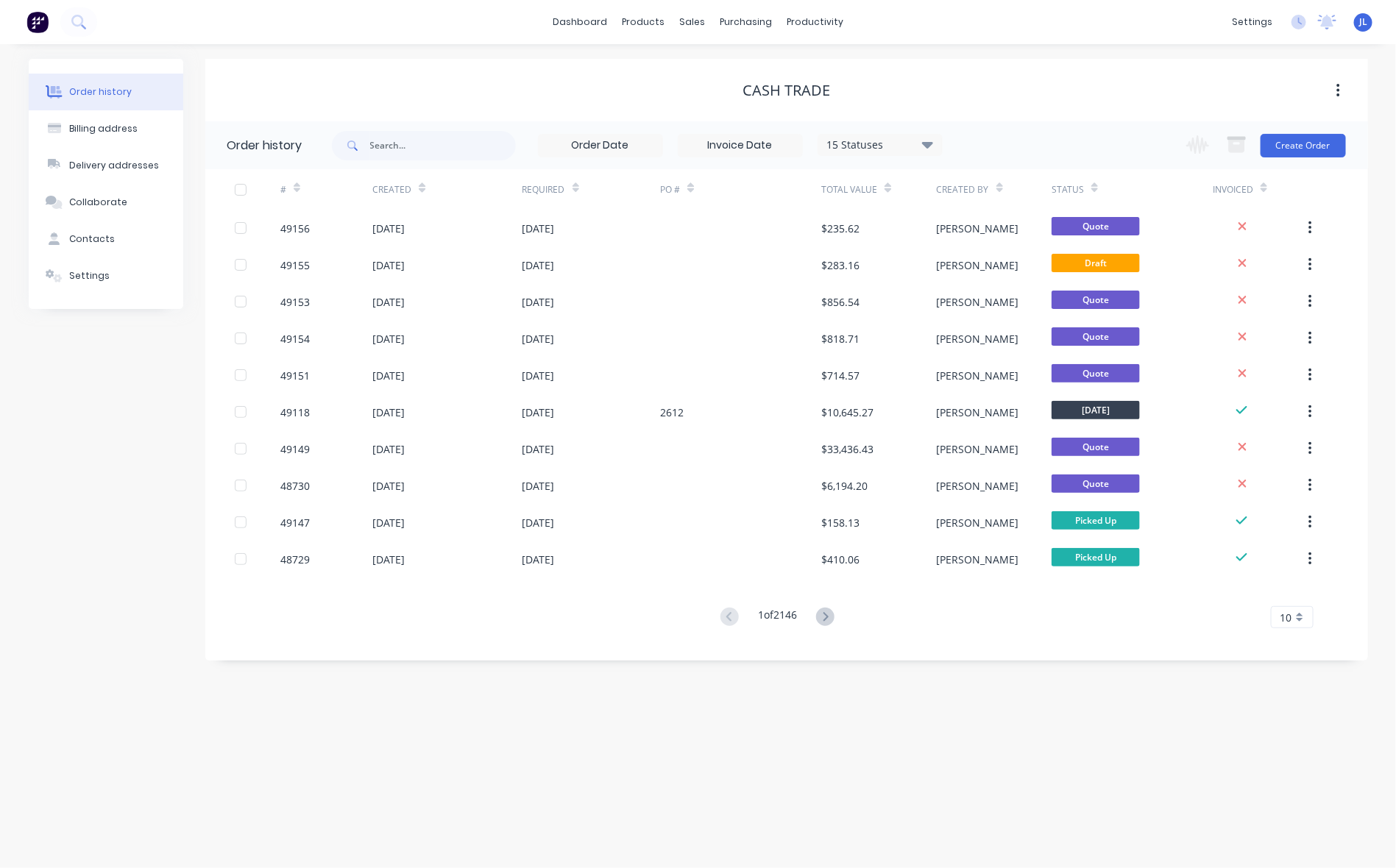
click at [1362, 16] on span "JL" at bounding box center [1363, 22] width 9 height 13
click at [915, 97] on div "Cash Trade" at bounding box center [787, 90] width 1163 height 18
click at [733, 72] on div "Sales Orders" at bounding box center [747, 71] width 61 height 13
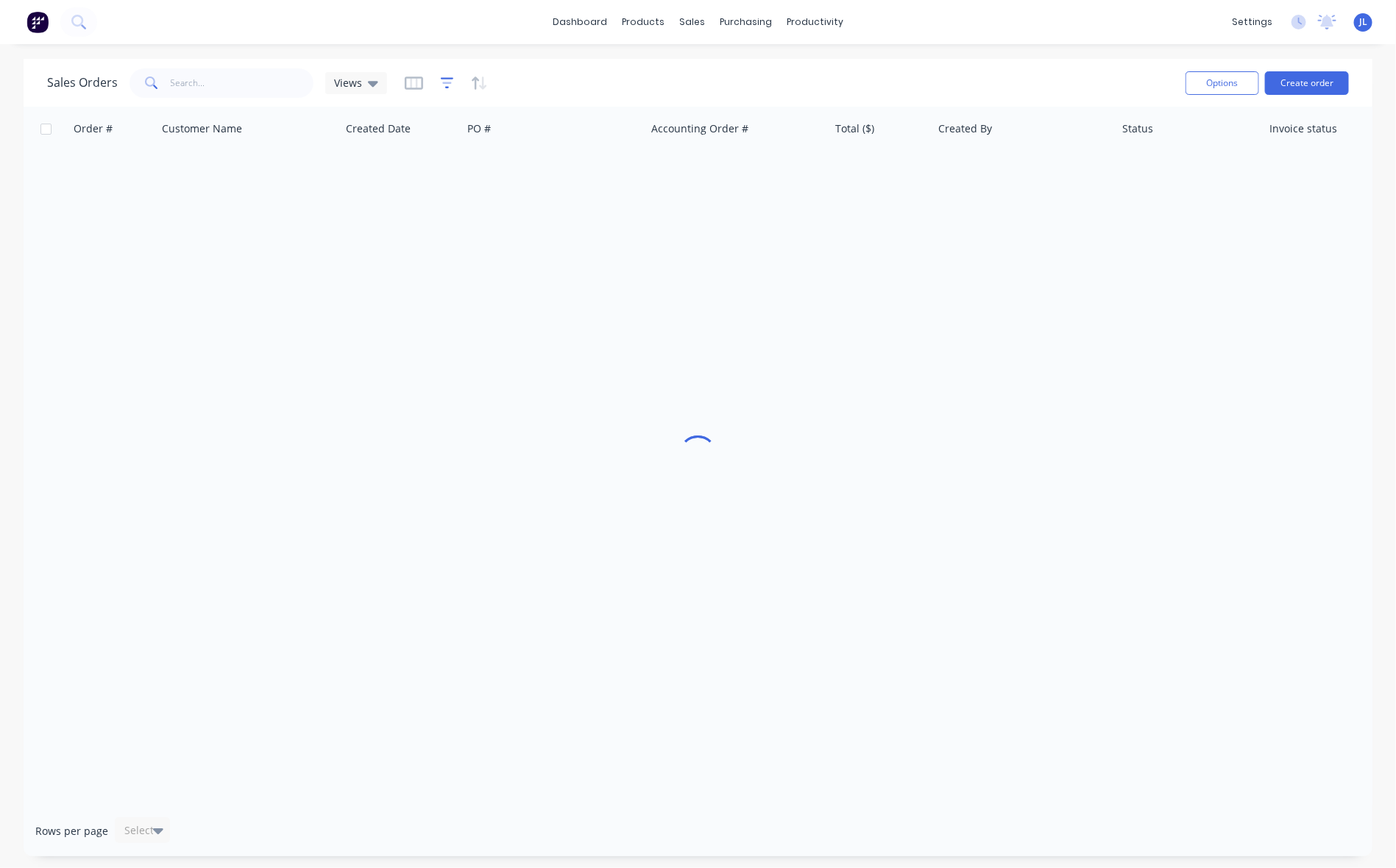
click at [447, 81] on icon "button" at bounding box center [447, 83] width 13 height 15
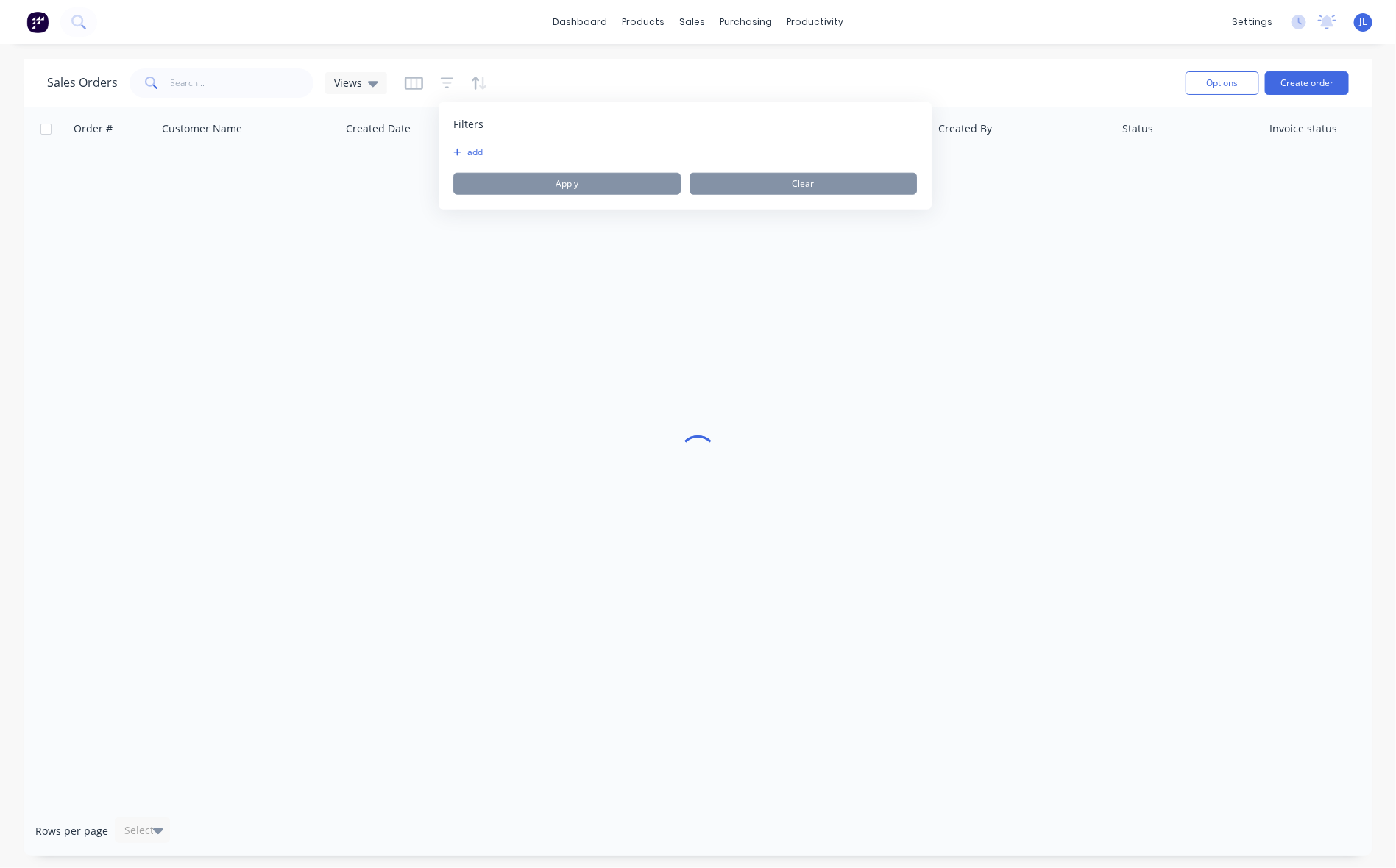
click at [480, 154] on button "add" at bounding box center [471, 152] width 37 height 11
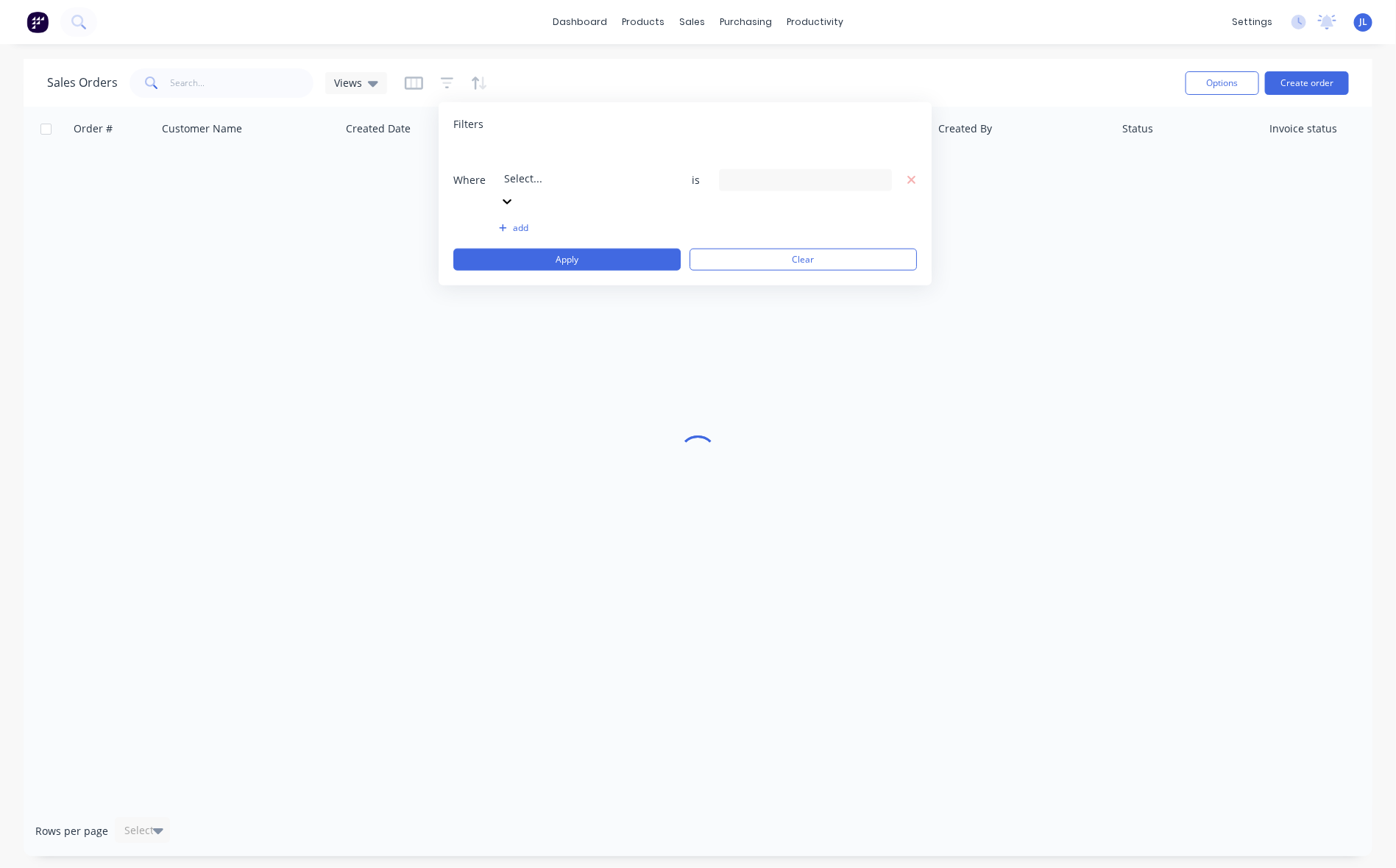
click at [517, 159] on div at bounding box center [610, 158] width 212 height 18
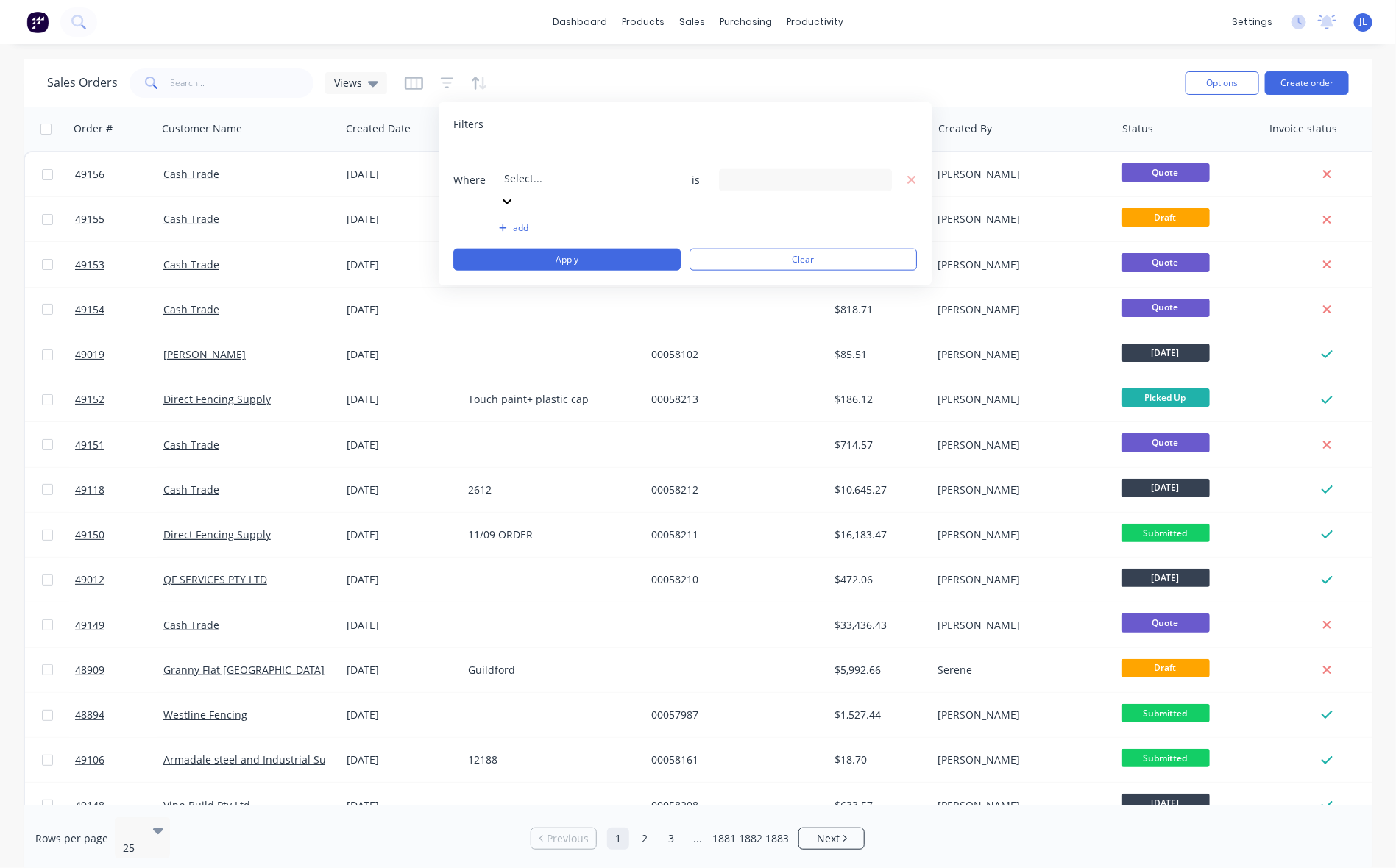
click at [773, 172] on div "13 Created By selected" at bounding box center [794, 180] width 133 height 15
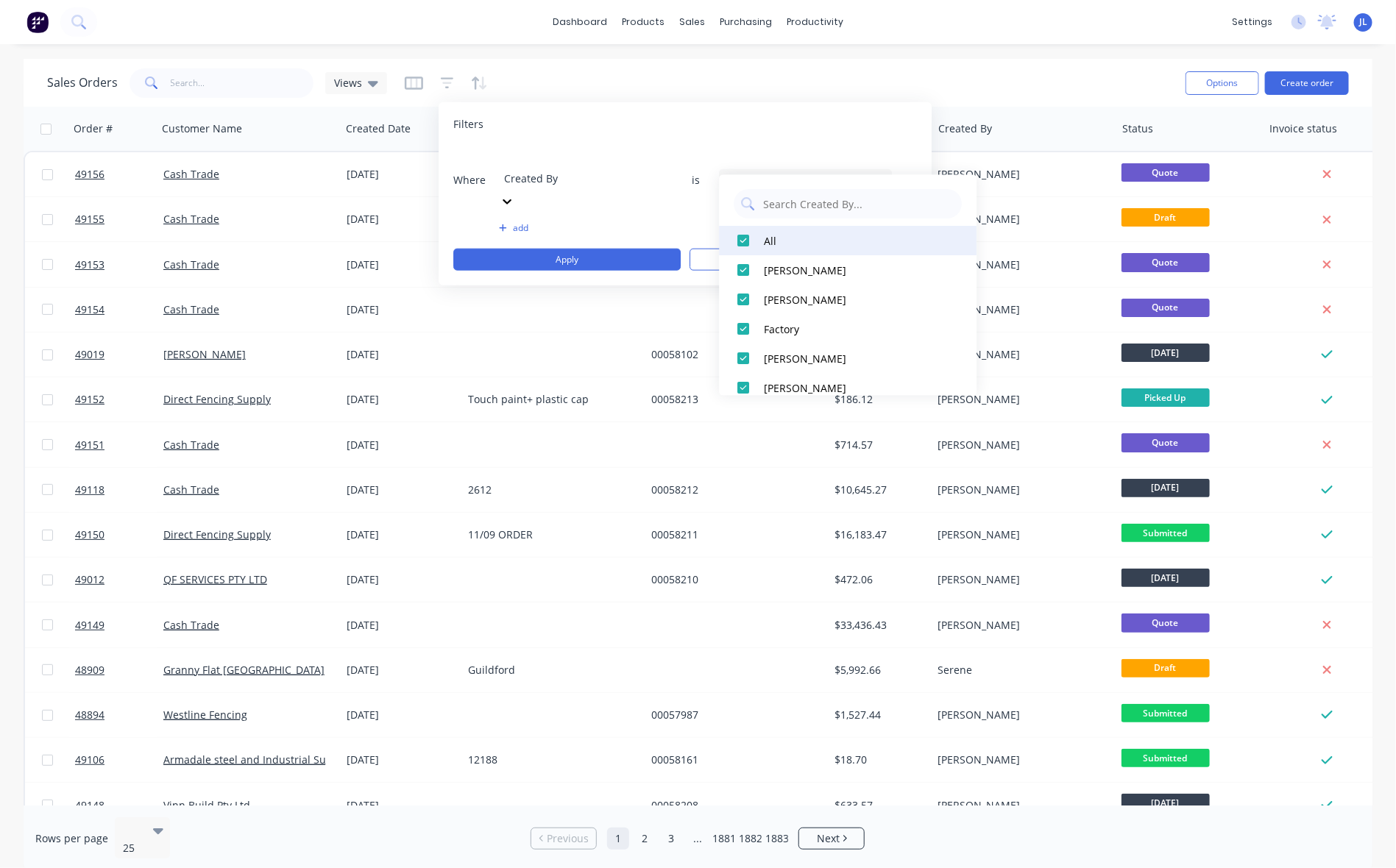
click at [748, 239] on div at bounding box center [743, 241] width 29 height 29
click at [739, 385] on div at bounding box center [743, 388] width 29 height 29
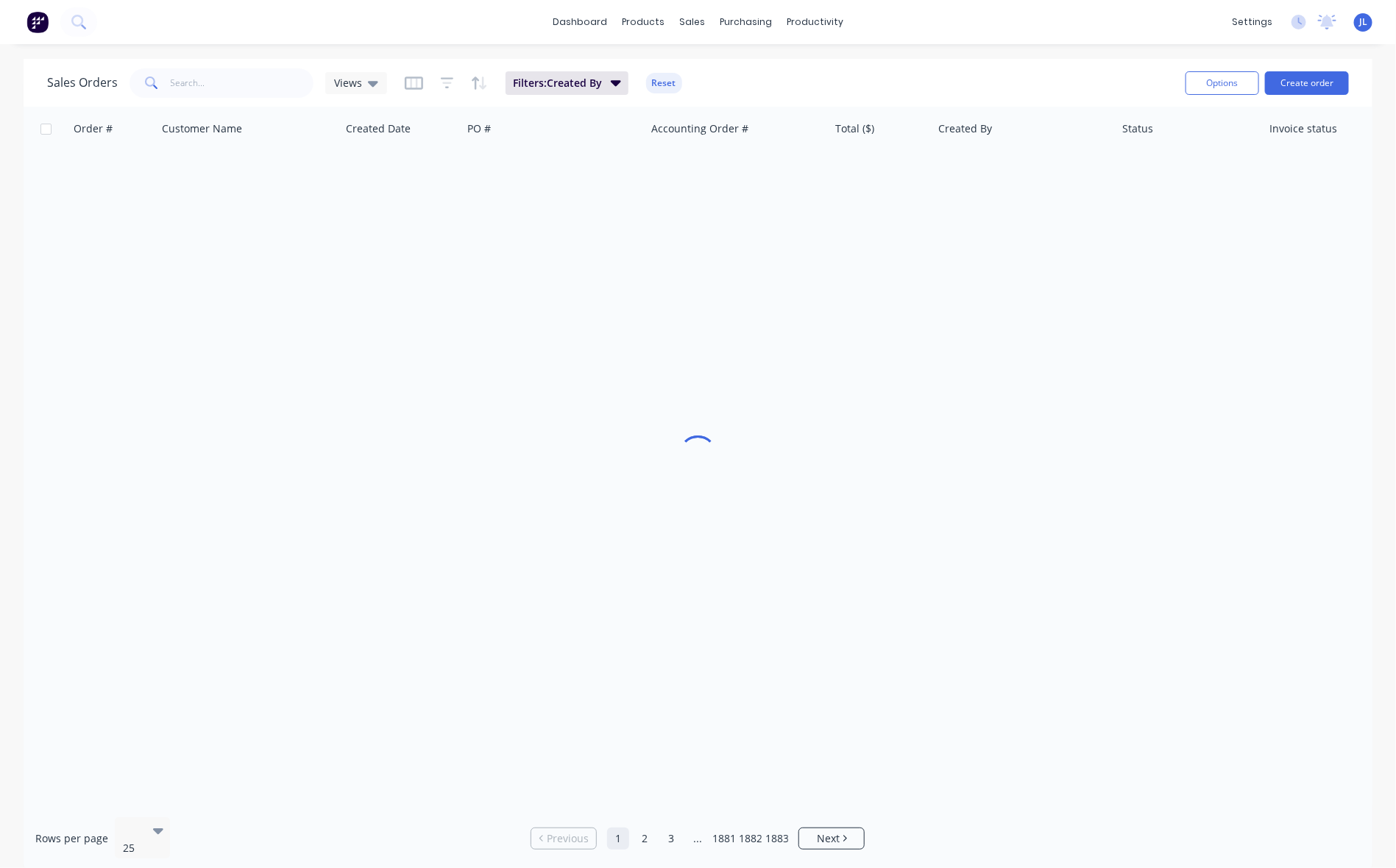
click at [681, 71] on div "Sales Orders Views Filters: Created By Reset" at bounding box center [610, 82] width 1126 height 36
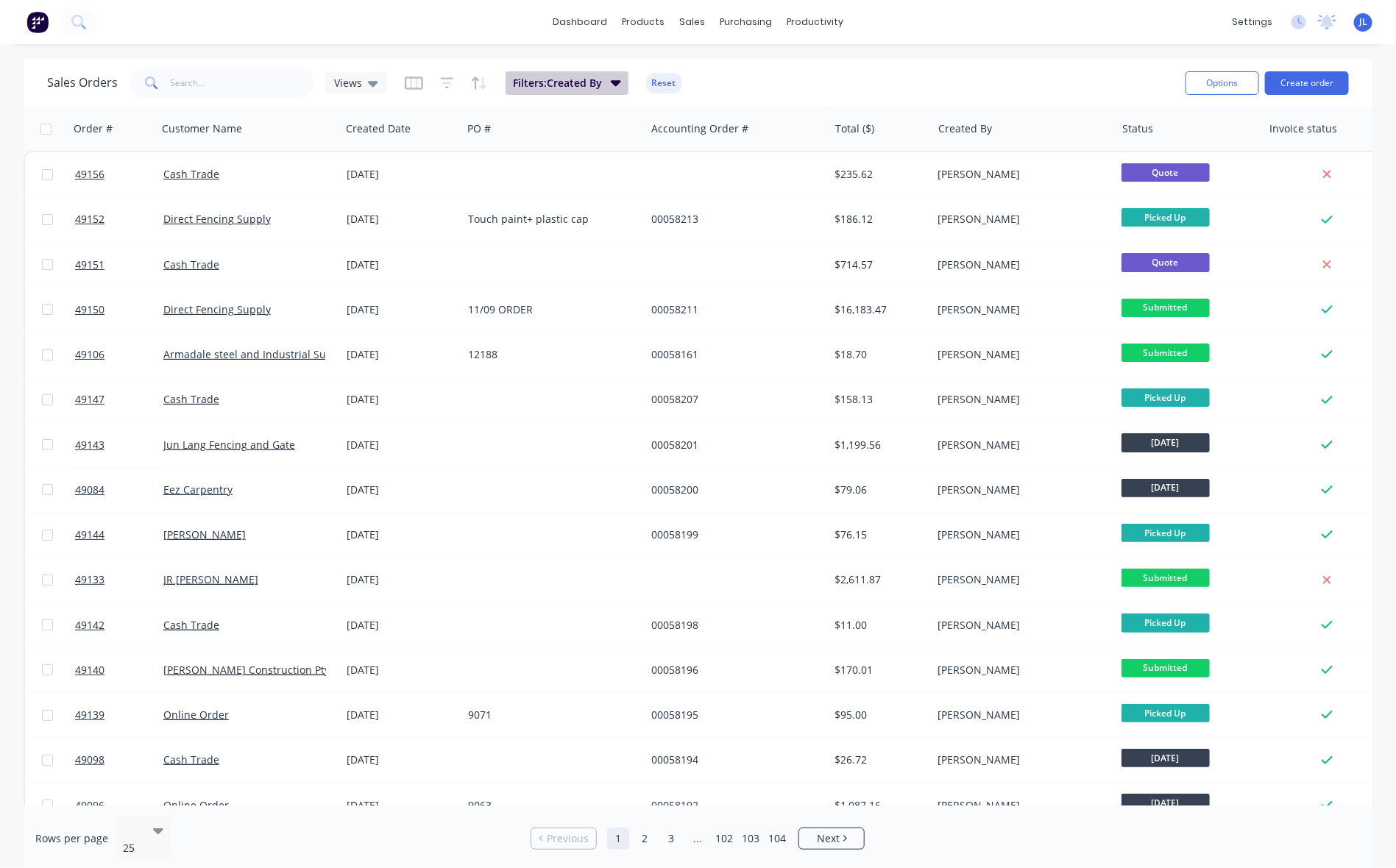
click at [567, 81] on span "Filters: Created By" at bounding box center [557, 83] width 89 height 15
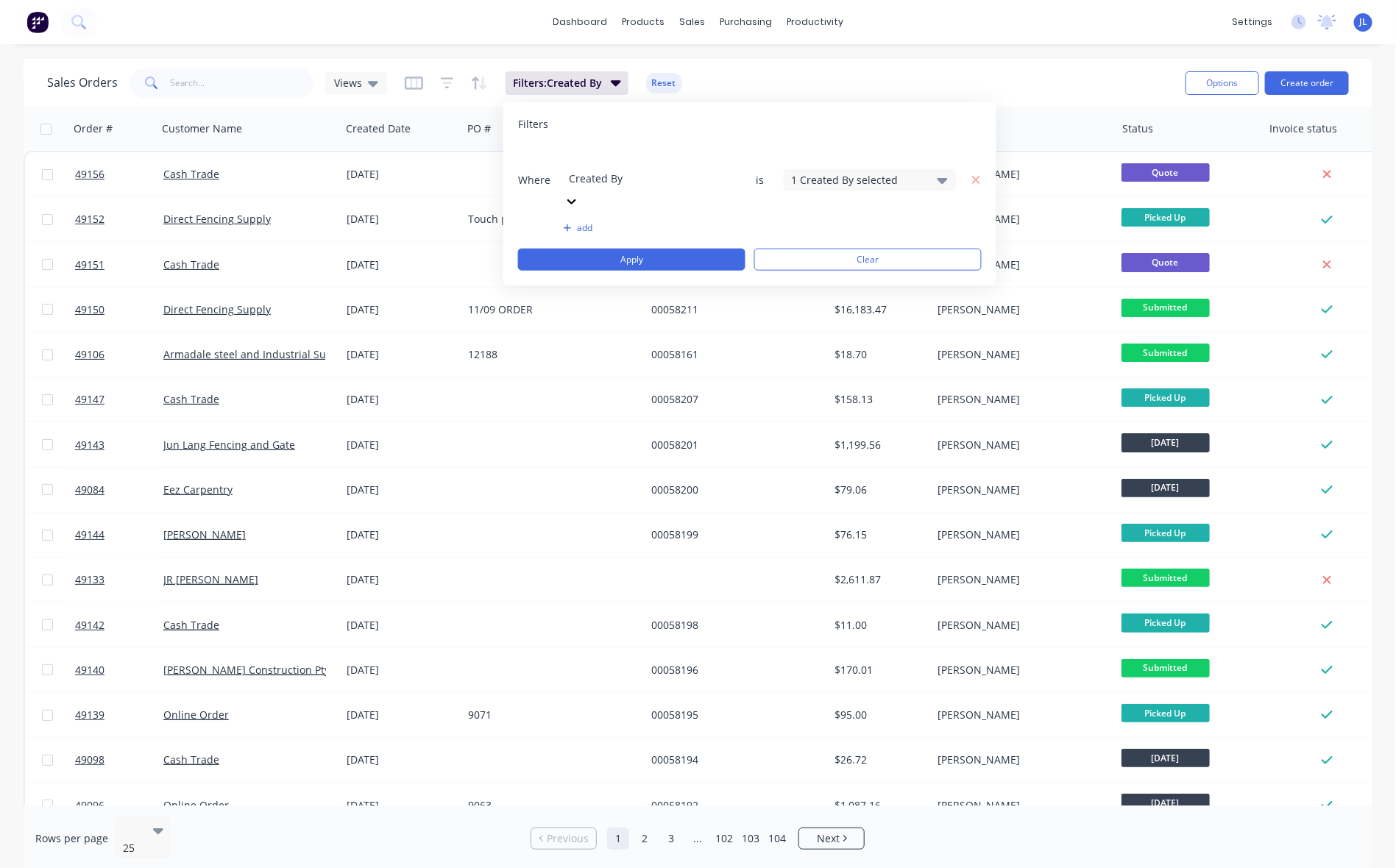
click at [560, 178] on div "Where Created By is 1 Created By selected add Apply Clear" at bounding box center [750, 209] width 463 height 125
click at [569, 224] on icon "button" at bounding box center [567, 228] width 8 height 8
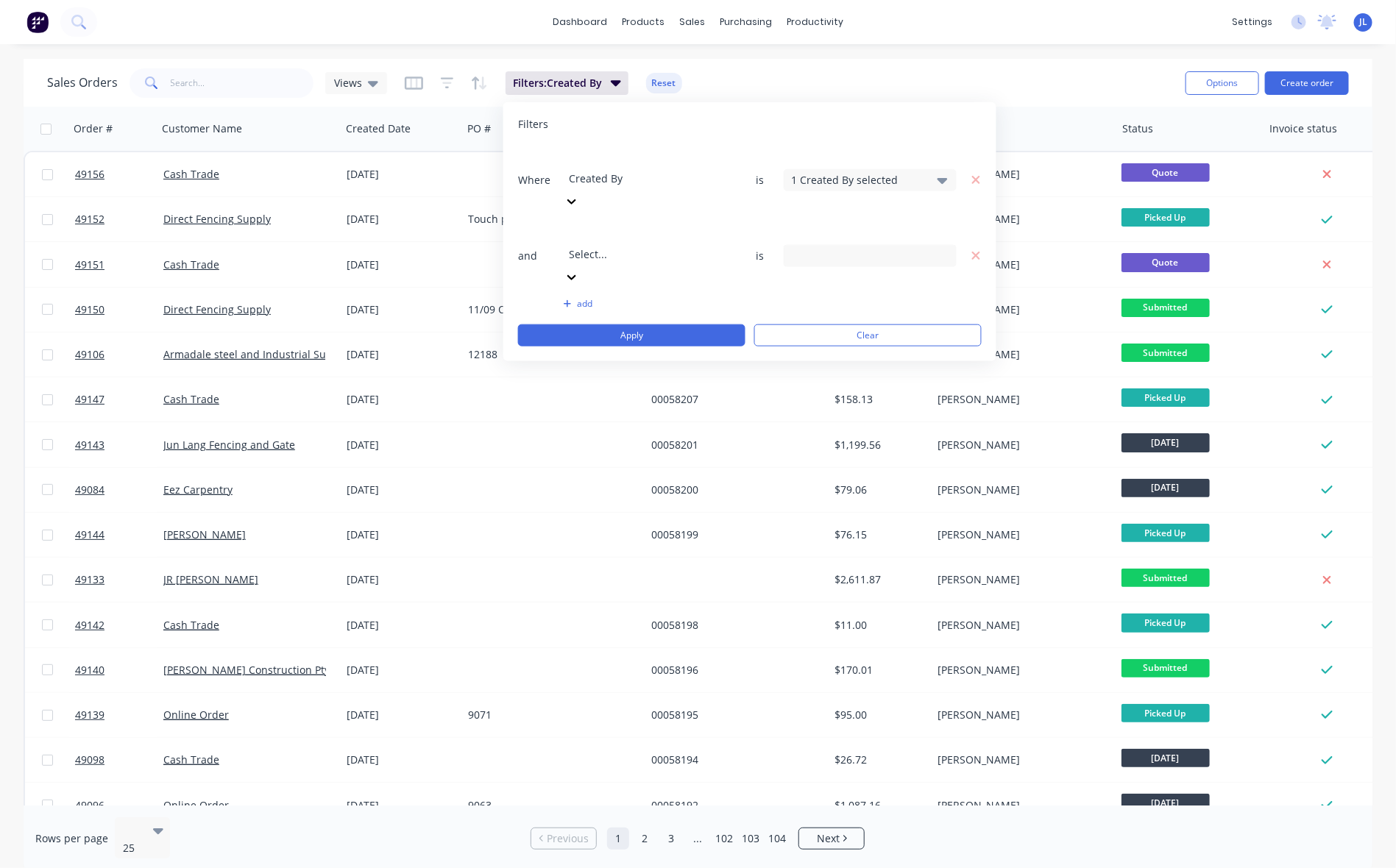
click at [604, 225] on div at bounding box center [675, 234] width 212 height 18
click at [829, 244] on input at bounding box center [870, 254] width 171 height 22
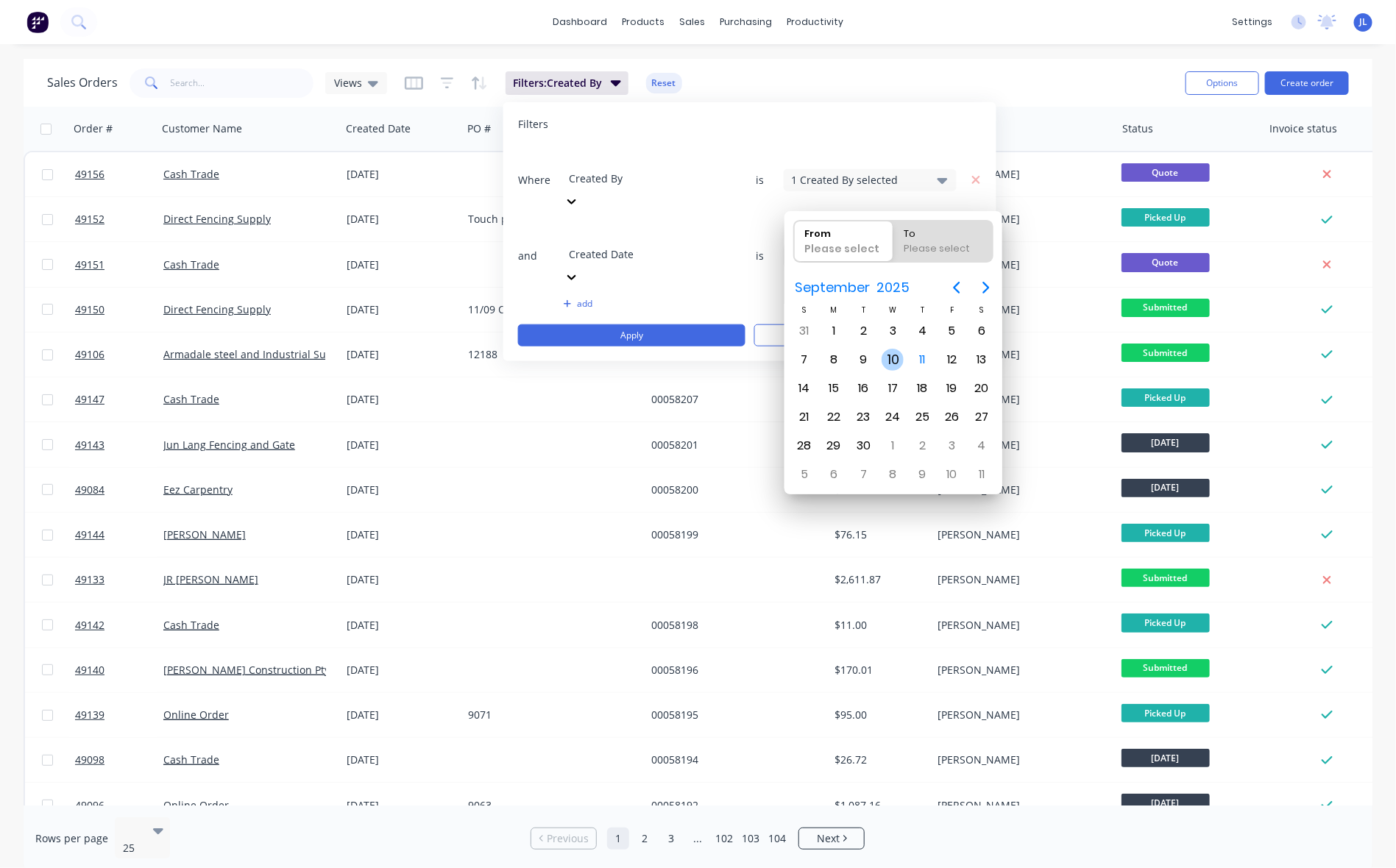
click at [888, 358] on div "10" at bounding box center [892, 359] width 22 height 22
type input "[DATE]"
radio input "false"
radio input "true"
click at [924, 355] on div "11" at bounding box center [922, 359] width 22 height 22
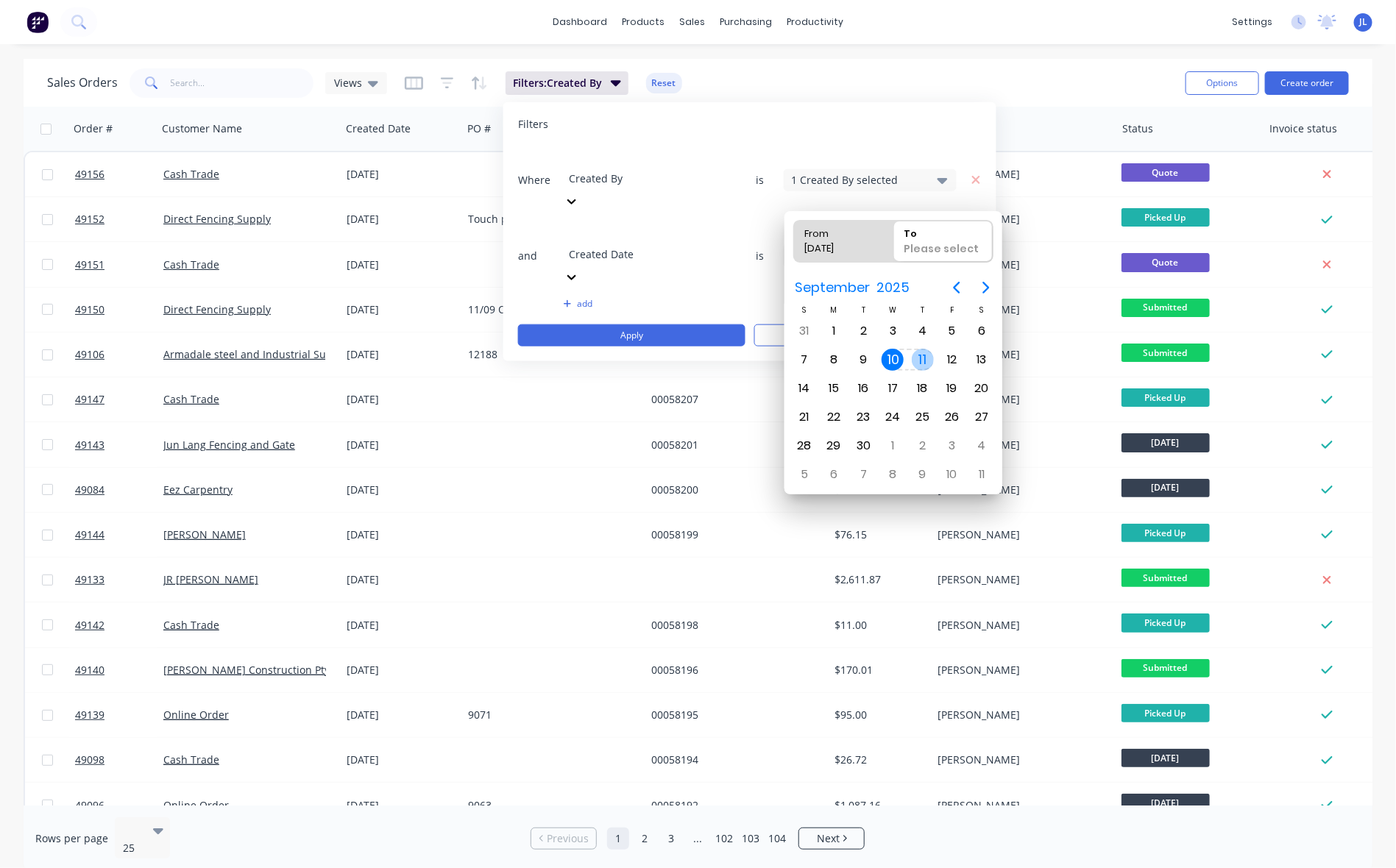
type input "[DATE] - [DATE]"
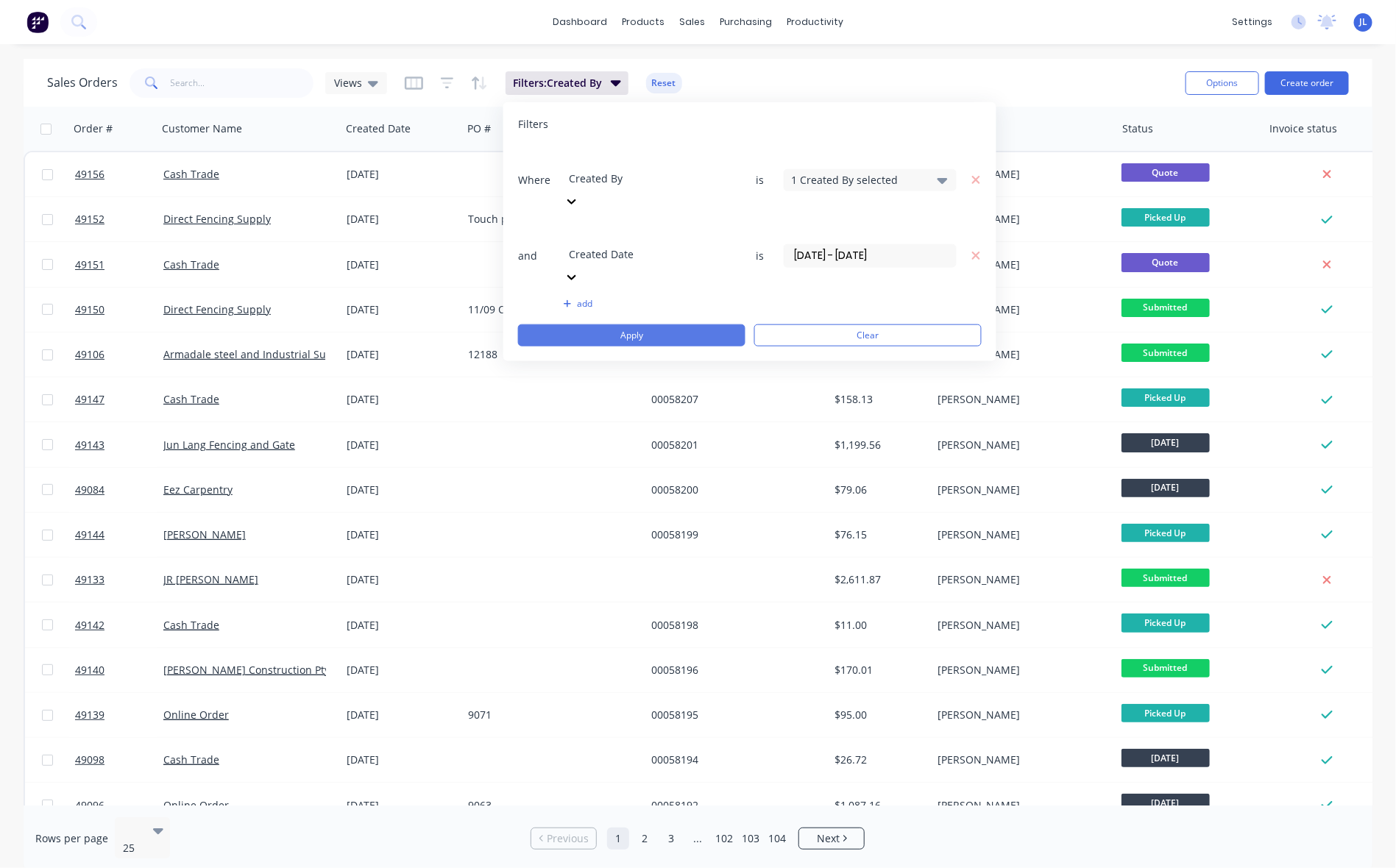
click at [612, 324] on button "Apply" at bounding box center [632, 335] width 227 height 22
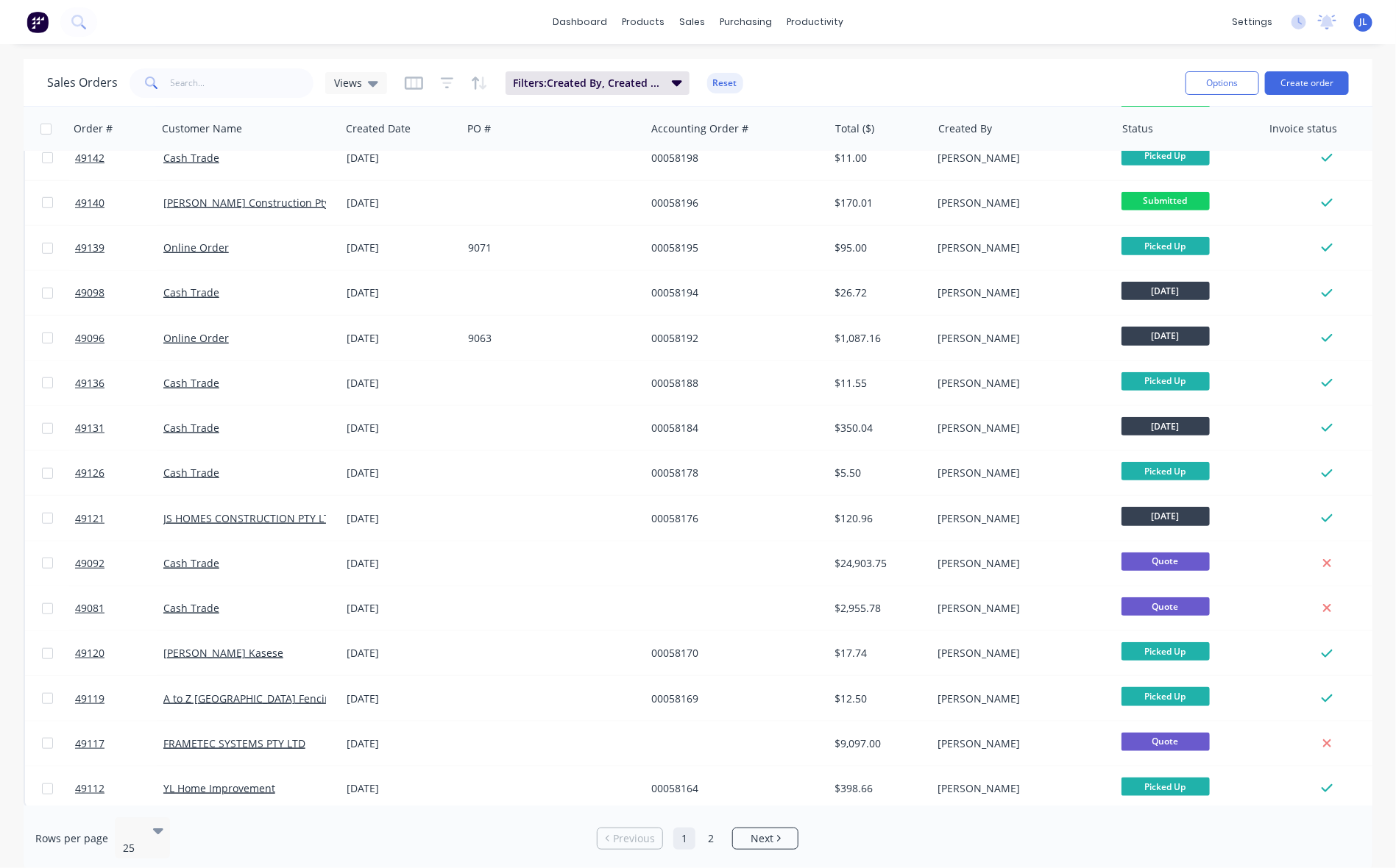
scroll to position [479, 0]
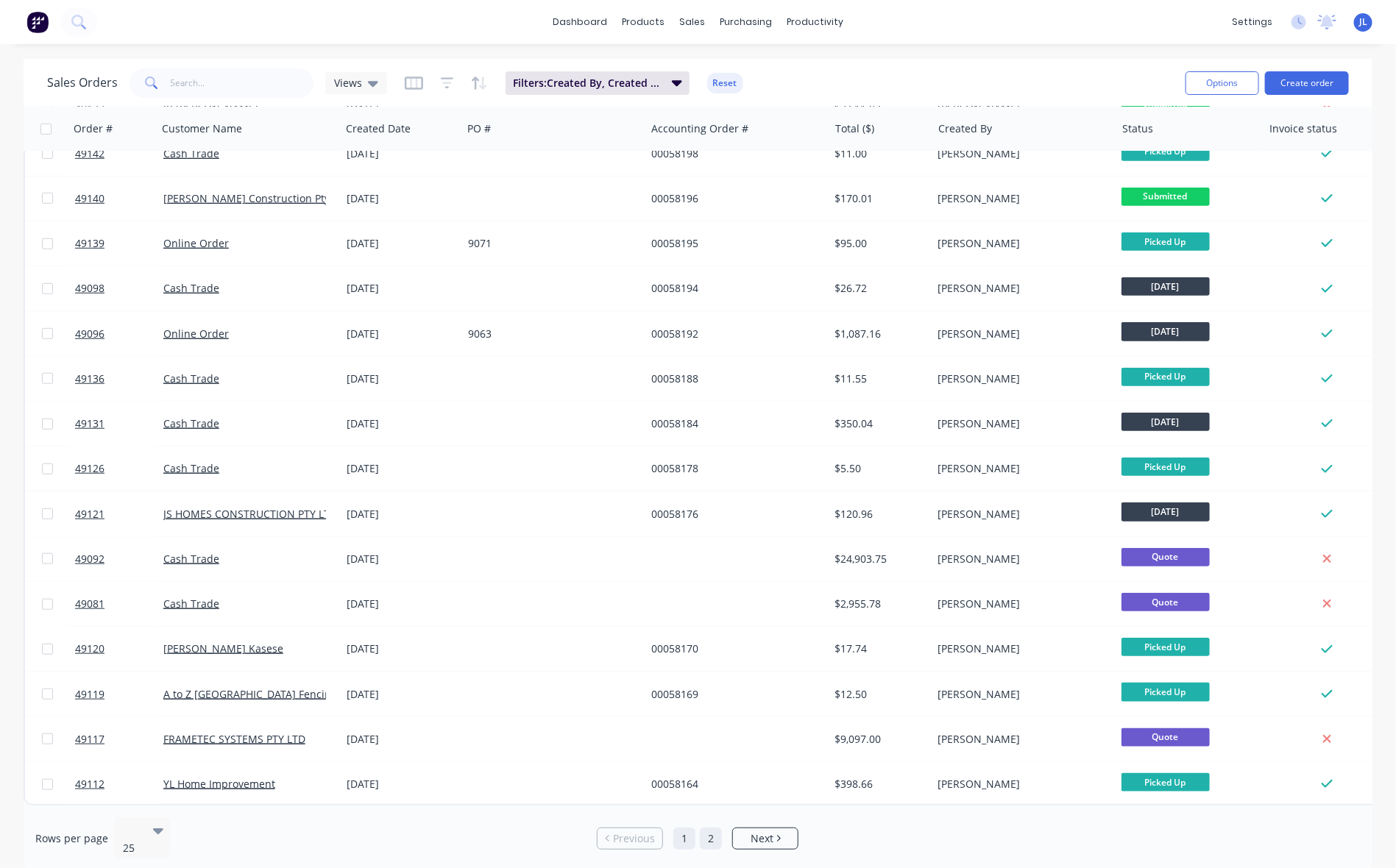
click at [707, 828] on link "2" at bounding box center [710, 839] width 22 height 22
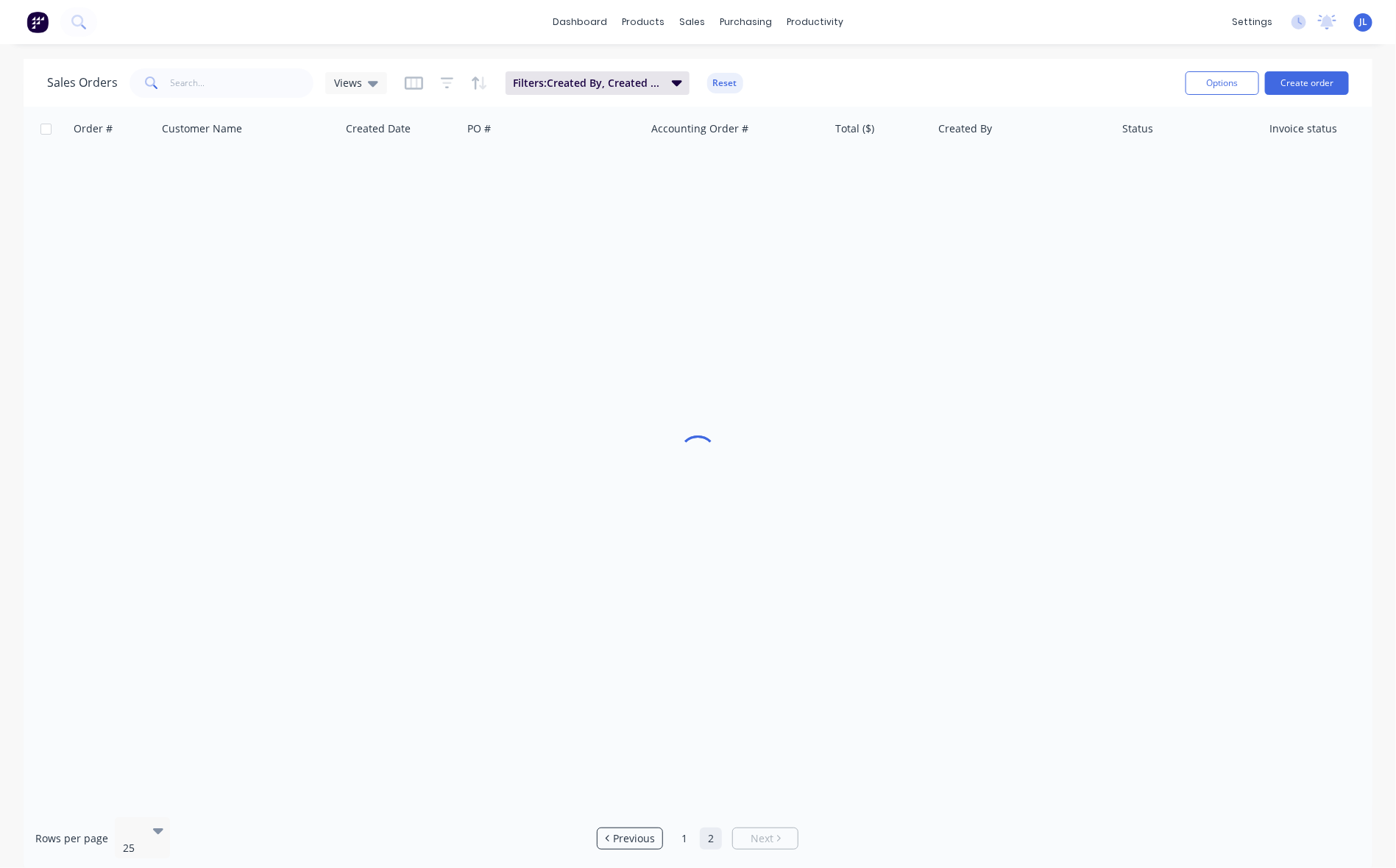
scroll to position [0, 0]
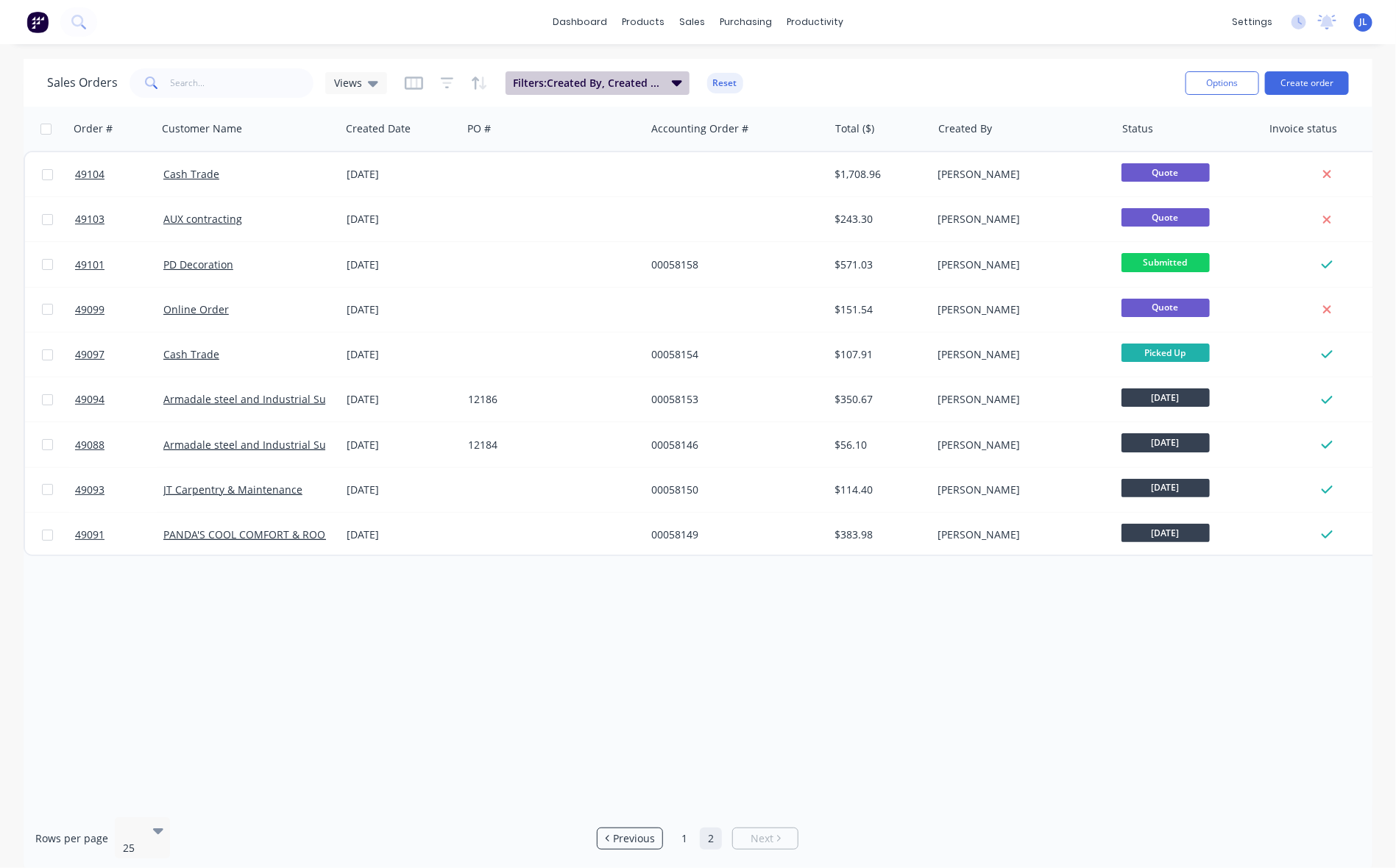
click at [609, 78] on span "Filters: Created By, Created Date" at bounding box center [587, 83] width 150 height 15
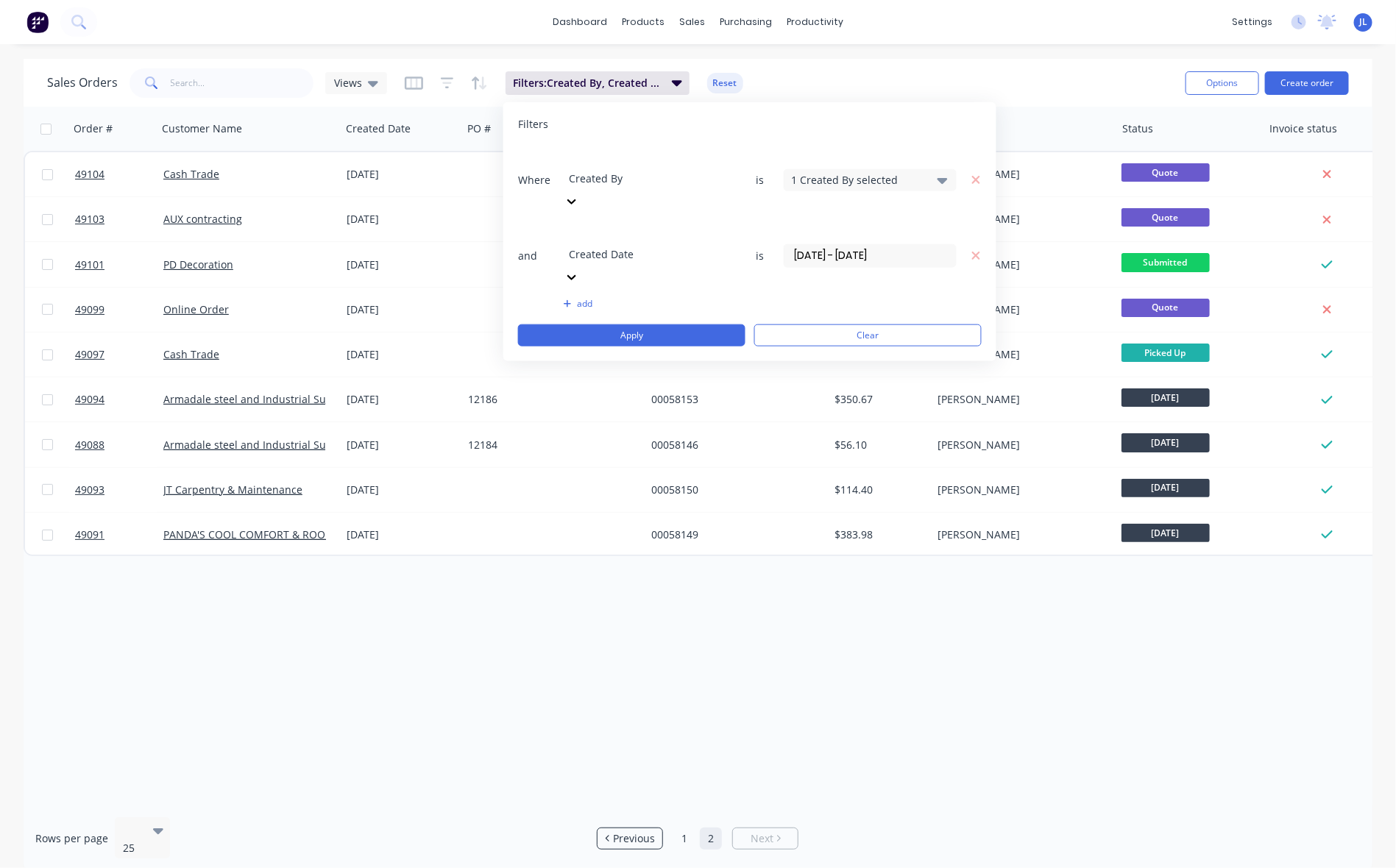
click at [883, 172] on div "1 Created By selected" at bounding box center [858, 180] width 133 height 15
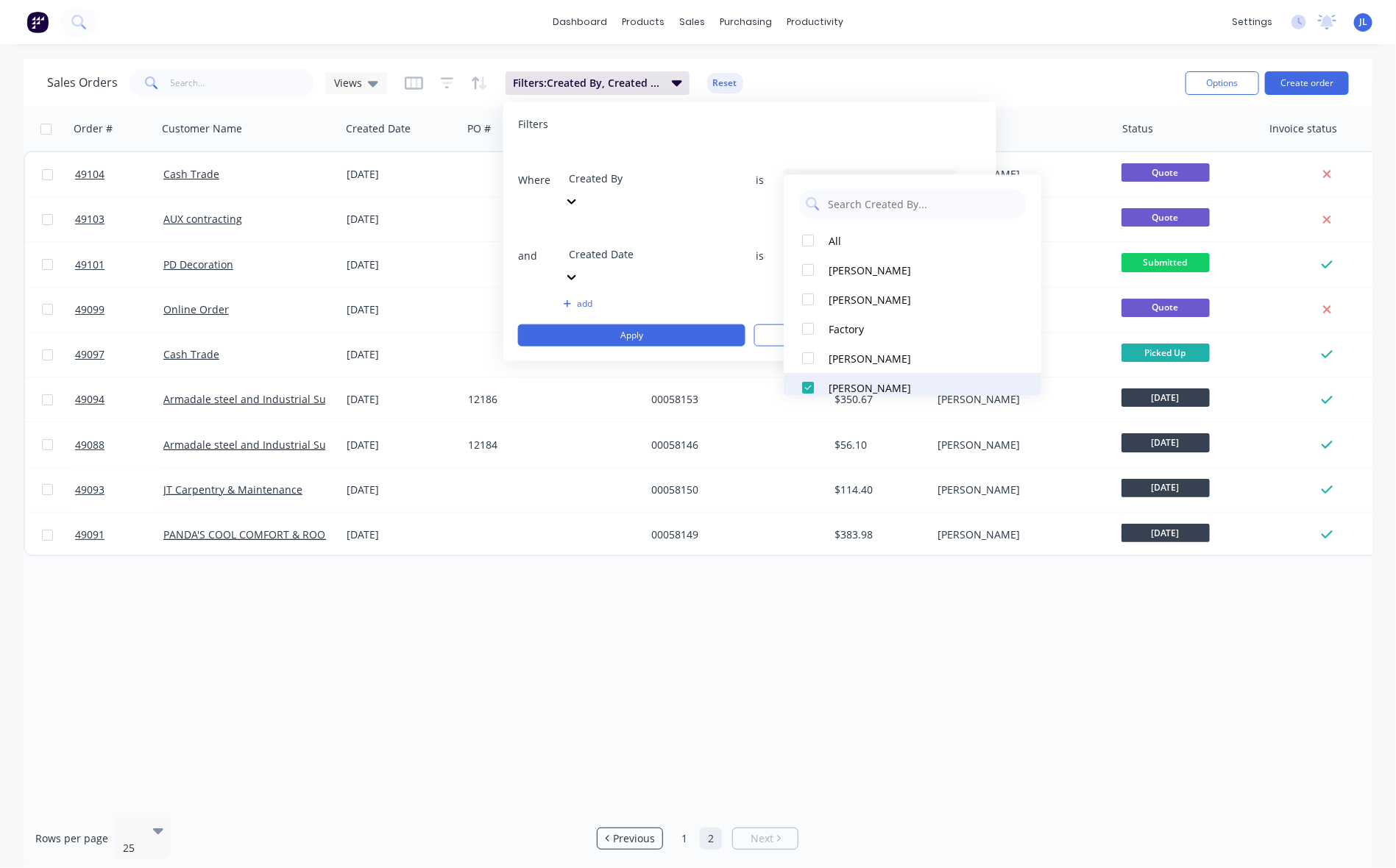
click at [811, 387] on div at bounding box center [808, 388] width 29 height 29
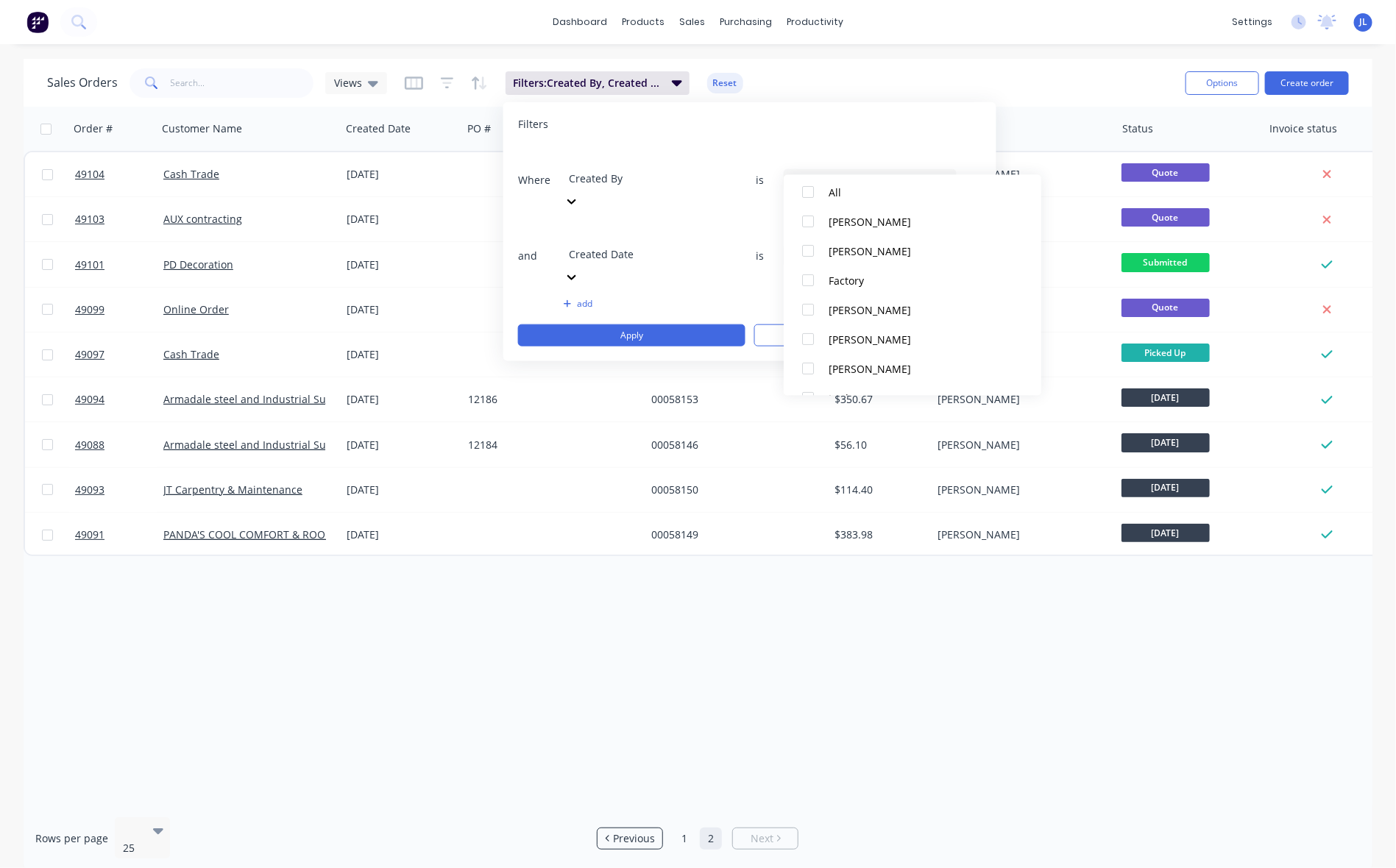
scroll to position [184, 0]
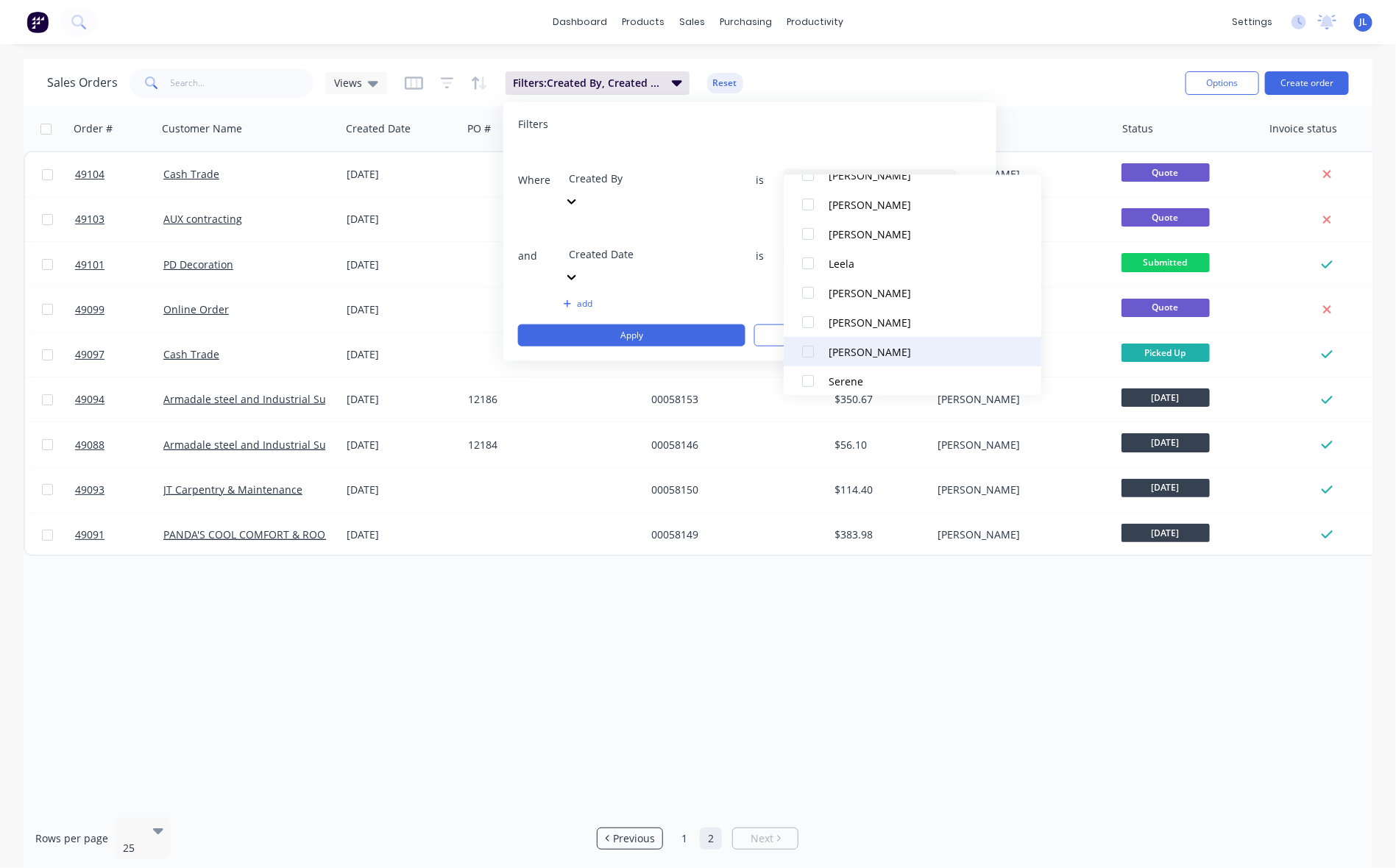
click at [811, 350] on div at bounding box center [808, 351] width 29 height 29
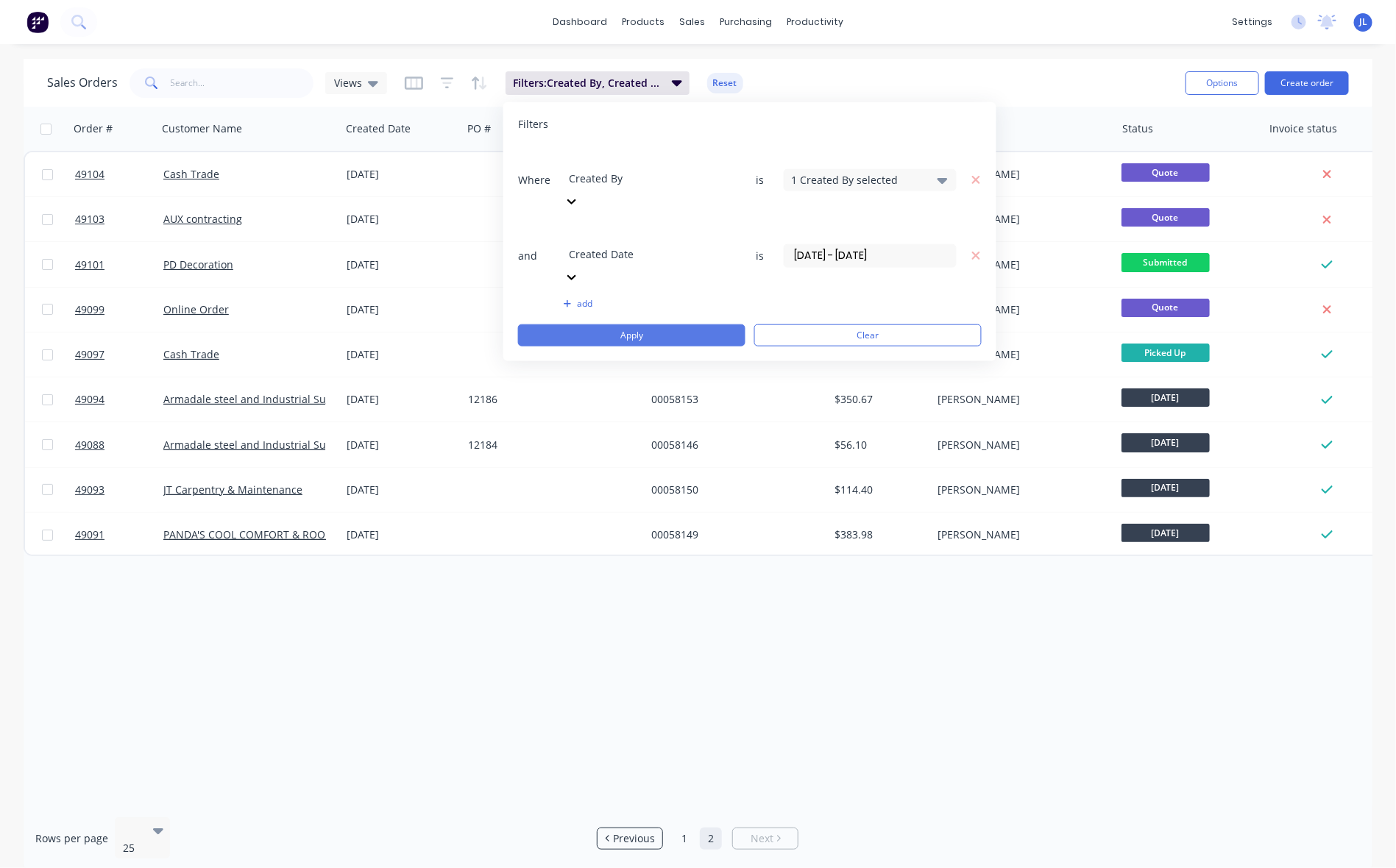
click at [619, 324] on button "Apply" at bounding box center [632, 335] width 227 height 22
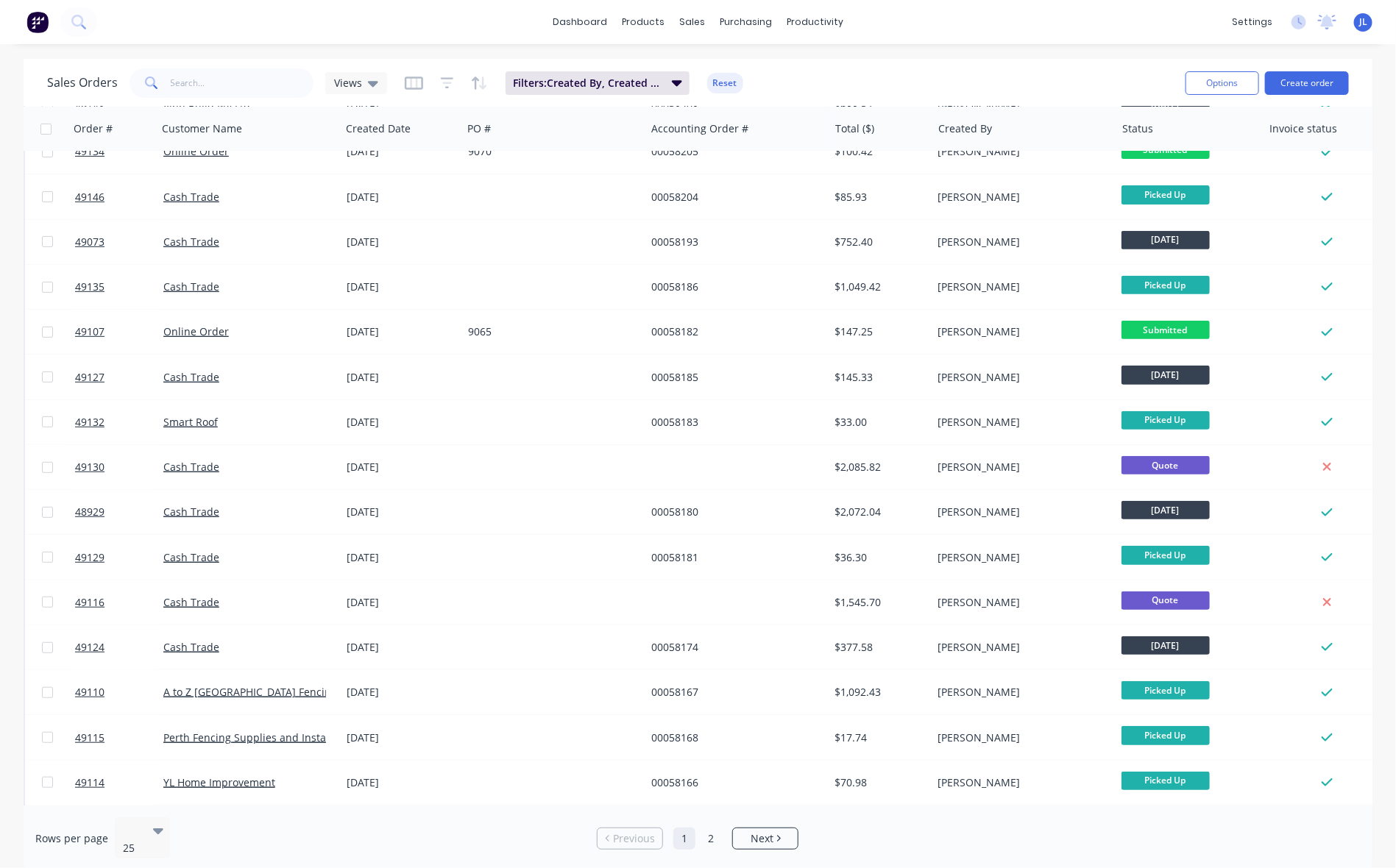
scroll to position [479, 0]
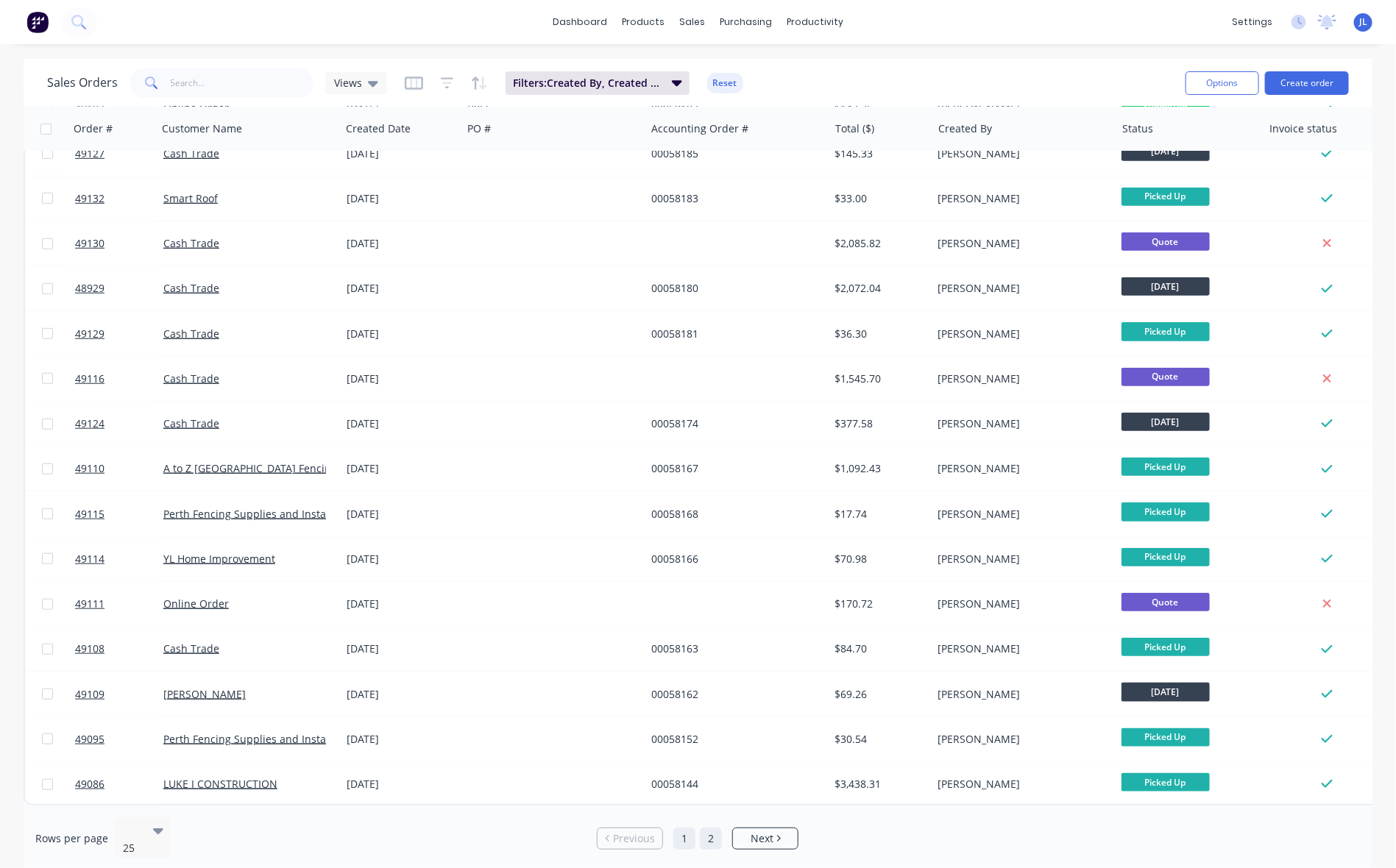
click at [712, 832] on link "2" at bounding box center [710, 839] width 22 height 22
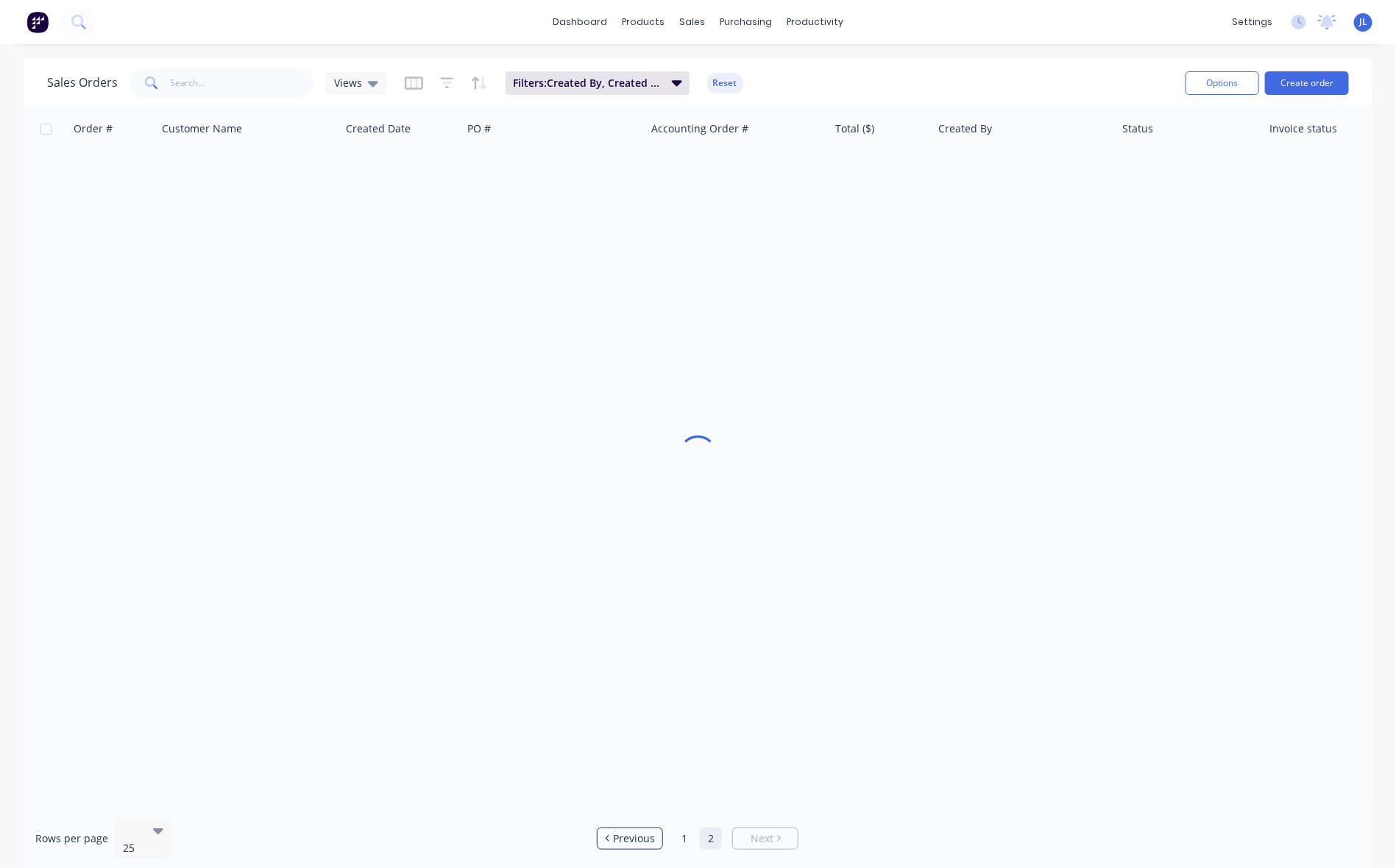
scroll to position [0, 0]
click at [692, 828] on link "1" at bounding box center [684, 839] width 22 height 22
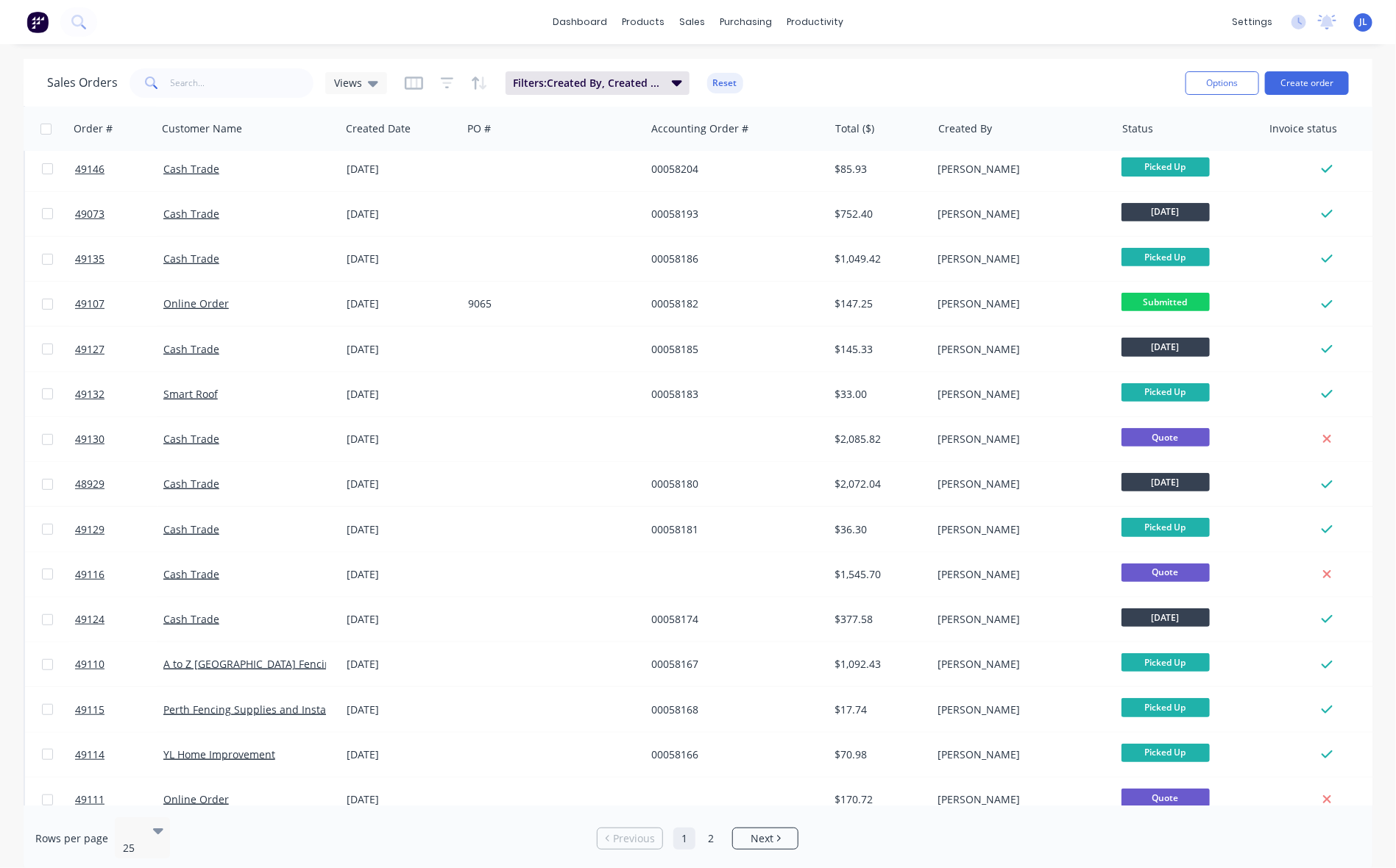
scroll to position [479, 0]
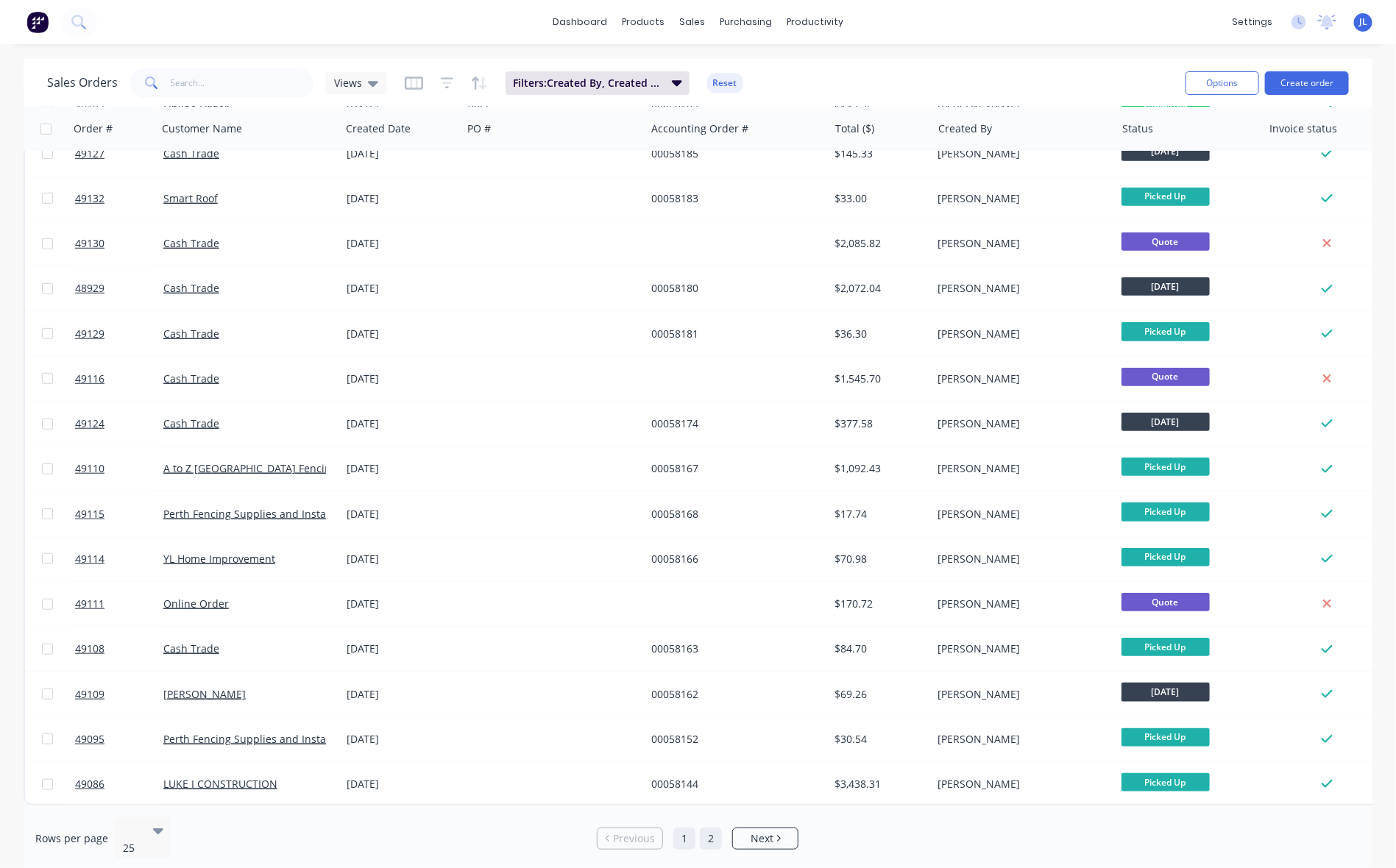
click at [707, 836] on link "2" at bounding box center [710, 839] width 22 height 22
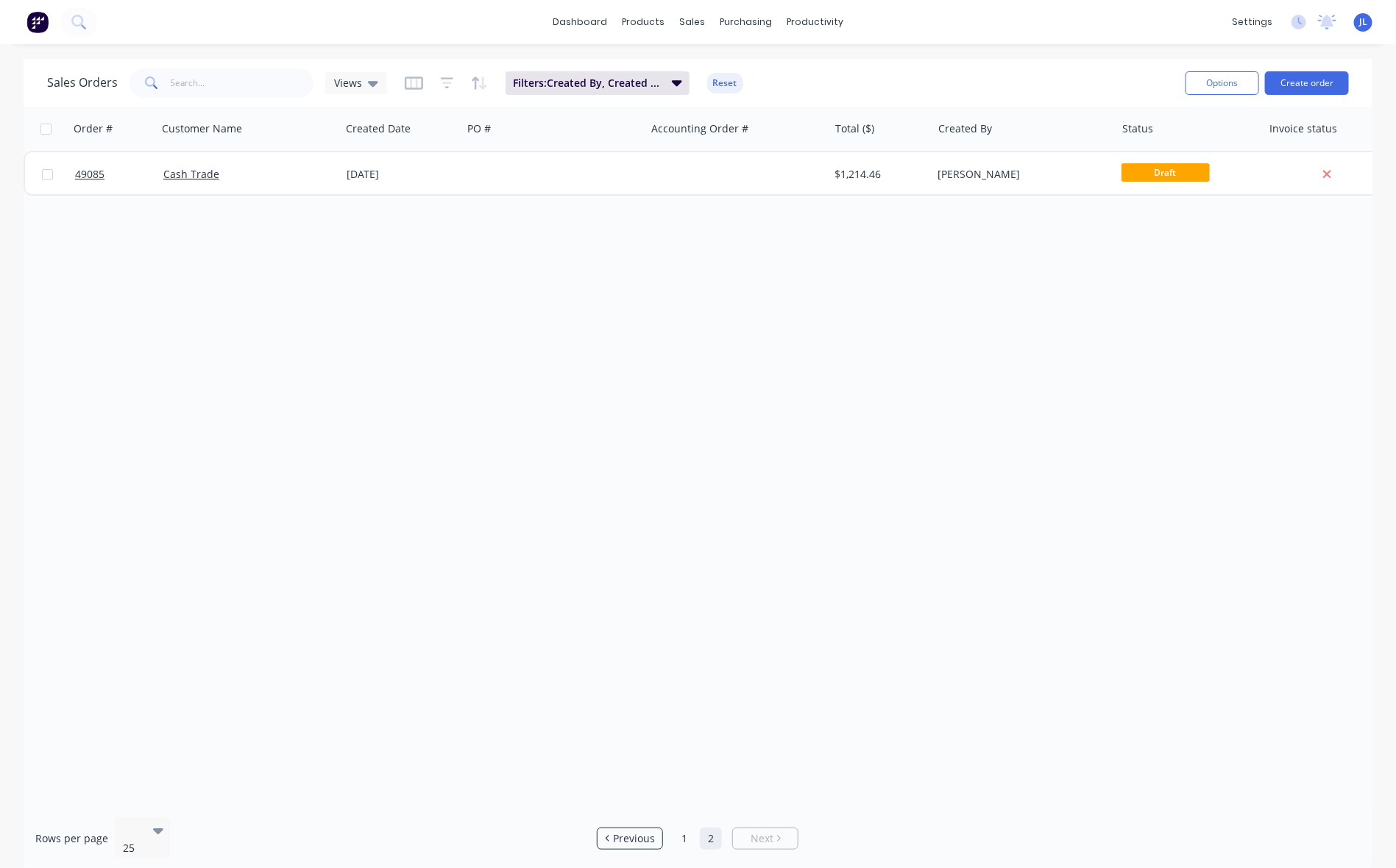
click at [1362, 26] on span "JL" at bounding box center [1363, 22] width 9 height 13
click at [1238, 171] on button "Sign out" at bounding box center [1270, 183] width 195 height 29
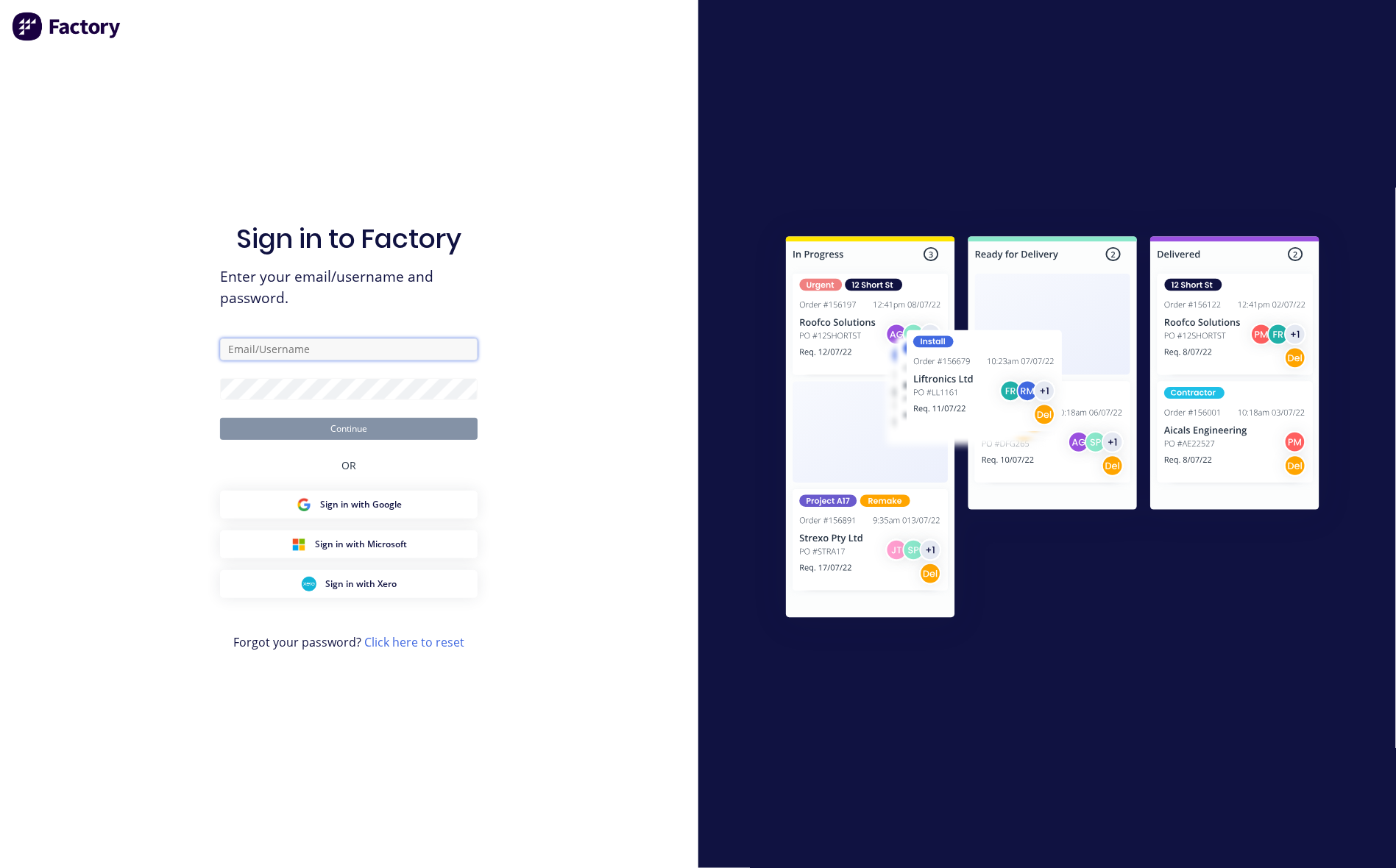
type input "[EMAIL_ADDRESS][DOMAIN_NAME]"
drag, startPoint x: 0, startPoint y: 0, endPoint x: 314, endPoint y: 346, distance: 467.2
click at [314, 346] on input "dynamic@dynamicsteelform.com.au" at bounding box center [349, 349] width 257 height 22
click at [543, 277] on div "Sign in to Factory Enter your email/username and password. dynamic@dynamicsteel…" at bounding box center [349, 434] width 699 height 868
click at [340, 430] on button "Continue" at bounding box center [349, 428] width 257 height 22
